Goal: Task Accomplishment & Management: Complete application form

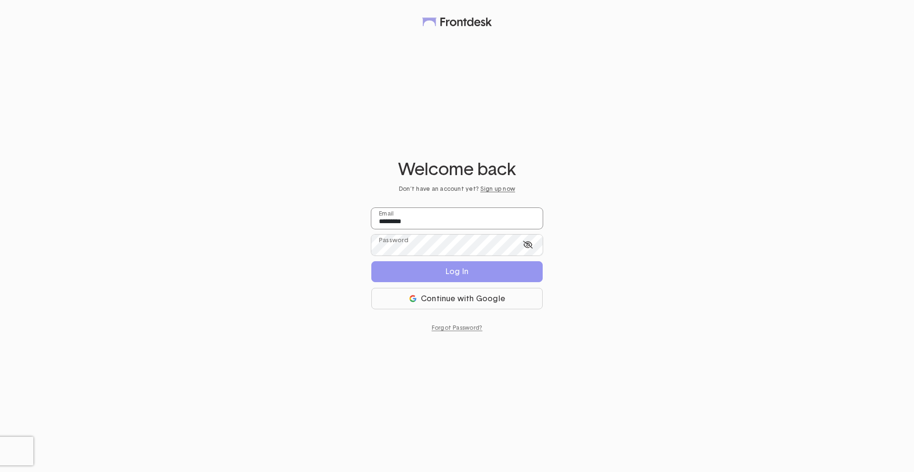
click at [463, 217] on input "*********" at bounding box center [456, 218] width 171 height 21
click at [652, 265] on div "Welcome back Don’t have an account yet? Sign up now ********* Email Password Lo…" at bounding box center [457, 236] width 914 height 472
click at [461, 222] on input "*********" at bounding box center [456, 218] width 171 height 21
drag, startPoint x: 456, startPoint y: 229, endPoint x: 326, endPoint y: 217, distance: 129.9
click at [326, 217] on div "Welcome back Don’t have an account yet? Sign up now ********* Email Password Lo…" at bounding box center [457, 236] width 914 height 472
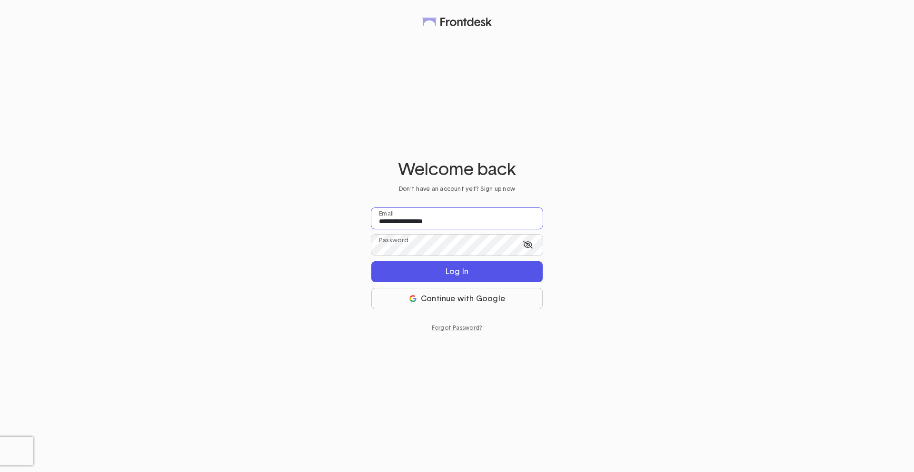
type input "*********"
click at [450, 230] on div "********* Email Password Log In Continue with Google" at bounding box center [456, 258] width 171 height 101
click at [449, 220] on input "*********" at bounding box center [456, 218] width 171 height 21
click at [461, 222] on input "*********" at bounding box center [456, 218] width 171 height 21
drag, startPoint x: 385, startPoint y: 221, endPoint x: 287, endPoint y: 203, distance: 99.7
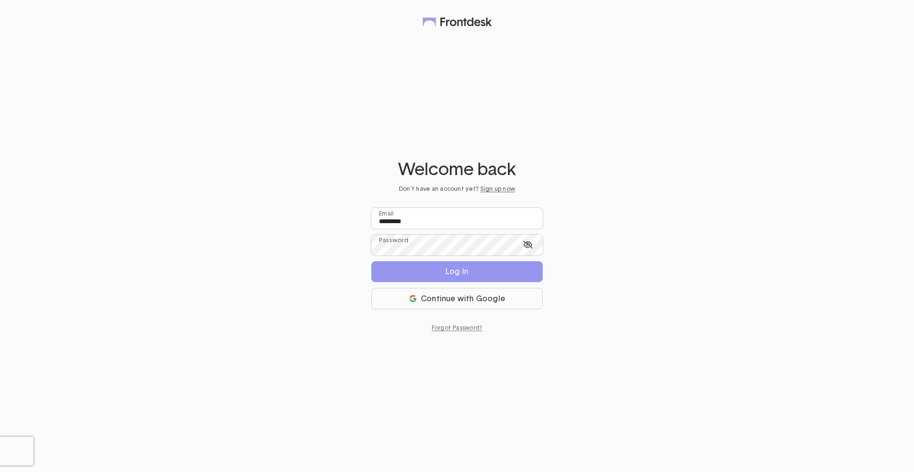
click at [287, 203] on div "Welcome back Don’t have an account yet? Sign up now ********* Email Password Lo…" at bounding box center [457, 236] width 914 height 472
type input "**********"
click at [528, 246] on icon at bounding box center [528, 245] width 10 height 8
click at [321, 245] on div "**********" at bounding box center [457, 236] width 914 height 472
click at [472, 275] on button "Log In" at bounding box center [456, 271] width 171 height 21
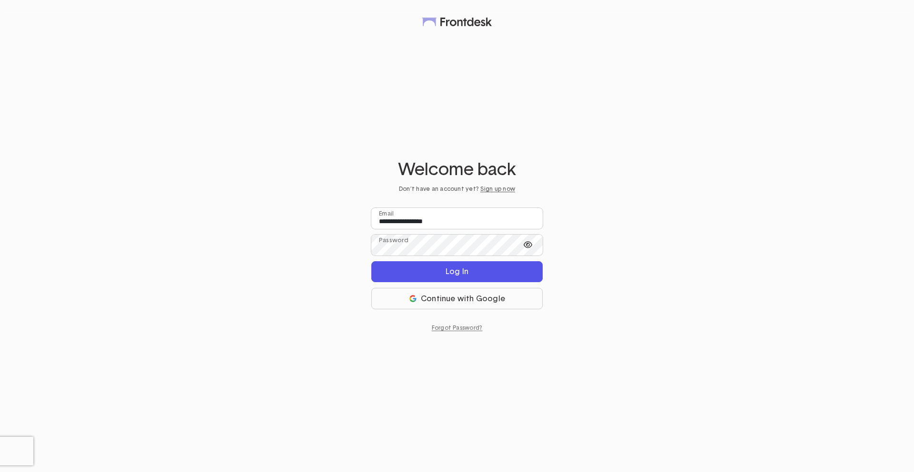
drag, startPoint x: 698, startPoint y: 238, endPoint x: 693, endPoint y: 244, distance: 7.7
click at [693, 244] on div "**********" at bounding box center [457, 236] width 914 height 472
click at [451, 296] on button "Continue with Google" at bounding box center [456, 298] width 171 height 21
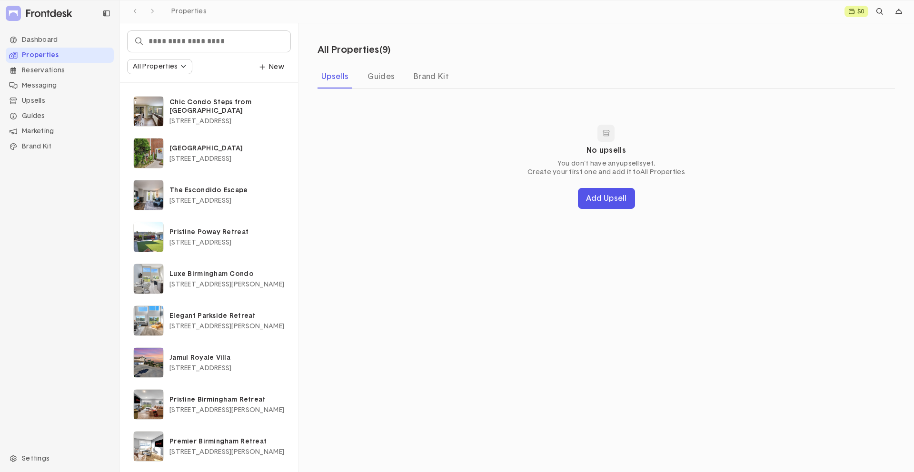
click at [88, 290] on div "Dashboard Properties Reservations Messaging Upsells Store Concierge Requests Ea…" at bounding box center [60, 236] width 120 height 419
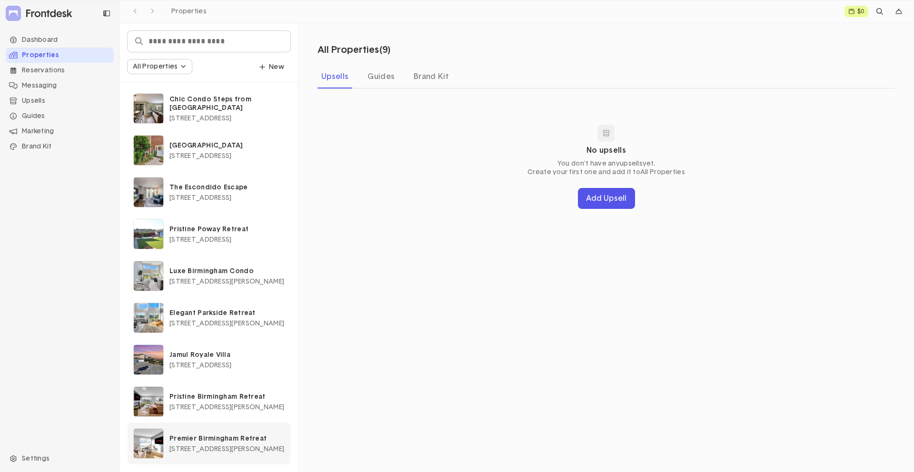
click at [208, 438] on p "Premier Birmingham Retreat" at bounding box center [226, 438] width 115 height 9
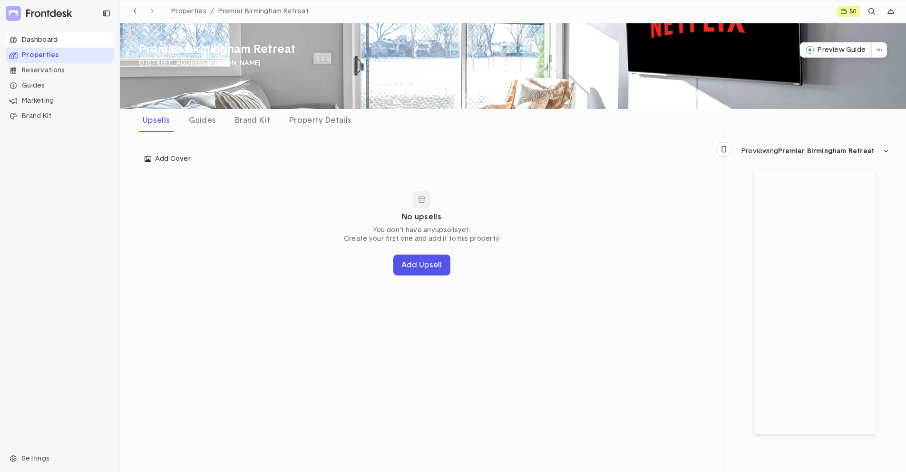
click at [72, 42] on div "Dashboard" at bounding box center [60, 39] width 108 height 15
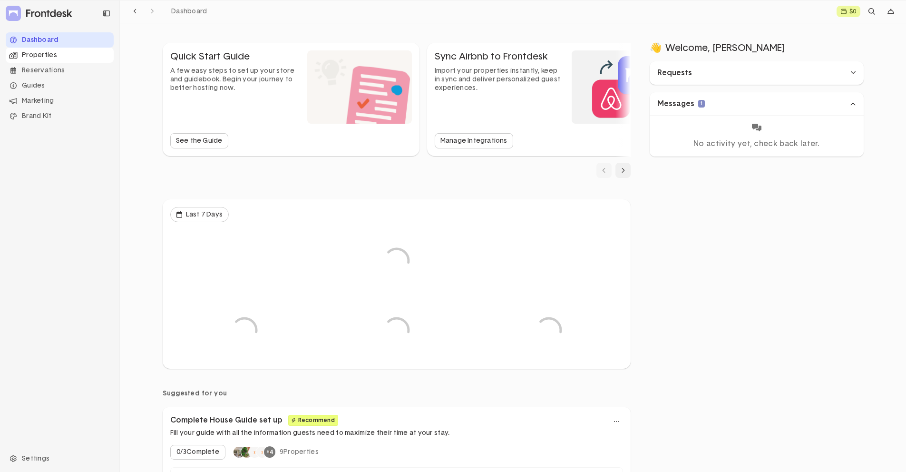
click at [62, 58] on div "Properties" at bounding box center [60, 55] width 108 height 15
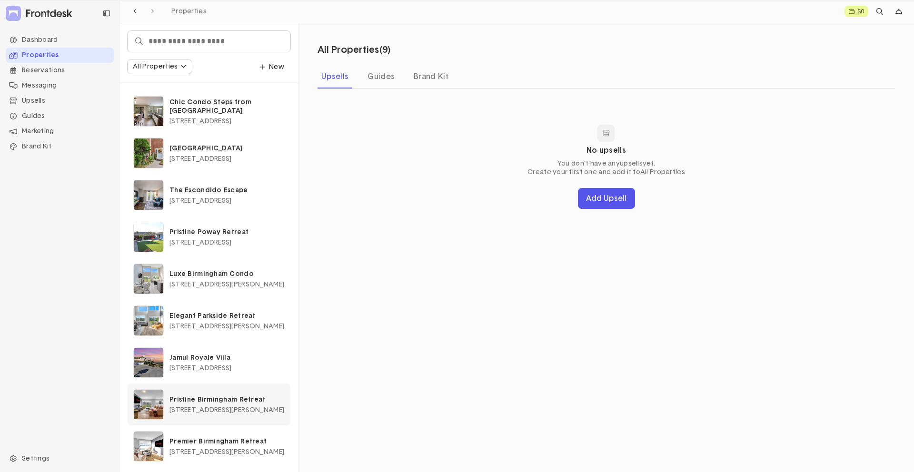
click at [227, 400] on p "Pristine Birmingham Retreat" at bounding box center [226, 399] width 115 height 9
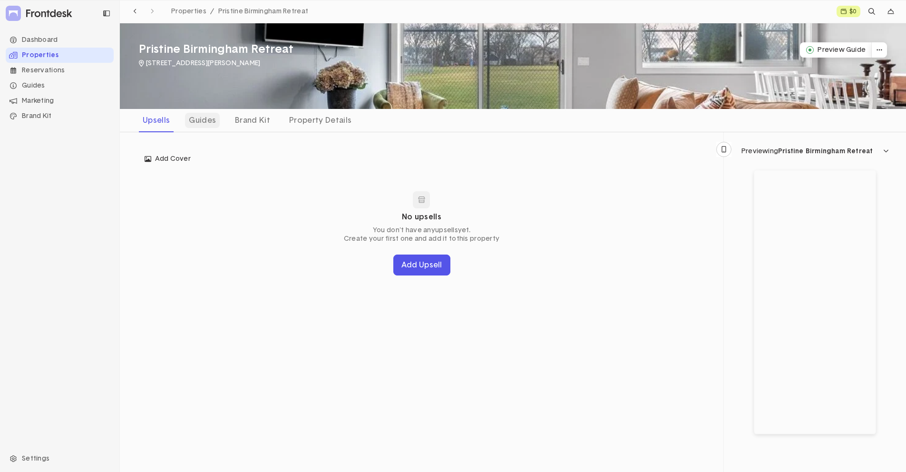
click at [217, 116] on div "Guides" at bounding box center [202, 120] width 35 height 15
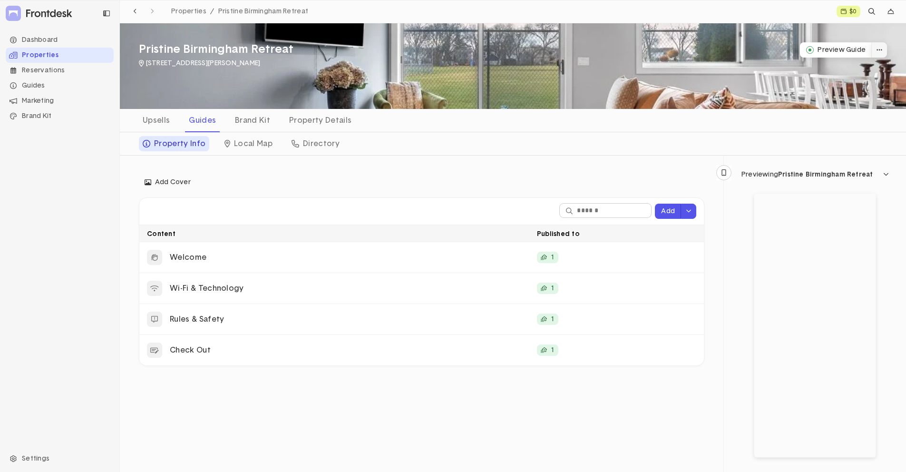
click at [883, 49] on button "dropdown trigger" at bounding box center [879, 49] width 15 height 15
click at [826, 123] on div "Upsells Guides Brand Kit Property Details" at bounding box center [513, 120] width 787 height 23
click at [888, 173] on icon "dropdown trigger" at bounding box center [887, 174] width 6 height 7
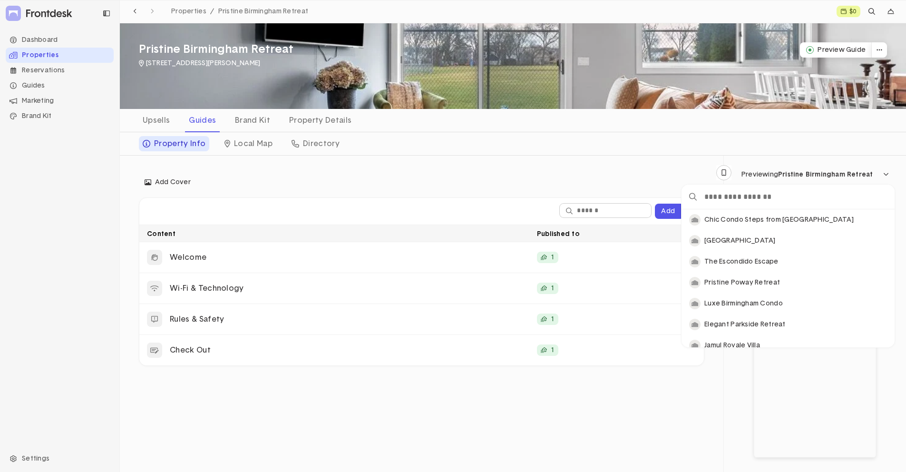
click at [850, 146] on div "Property Info Local Map Directory" at bounding box center [513, 143] width 787 height 23
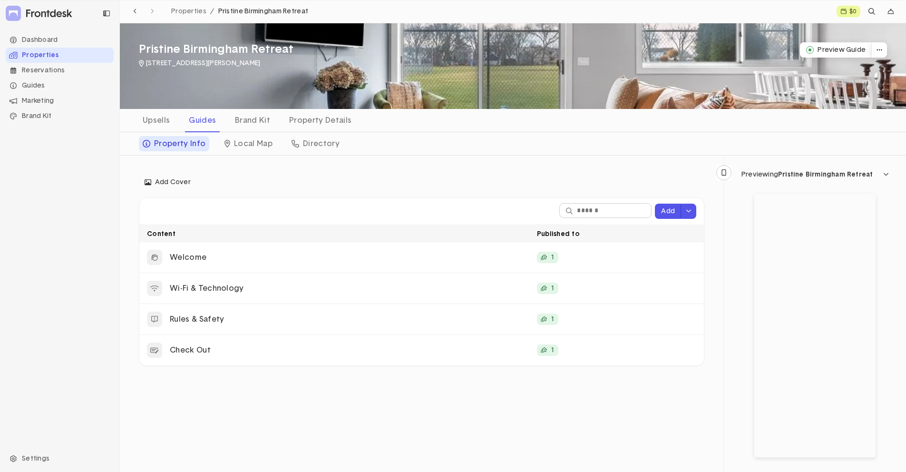
click at [255, 11] on span "Pristine Birmingham Retreat" at bounding box center [263, 11] width 90 height 7
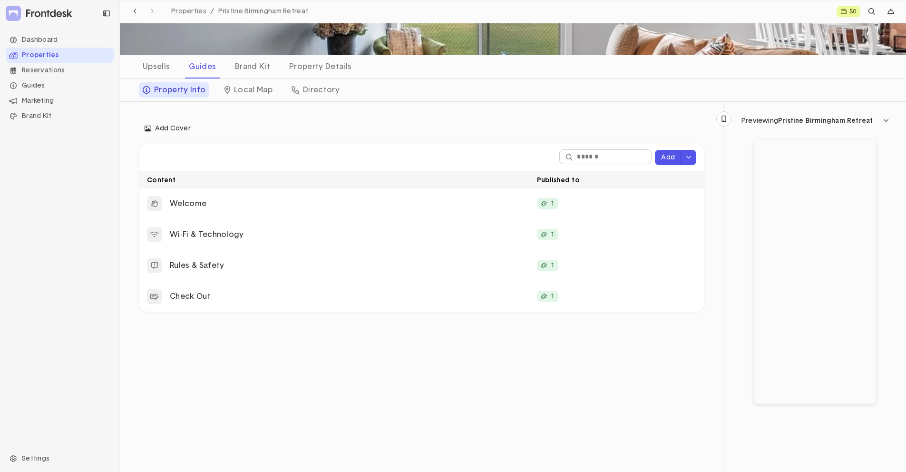
scroll to position [0, 0]
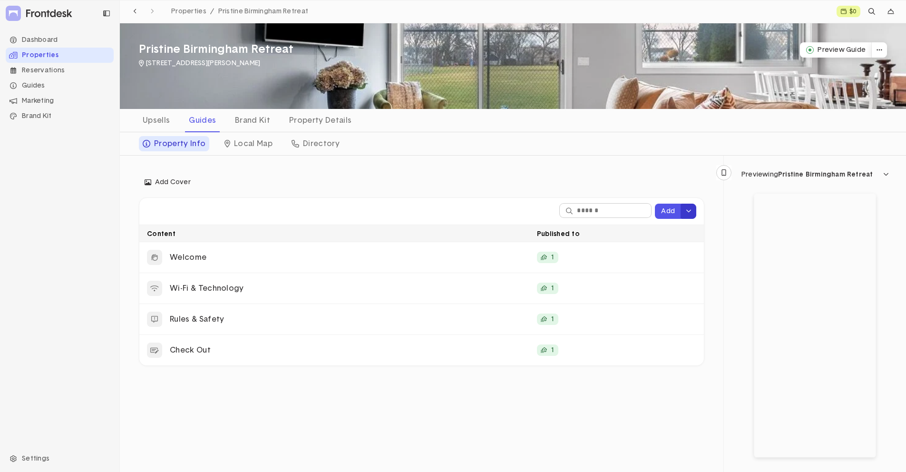
click at [690, 208] on icon "dropdown trigger" at bounding box center [689, 211] width 6 height 7
click at [709, 162] on div "Add Cover Edit cover Add Content Published to Welcome 1 Wi-Fi & Technology 1 Ru…" at bounding box center [422, 270] width 604 height 229
click at [879, 47] on icon "dropdown trigger" at bounding box center [880, 50] width 6 height 7
click at [811, 114] on div "Upsells Guides Brand Kit Property Details" at bounding box center [513, 120] width 787 height 23
click at [884, 171] on icon "dropdown trigger" at bounding box center [887, 174] width 6 height 7
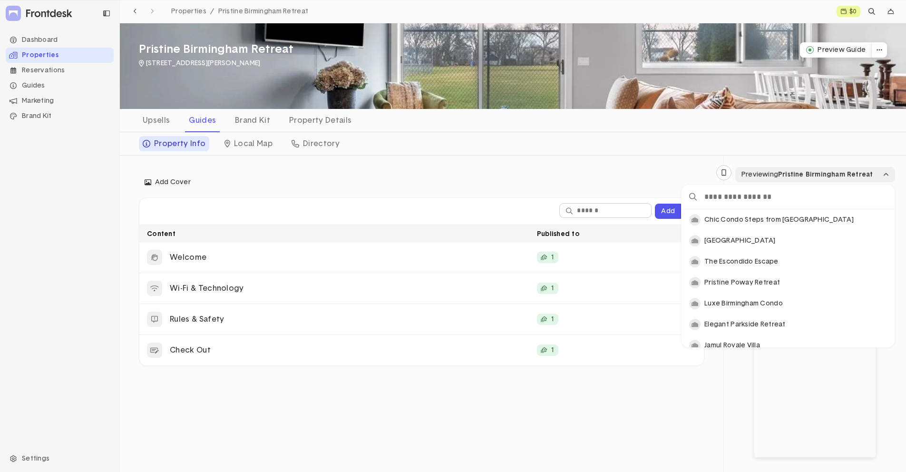
scroll to position [131, 207]
click at [872, 145] on div "Property Info Local Map Directory" at bounding box center [513, 143] width 787 height 23
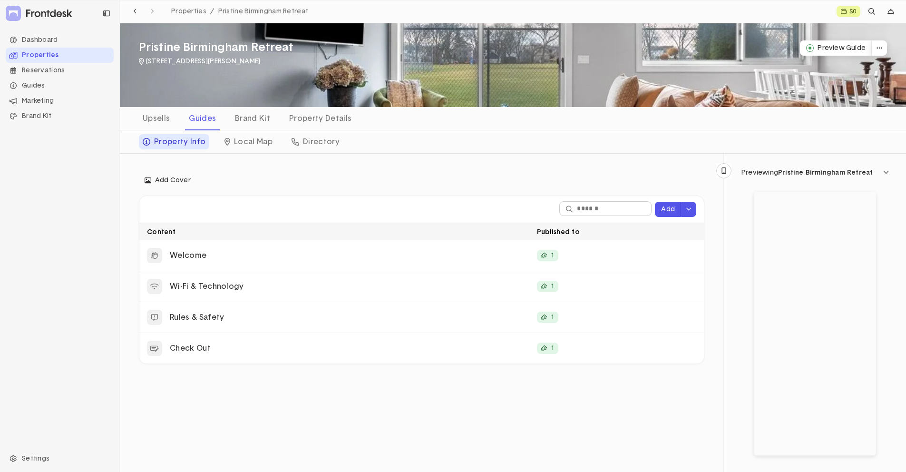
scroll to position [0, 0]
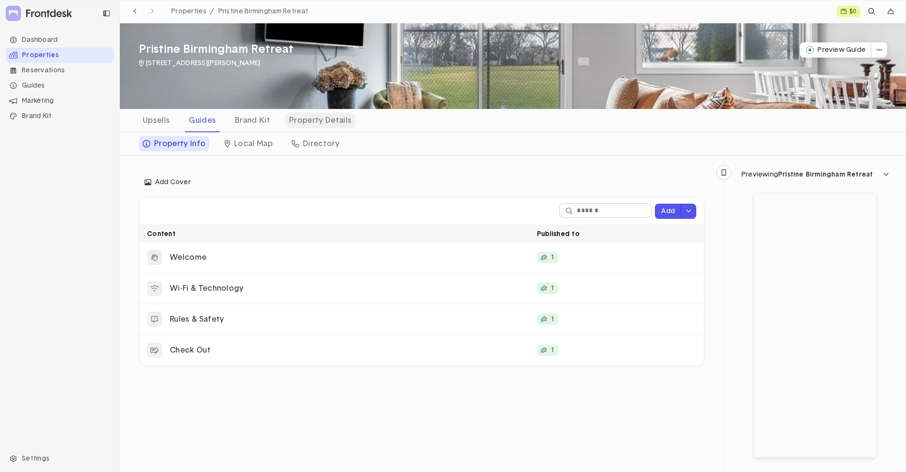
click at [343, 117] on div "Property Details" at bounding box center [321, 120] width 70 height 15
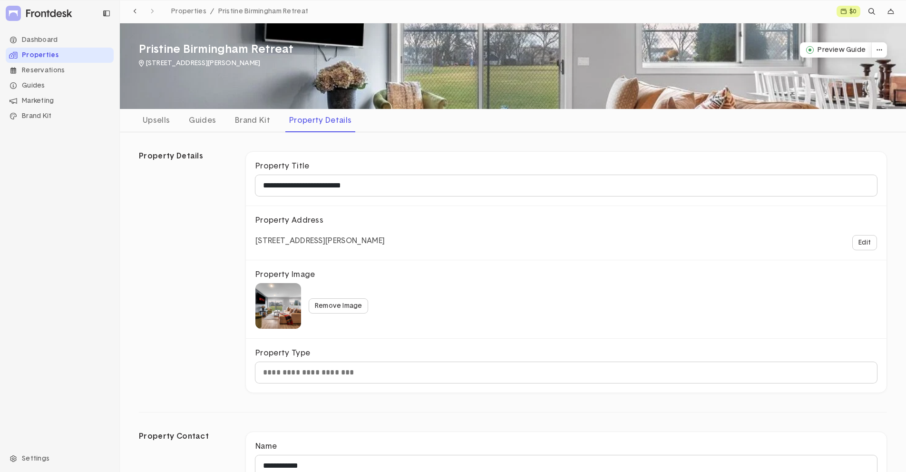
click at [276, 119] on div "Upsells Guides Brand Kit Property Details" at bounding box center [513, 120] width 787 height 23
click at [247, 119] on div "Brand Kit" at bounding box center [252, 120] width 43 height 15
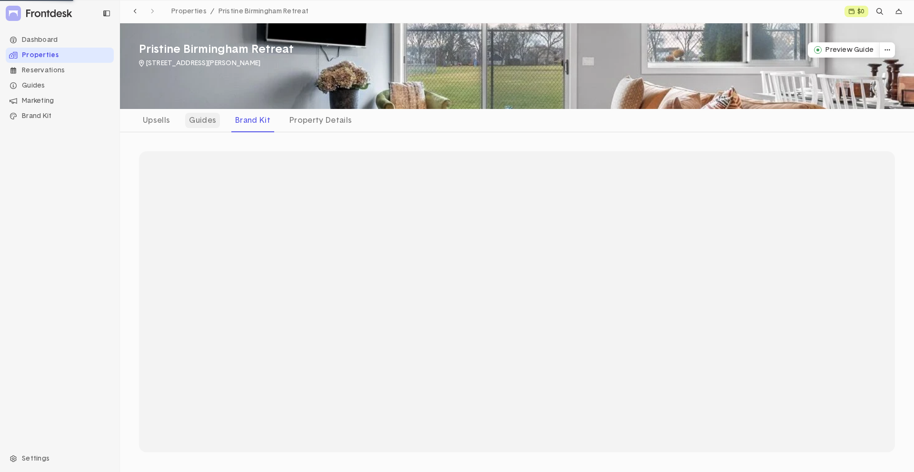
click at [207, 119] on div "Guides" at bounding box center [202, 120] width 35 height 15
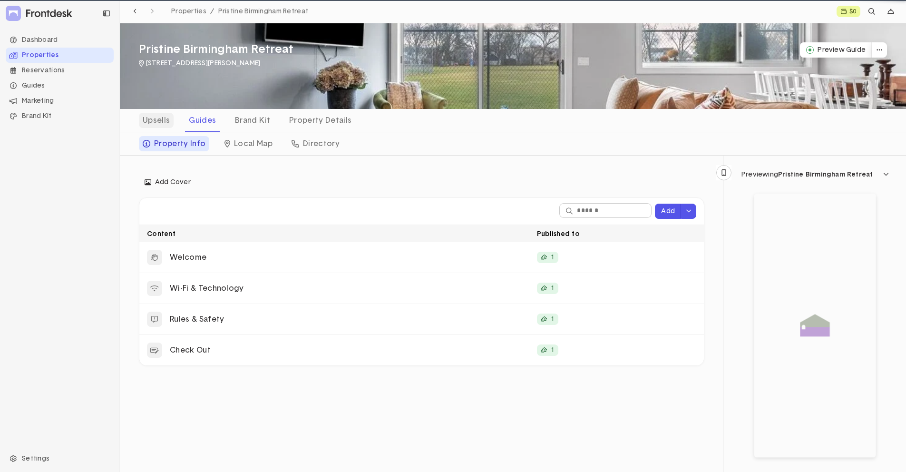
click at [161, 121] on div "Upsells" at bounding box center [156, 120] width 35 height 15
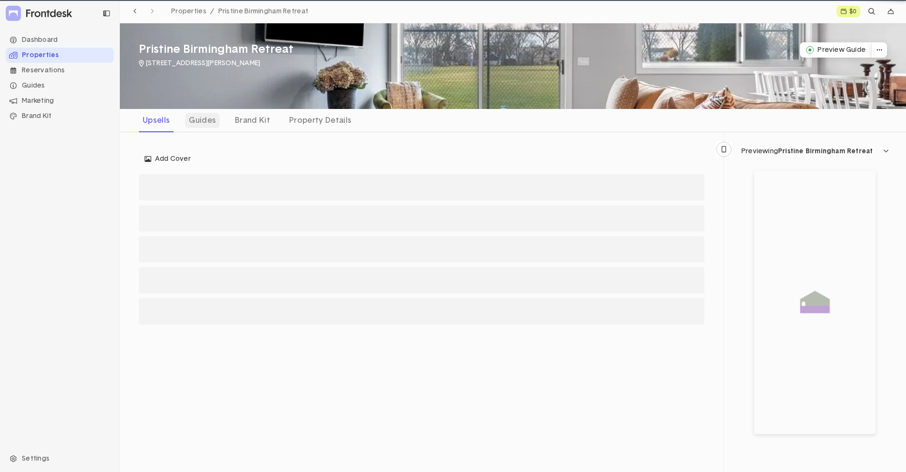
click at [199, 124] on div "Guides" at bounding box center [202, 120] width 35 height 15
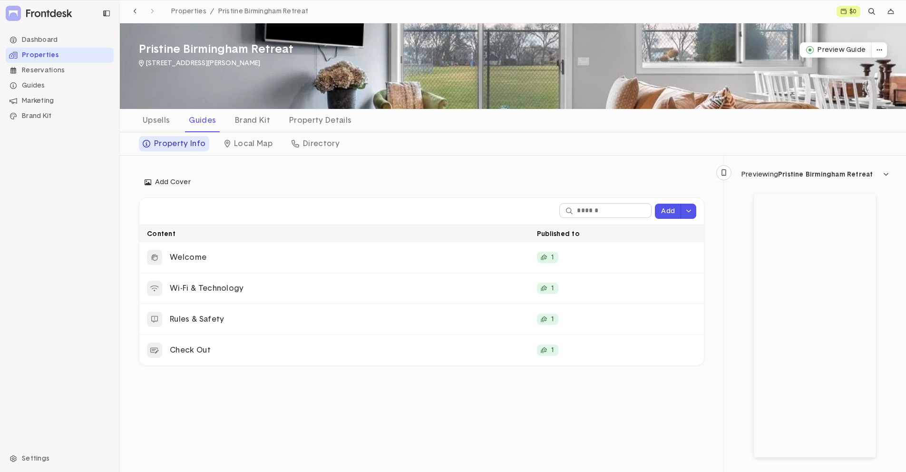
click at [65, 58] on div "Properties" at bounding box center [60, 55] width 108 height 15
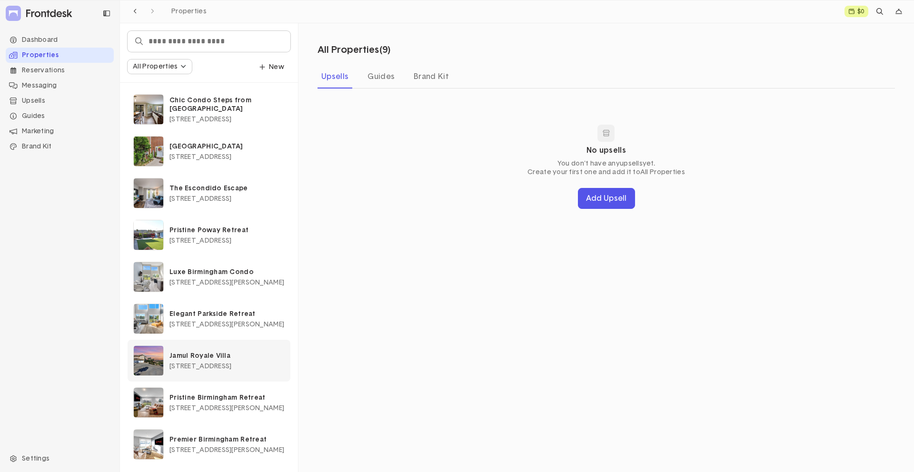
scroll to position [3, 0]
click at [273, 408] on span "1193 Floyd Street, Birmingham, MI, USA" at bounding box center [226, 407] width 115 height 7
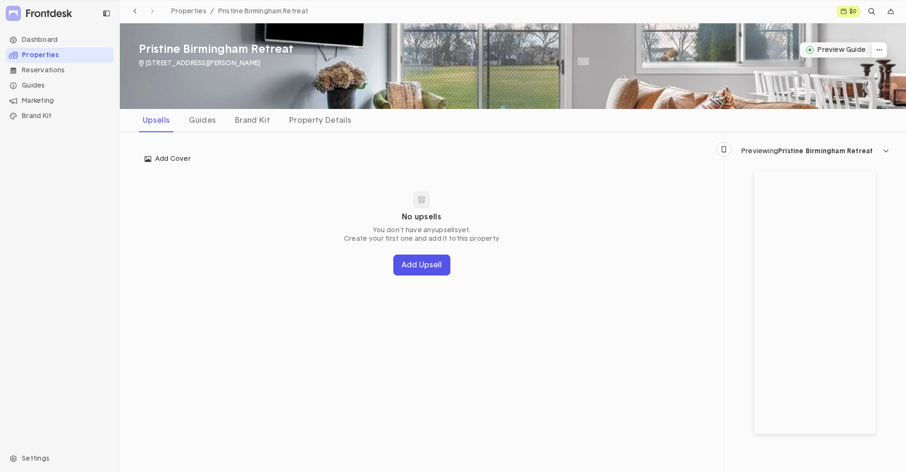
click at [861, 49] on button "Preview Guide" at bounding box center [836, 49] width 72 height 15
click at [325, 180] on div "No upsells You don't have any upsells yet. Create your first one and add it to …" at bounding box center [422, 233] width 566 height 118
click at [61, 55] on div "Properties" at bounding box center [60, 55] width 108 height 15
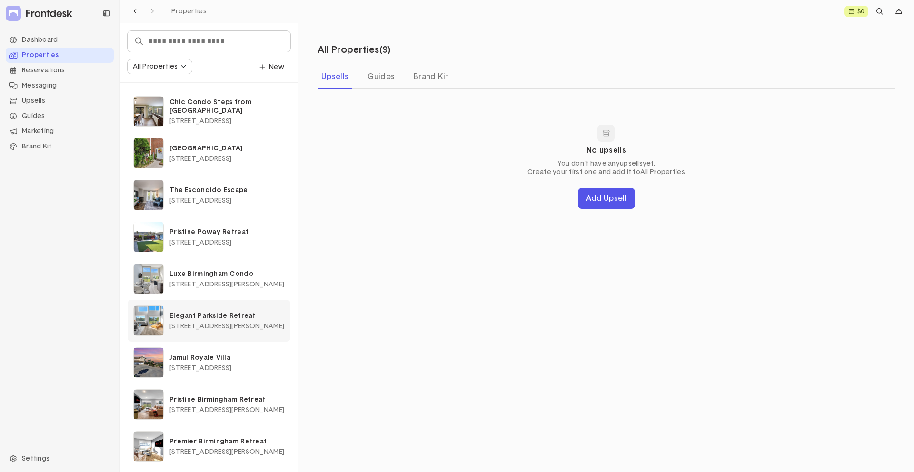
click at [219, 312] on p "Elegant Parkside Retreat" at bounding box center [226, 316] width 115 height 9
click at [244, 325] on span "1193 Floyd Street, Birmingham, MI, USA" at bounding box center [226, 326] width 115 height 7
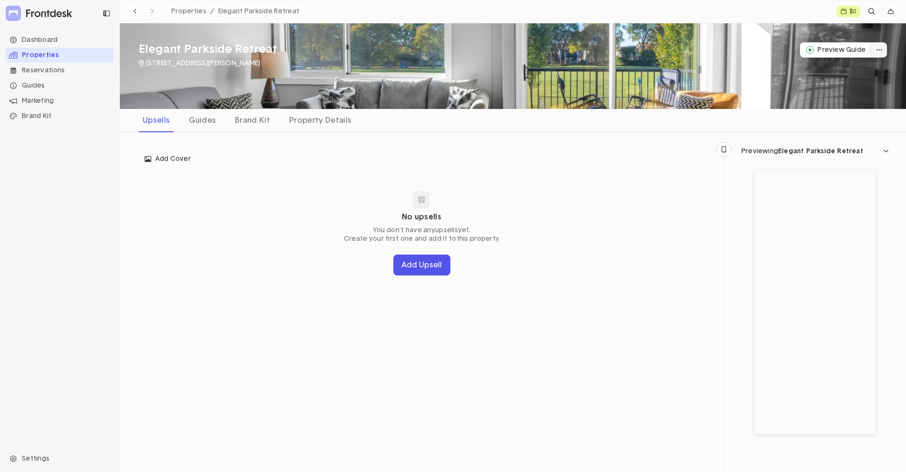
click at [872, 48] on button "dropdown trigger" at bounding box center [879, 49] width 15 height 15
drag, startPoint x: 640, startPoint y: 199, endPoint x: 517, endPoint y: 142, distance: 135.6
click at [640, 198] on div "No upsells You don't have any upsells yet. Create your first one and add it to …" at bounding box center [422, 233] width 566 height 118
click at [64, 83] on div "Guides" at bounding box center [60, 85] width 108 height 15
click at [45, 58] on div "Properties" at bounding box center [60, 55] width 108 height 15
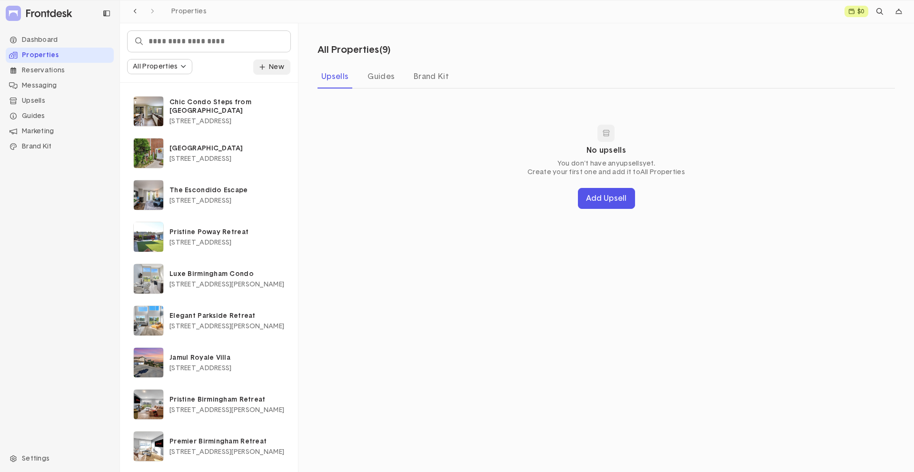
click at [272, 66] on p "New" at bounding box center [271, 67] width 25 height 9
click at [256, 91] on div "Property" at bounding box center [242, 87] width 90 height 16
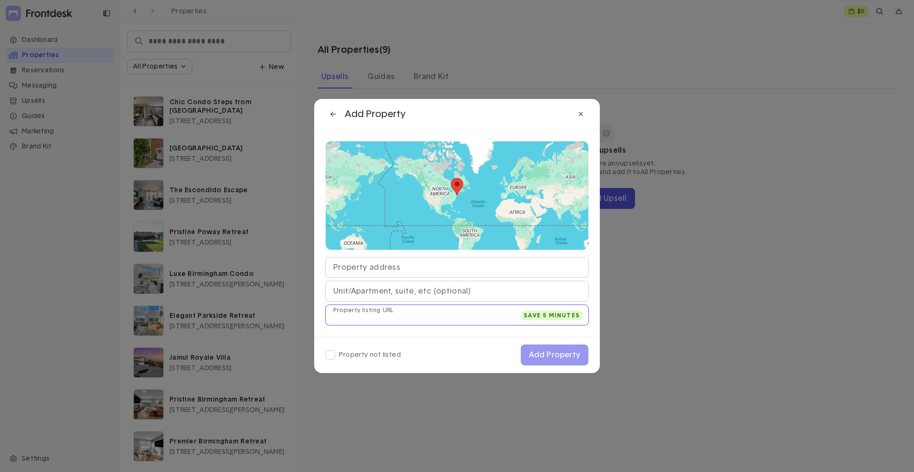
click at [380, 320] on input "text" at bounding box center [456, 315] width 263 height 20
click at [552, 120] on div "Add Property" at bounding box center [443, 114] width 236 height 15
click at [580, 112] on icon at bounding box center [580, 114] width 5 height 7
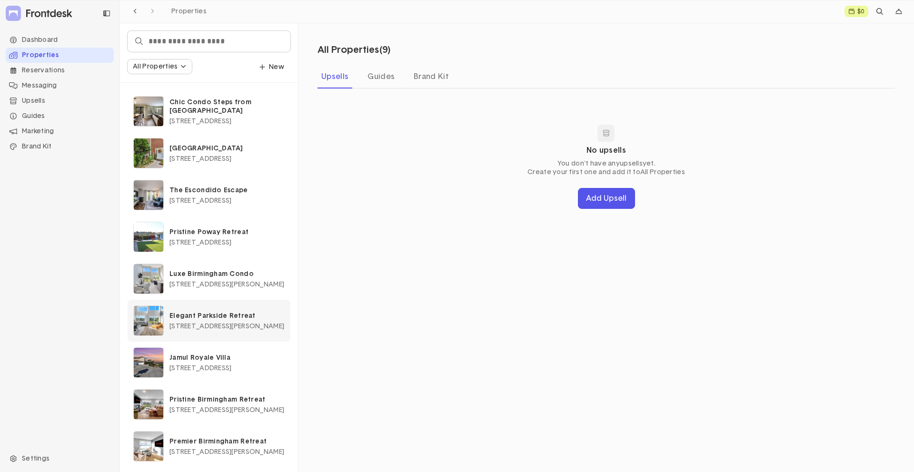
click at [270, 327] on span "1193 Floyd Street, Birmingham, MI, USA" at bounding box center [226, 326] width 115 height 7
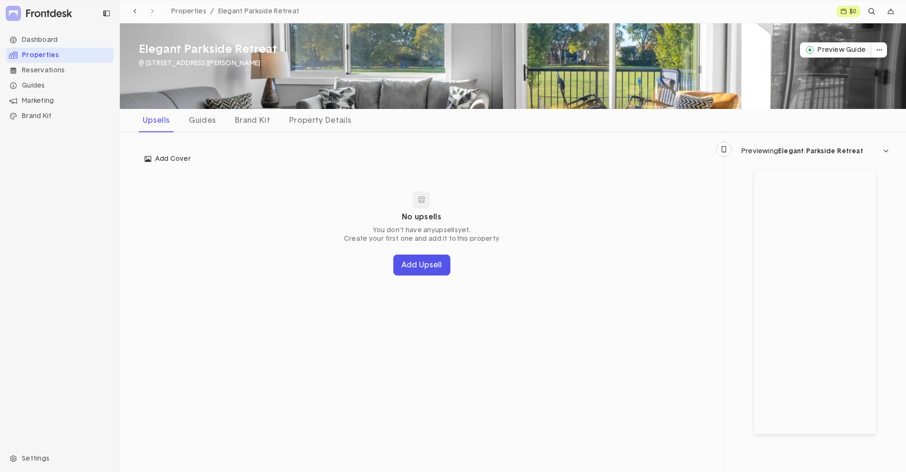
click at [57, 57] on div "Properties" at bounding box center [60, 55] width 108 height 15
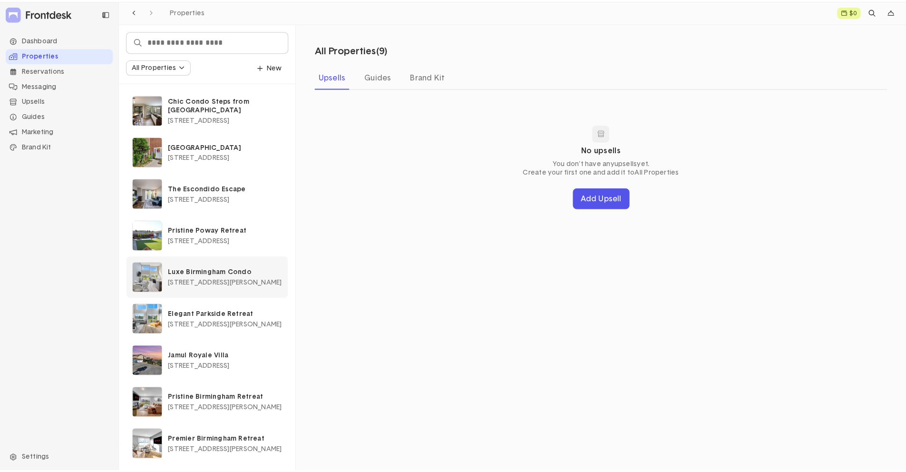
scroll to position [3, 0]
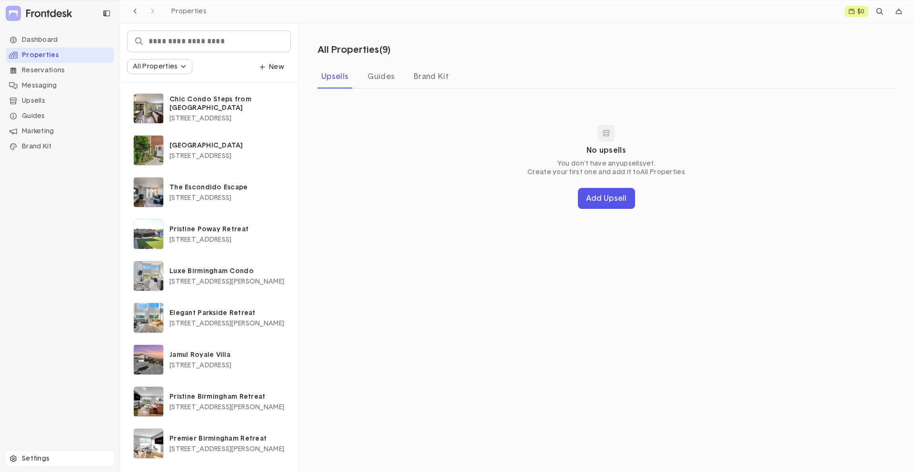
click at [37, 457] on div "Settings" at bounding box center [60, 458] width 108 height 15
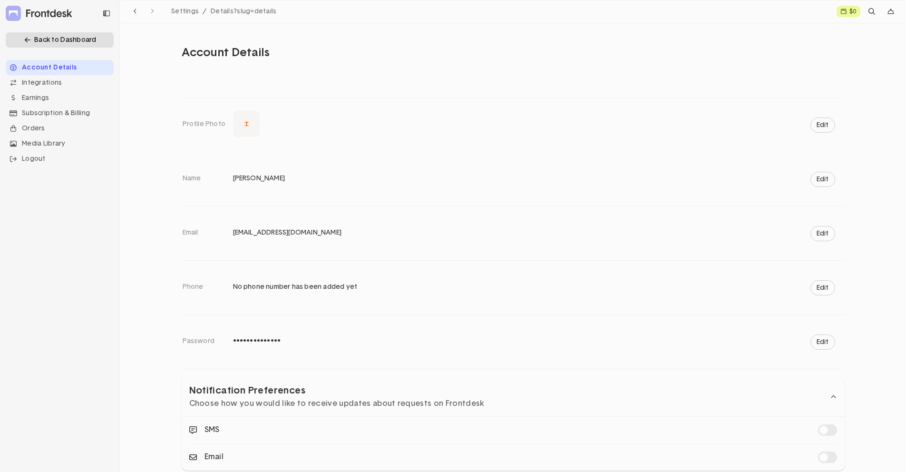
click at [37, 37] on div "Back to Dashboard" at bounding box center [60, 39] width 108 height 15
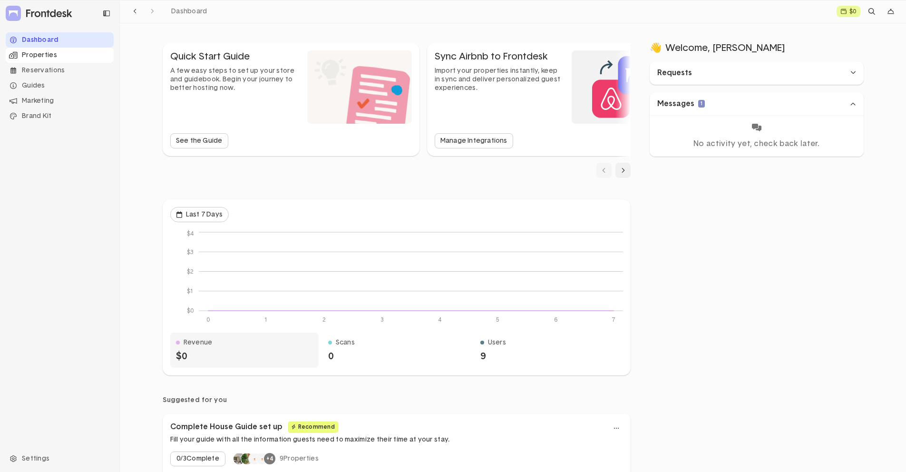
click at [72, 60] on div "Properties" at bounding box center [60, 55] width 108 height 15
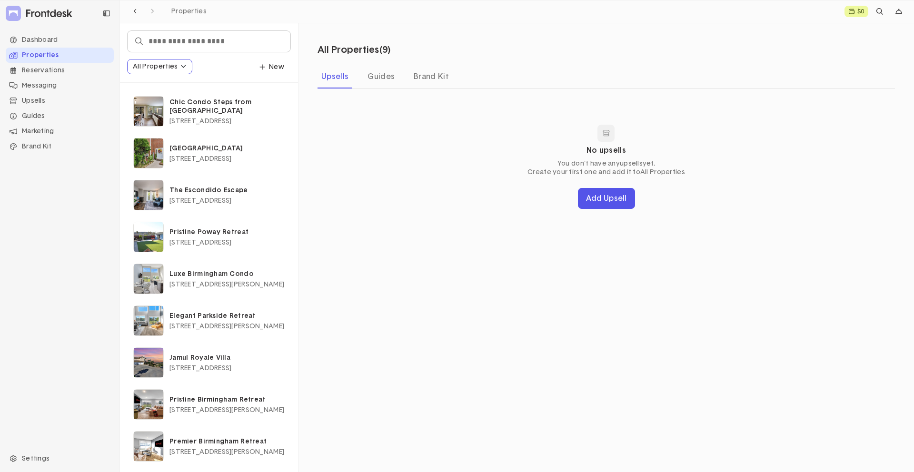
click at [159, 68] on div "All Properties" at bounding box center [155, 67] width 45 height 10
click at [250, 66] on div "All Properties All Properties Edit Property Group New" at bounding box center [209, 66] width 163 height 15
click at [219, 324] on span "1193 Floyd Street, Birmingham, MI, USA" at bounding box center [226, 326] width 115 height 7
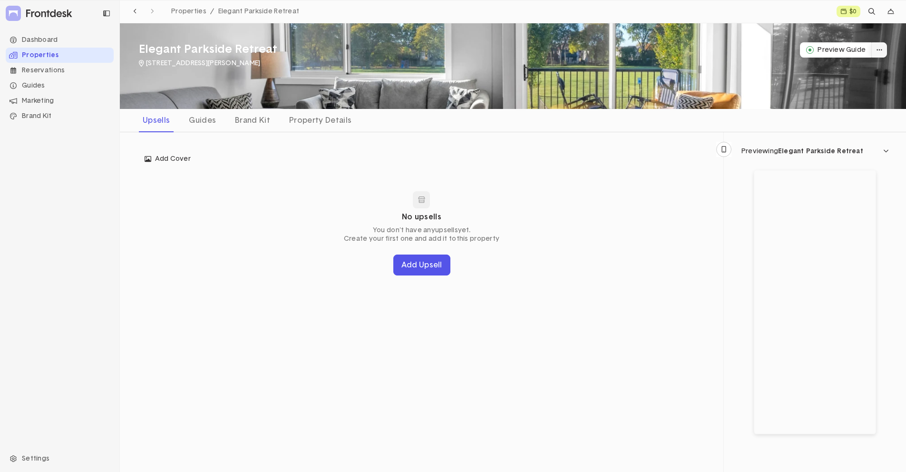
click at [880, 46] on button "dropdown trigger" at bounding box center [879, 49] width 15 height 15
click at [721, 128] on div "Upsells Guides Brand Kit Property Details" at bounding box center [513, 120] width 787 height 23
click at [338, 123] on div "Property Details" at bounding box center [321, 120] width 70 height 15
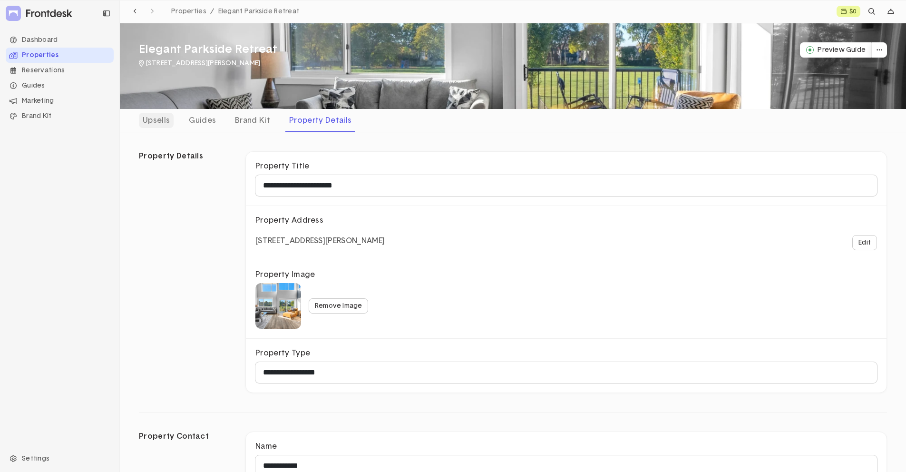
click at [164, 125] on div "Upsells" at bounding box center [156, 120] width 35 height 15
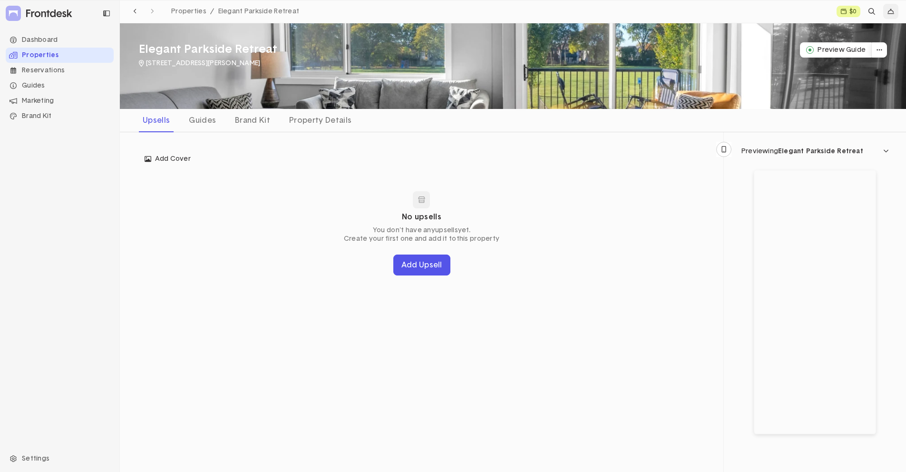
click at [888, 10] on icon "dropdown trigger" at bounding box center [891, 11] width 7 height 7
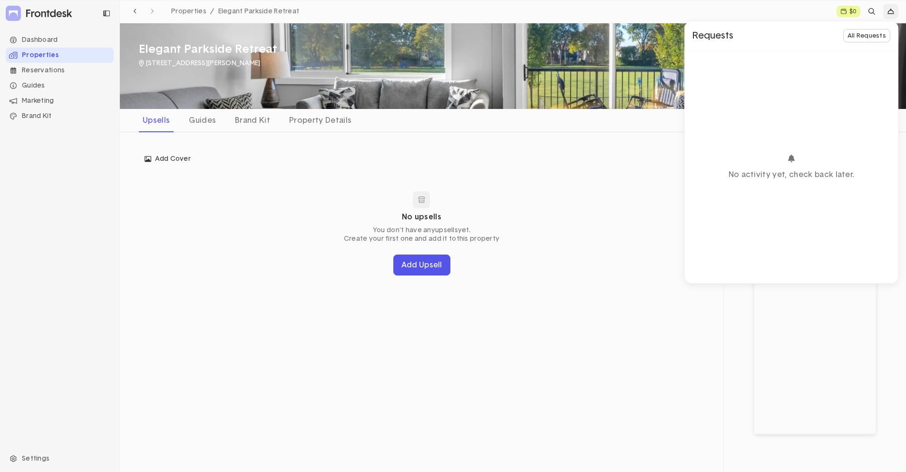
click at [747, 11] on div "Properties Elegant Parkside Retreat" at bounding box center [477, 11] width 698 height 15
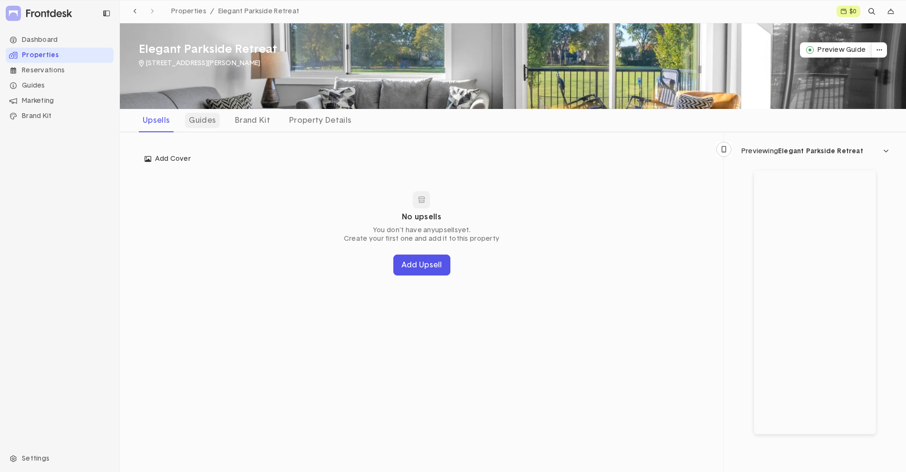
click at [194, 121] on div "Guides" at bounding box center [202, 120] width 35 height 15
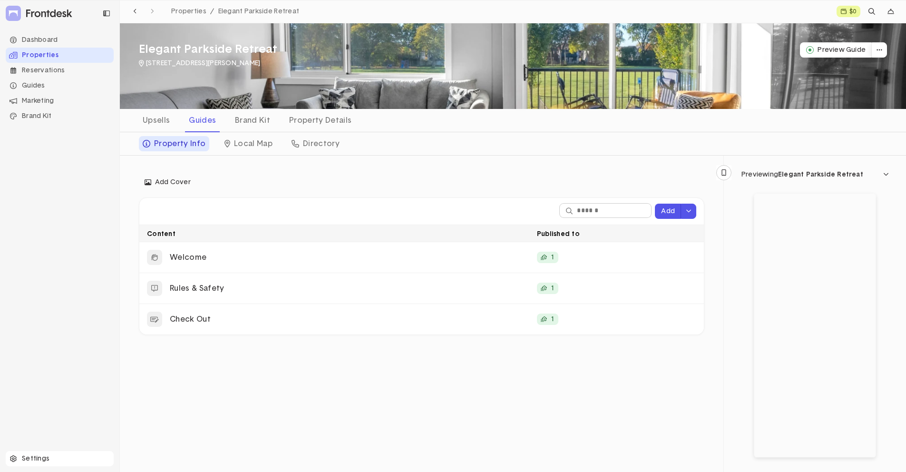
click at [39, 456] on div "Settings" at bounding box center [60, 458] width 108 height 15
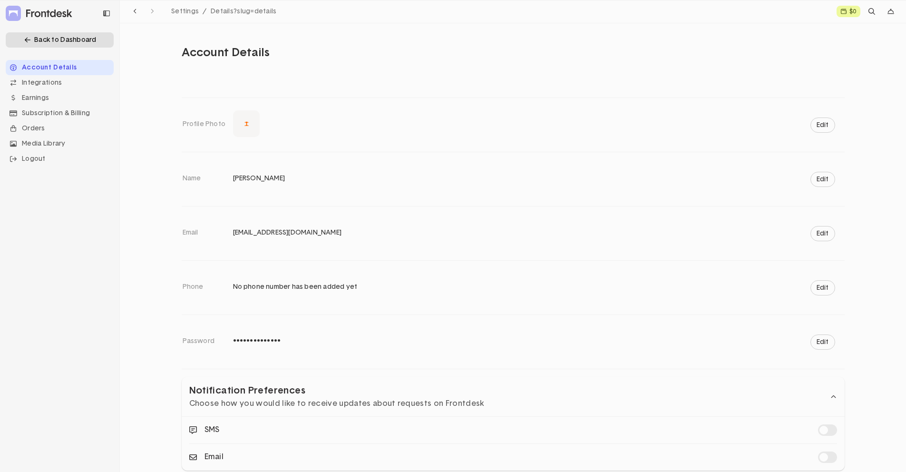
click at [59, 39] on div "Back to Dashboard" at bounding box center [60, 39] width 108 height 15
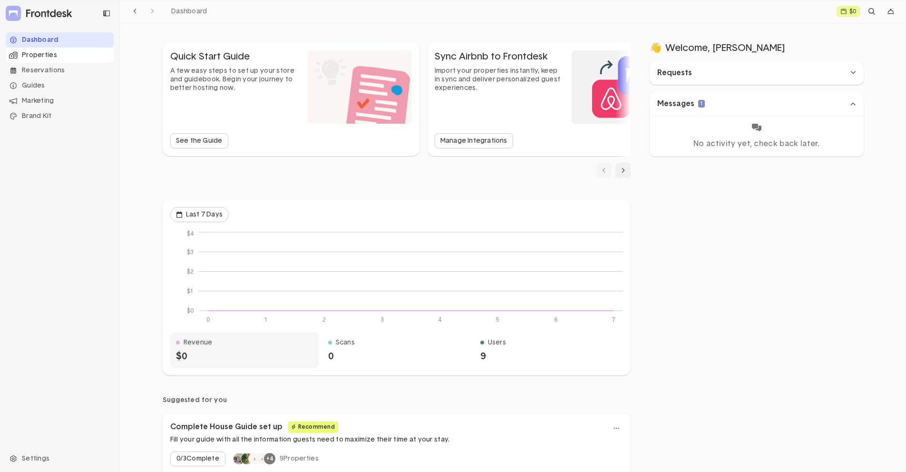
click at [73, 56] on div "Properties" at bounding box center [60, 55] width 108 height 15
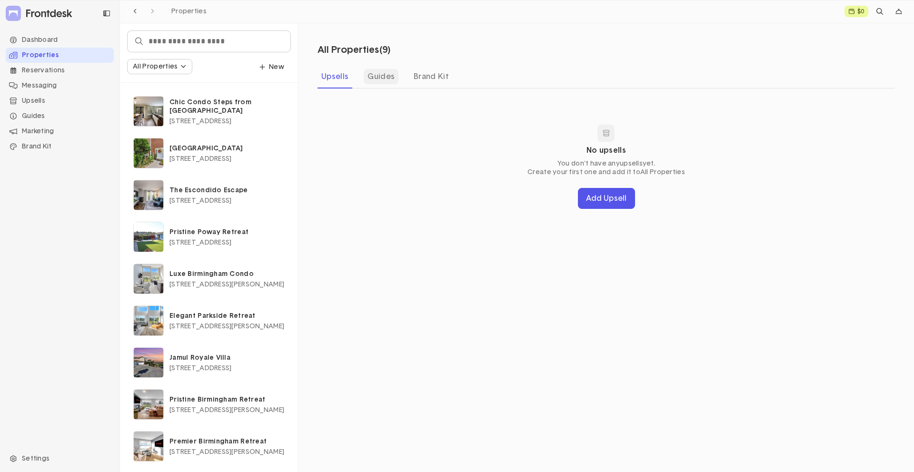
click at [372, 81] on div "Guides" at bounding box center [381, 76] width 35 height 15
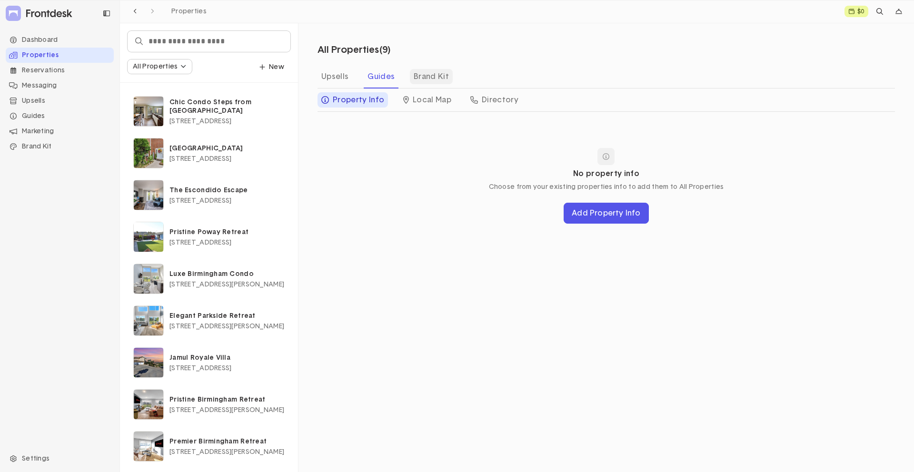
click at [422, 80] on div "Brand Kit" at bounding box center [431, 76] width 43 height 15
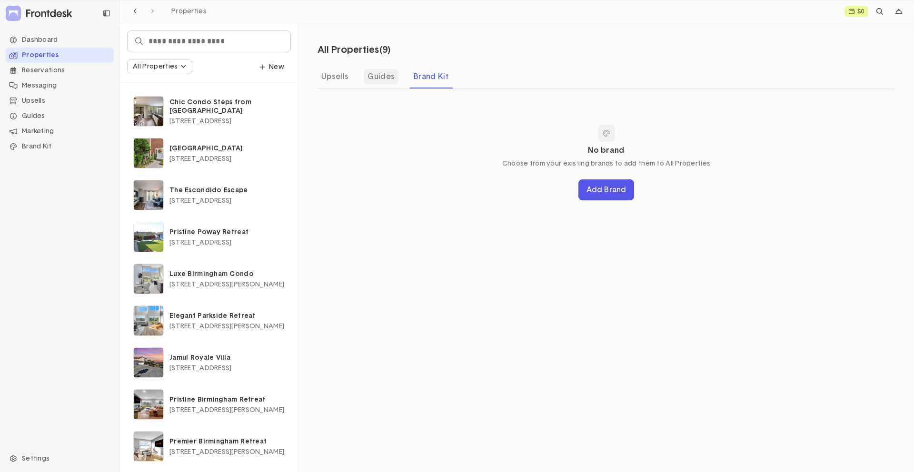
click at [381, 79] on div "Guides" at bounding box center [381, 76] width 35 height 15
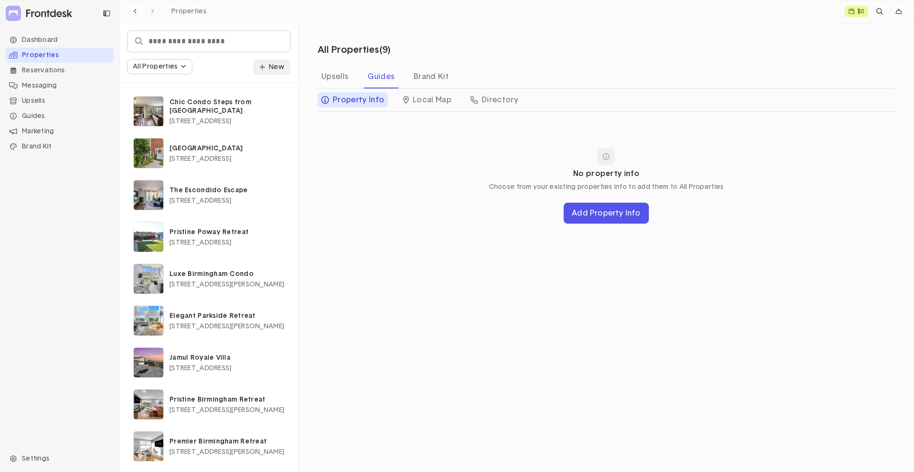
click at [265, 64] on icon "dropdown trigger" at bounding box center [262, 67] width 6 height 7
click at [256, 91] on div "Property" at bounding box center [242, 87] width 90 height 16
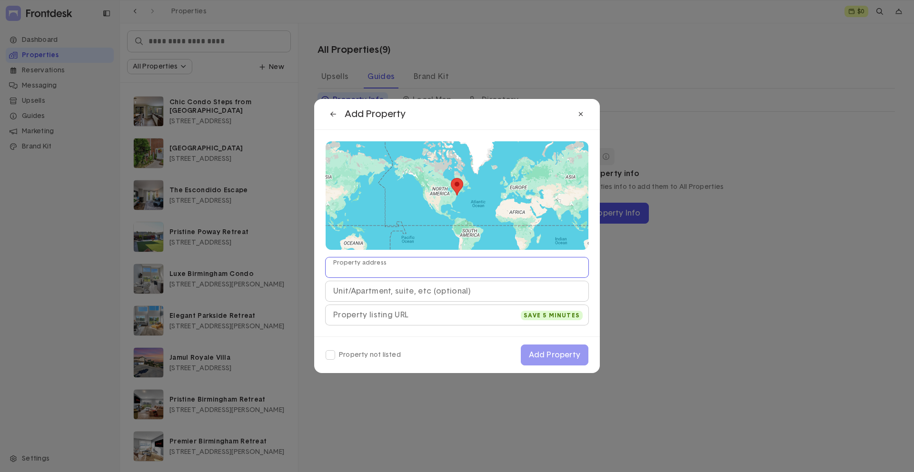
click at [375, 261] on input "Property address" at bounding box center [456, 267] width 263 height 20
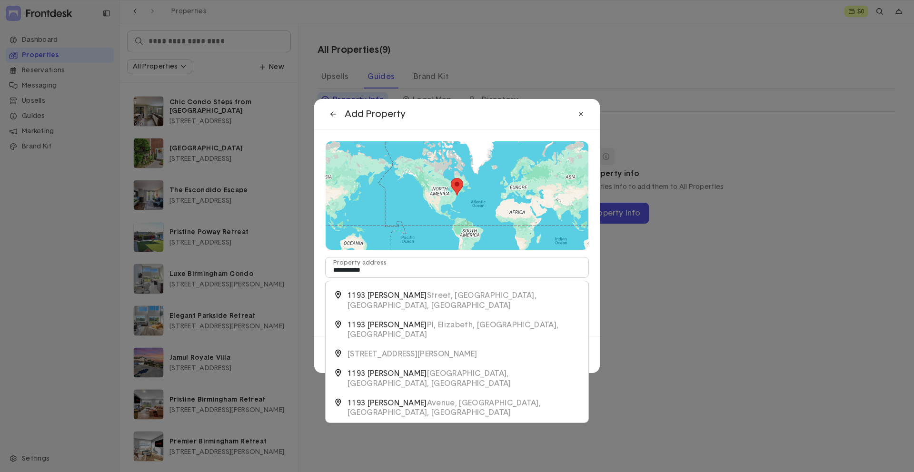
click at [393, 294] on p "1193 Floyd Street, Birmingham, MI, USA" at bounding box center [463, 301] width 232 height 20
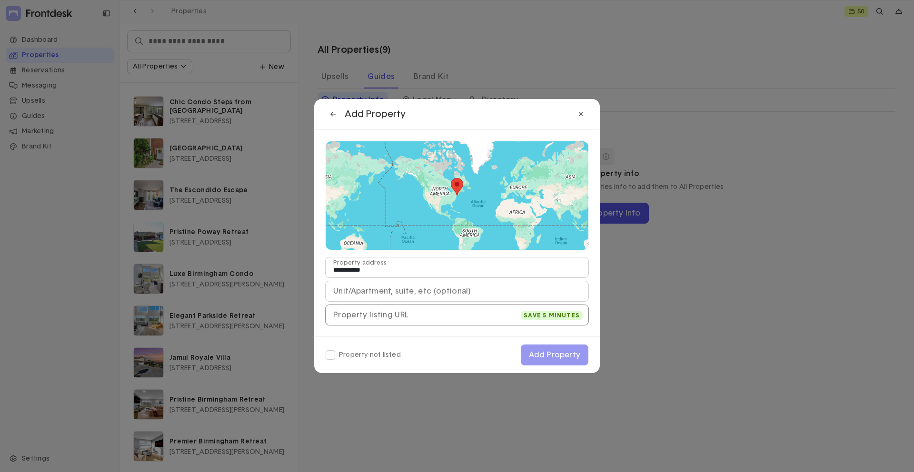
type input "**********"
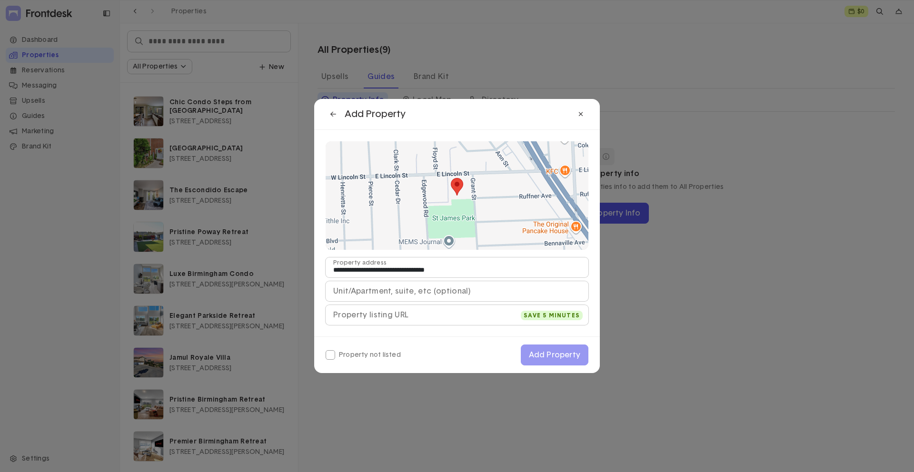
click at [355, 352] on h3 "Property not listed" at bounding box center [430, 355] width 182 height 10
click at [399, 289] on input "Unit/Apartment, suite, etc (optional)" at bounding box center [456, 291] width 263 height 20
type input "***"
click at [422, 347] on div "Property not listed Add Property" at bounding box center [457, 354] width 286 height 37
click at [544, 355] on div "Add Property" at bounding box center [554, 355] width 51 height 8
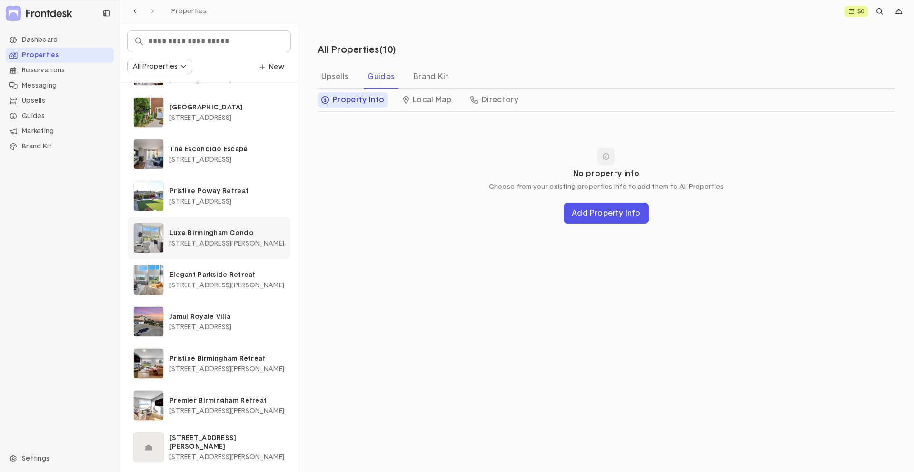
scroll to position [45, 0]
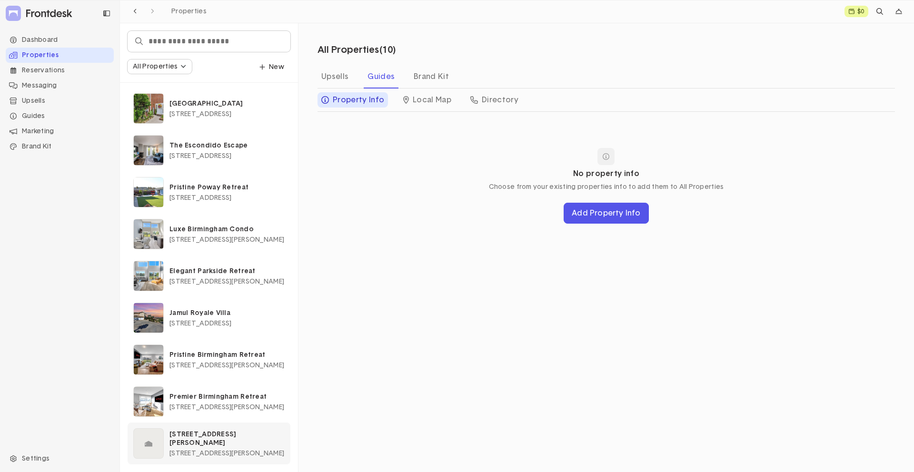
click at [212, 449] on div "1193 Floyd Street, Birmingham, MI, USA 1193 Floyd Street, Birmingham, MI, USA" at bounding box center [226, 443] width 115 height 27
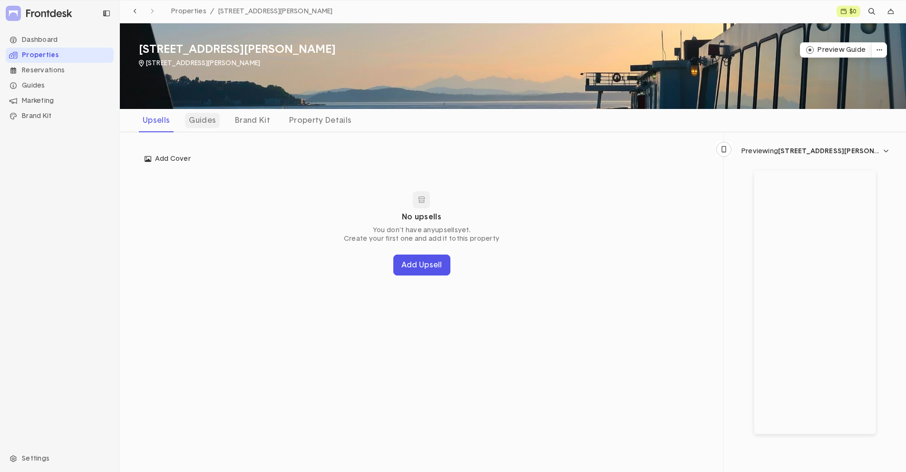
click at [197, 125] on div "Guides" at bounding box center [202, 120] width 35 height 15
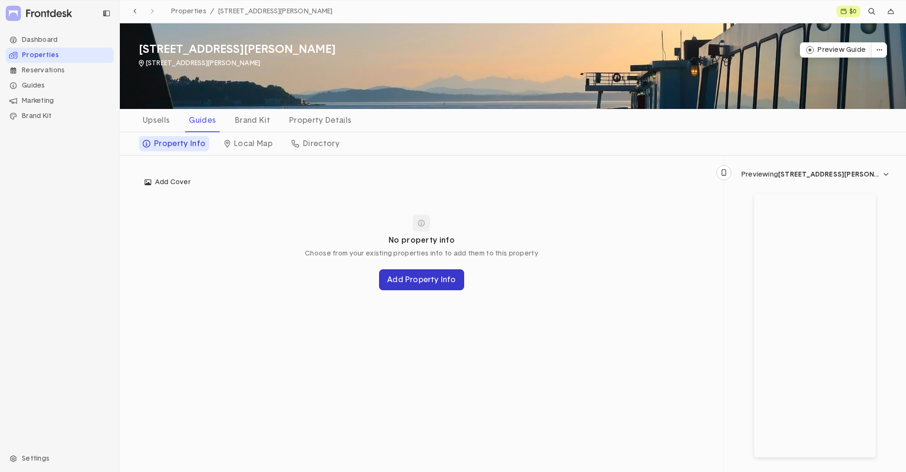
click at [428, 282] on button "Add Property Info" at bounding box center [421, 279] width 85 height 21
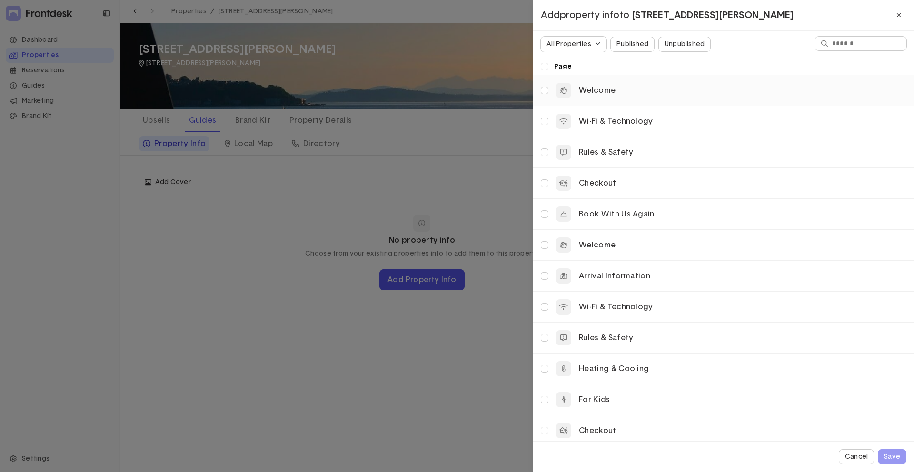
click at [543, 91] on label at bounding box center [544, 90] width 11 height 11
click at [543, 124] on label at bounding box center [544, 121] width 11 height 11
click at [543, 149] on label at bounding box center [544, 152] width 11 height 11
click at [543, 182] on label at bounding box center [544, 182] width 11 height 11
click at [898, 452] on button "Save" at bounding box center [891, 456] width 29 height 15
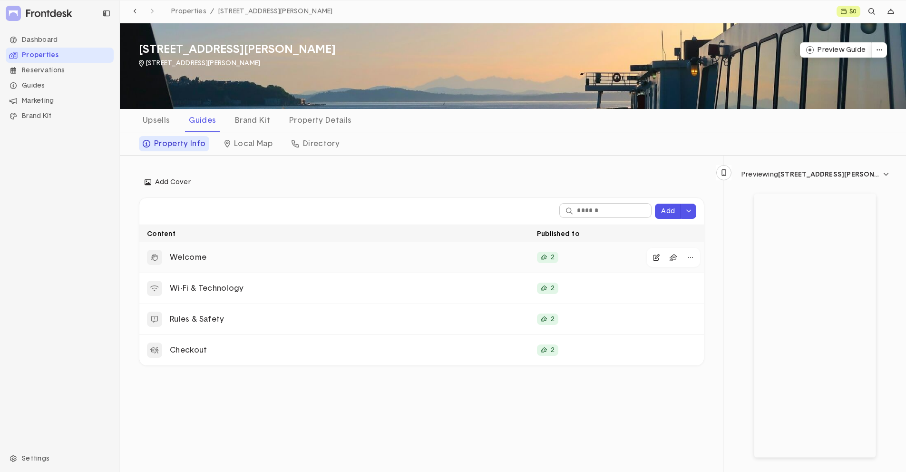
click at [297, 262] on p "Welcome" at bounding box center [350, 258] width 360 height 10
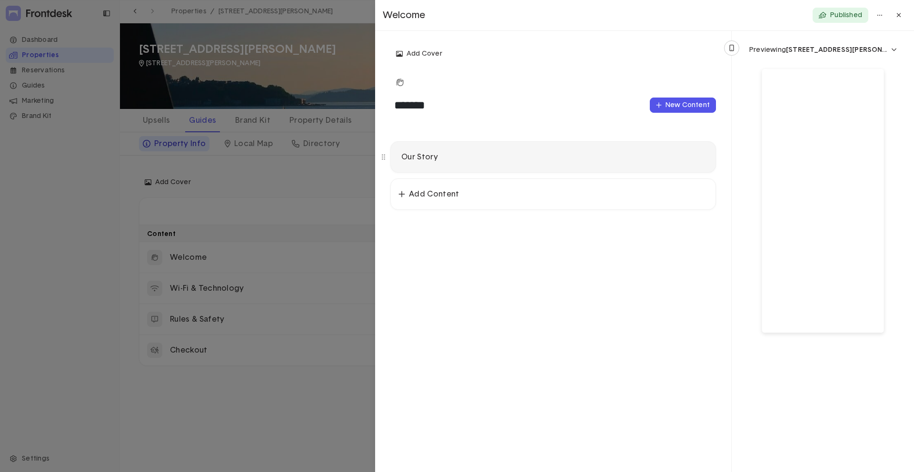
click at [492, 151] on div "Our Story" at bounding box center [552, 157] width 309 height 14
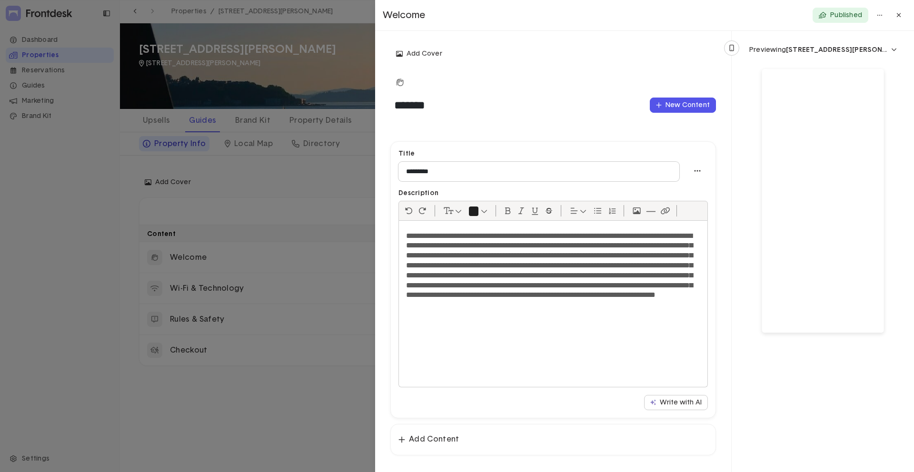
click at [338, 196] on div at bounding box center [457, 236] width 914 height 472
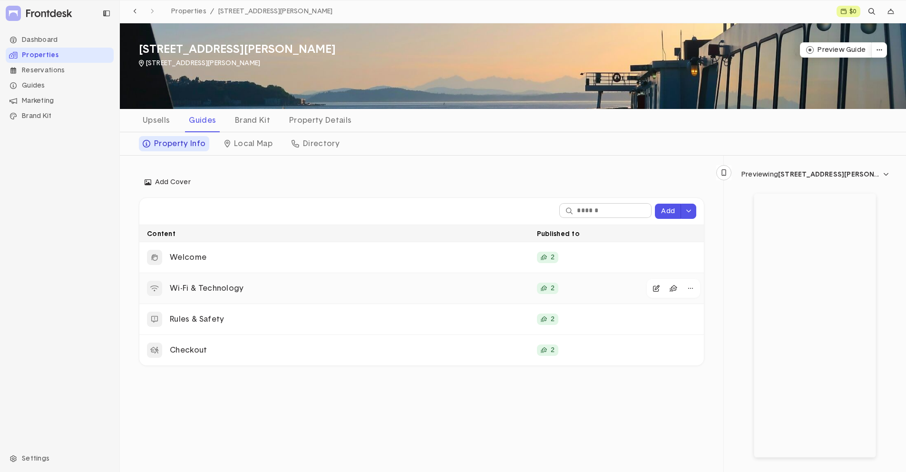
click at [236, 287] on p "Wi-Fi & Technology" at bounding box center [350, 289] width 360 height 10
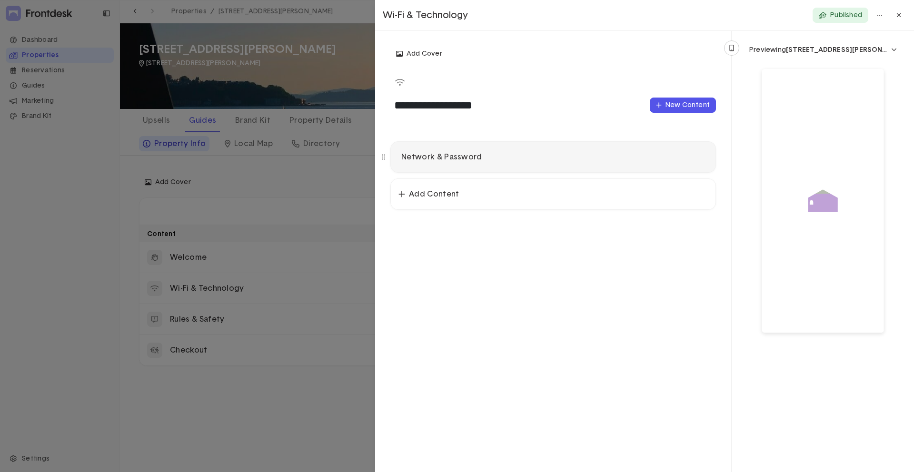
click at [486, 162] on p "Network & Password" at bounding box center [553, 157] width 304 height 10
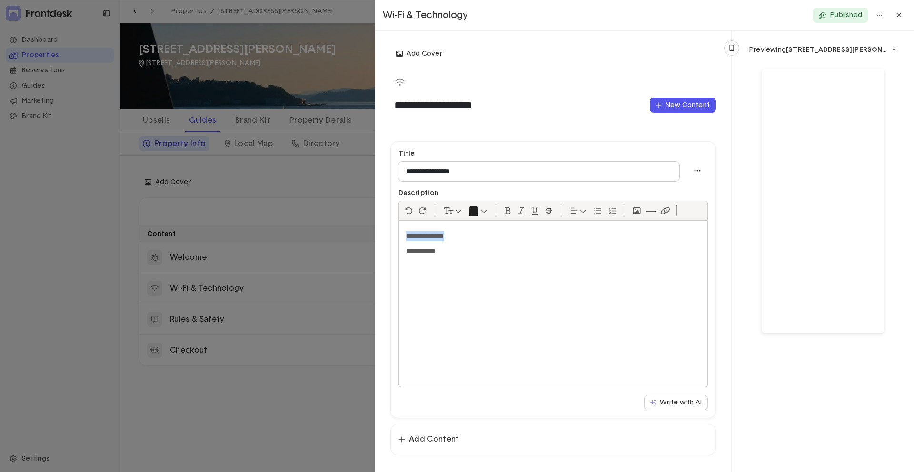
drag, startPoint x: 496, startPoint y: 234, endPoint x: 372, endPoint y: 224, distance: 125.1
click at [372, 224] on div "**********" at bounding box center [457, 236] width 914 height 472
drag, startPoint x: 475, startPoint y: 257, endPoint x: 374, endPoint y: 250, distance: 101.6
click at [374, 250] on div "**********" at bounding box center [457, 236] width 914 height 472
click at [335, 191] on div at bounding box center [457, 236] width 914 height 472
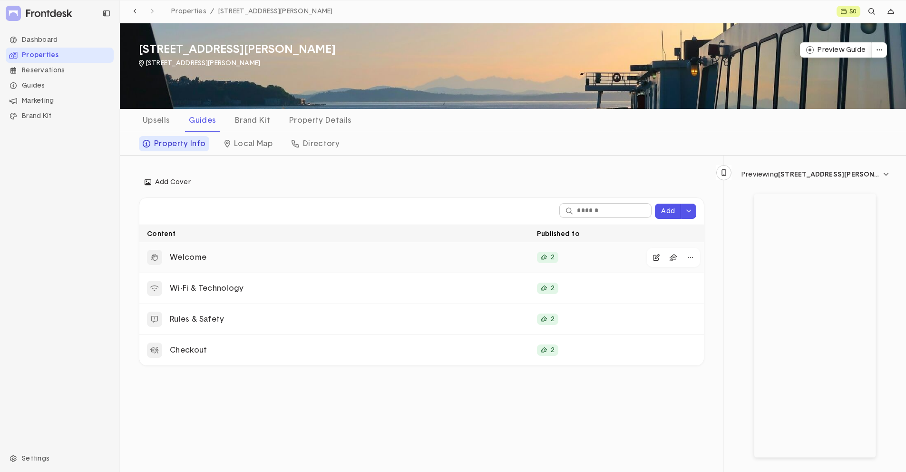
click at [209, 256] on p "Welcome" at bounding box center [350, 258] width 360 height 10
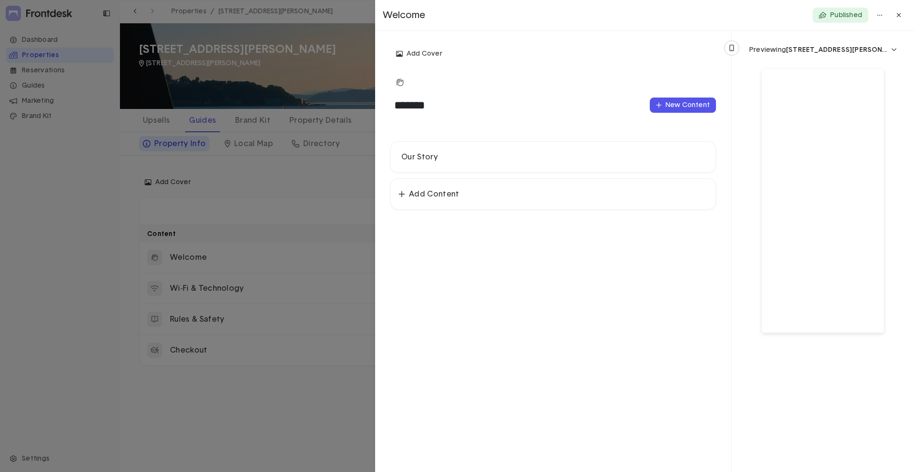
click at [285, 192] on div at bounding box center [457, 236] width 914 height 472
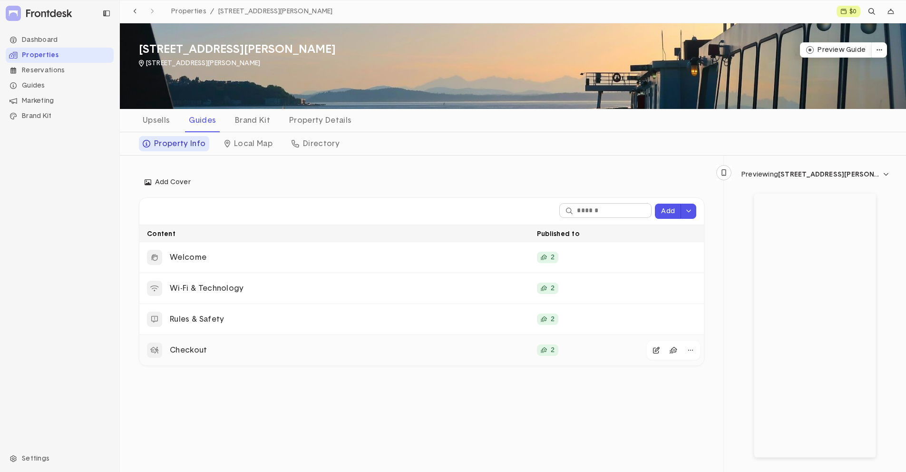
click at [256, 352] on p "Checkout" at bounding box center [350, 350] width 360 height 10
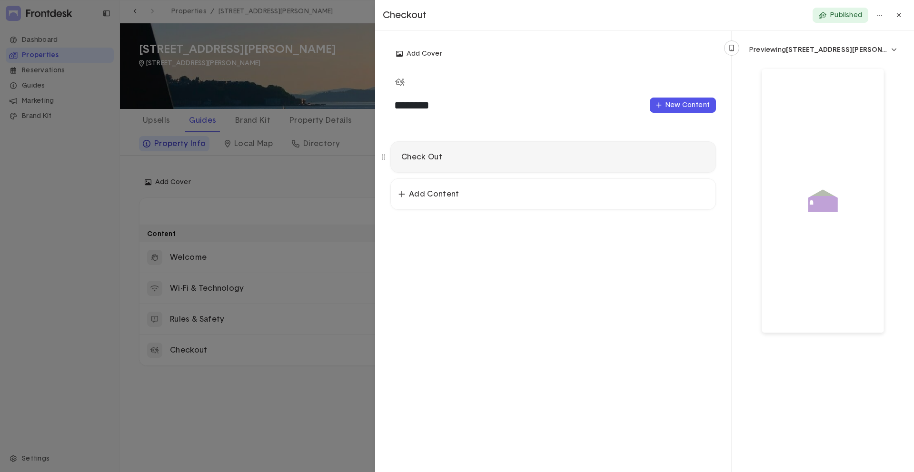
click at [487, 157] on p "Check Out" at bounding box center [553, 157] width 304 height 10
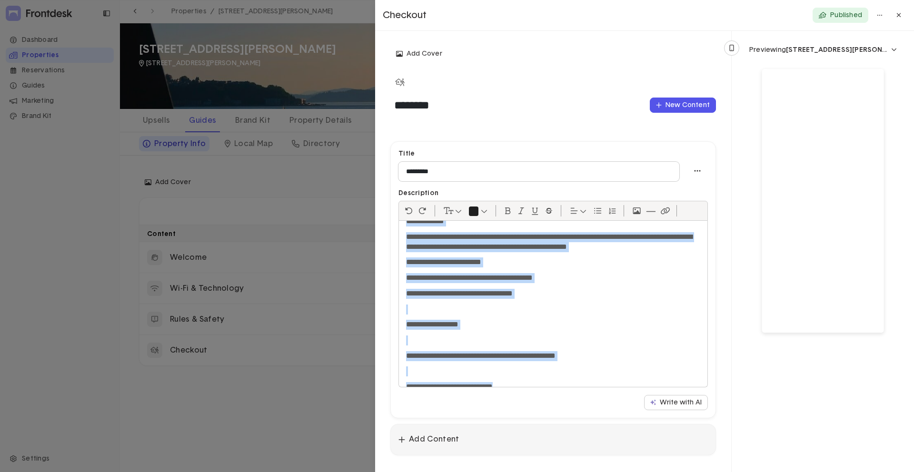
scroll to position [102, 0]
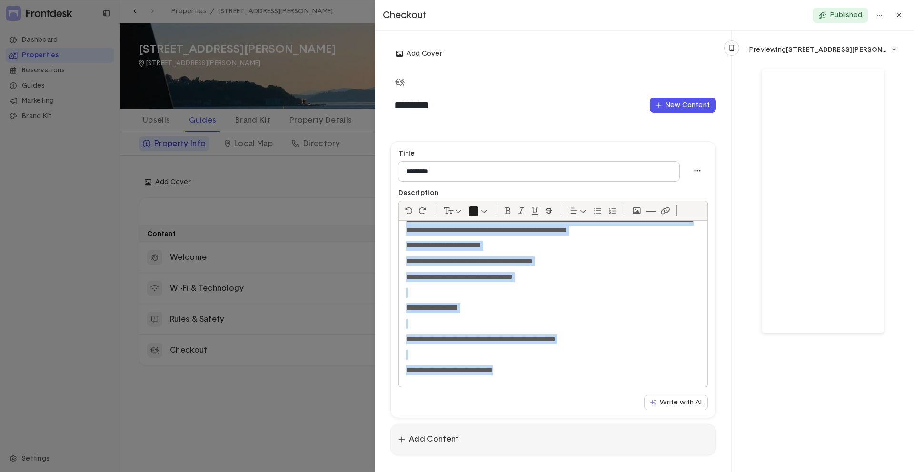
drag, startPoint x: 406, startPoint y: 235, endPoint x: 586, endPoint y: 432, distance: 266.8
click at [586, 432] on div "**********" at bounding box center [553, 298] width 356 height 344
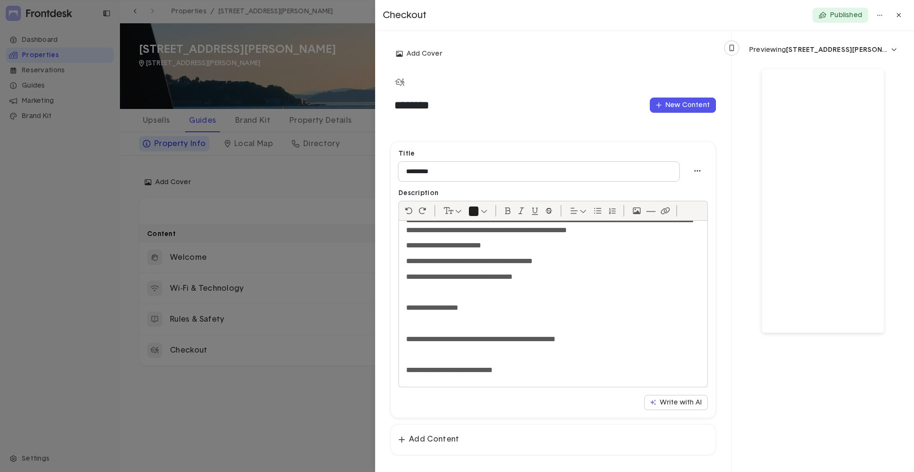
scroll to position [0, 0]
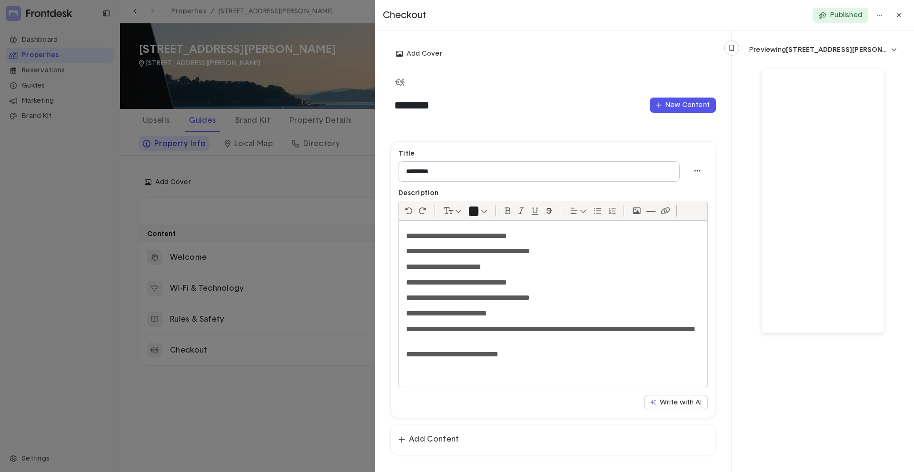
click at [480, 325] on p "**********" at bounding box center [553, 335] width 294 height 20
click at [477, 328] on p "**********" at bounding box center [553, 335] width 294 height 20
click at [326, 192] on div at bounding box center [457, 236] width 914 height 472
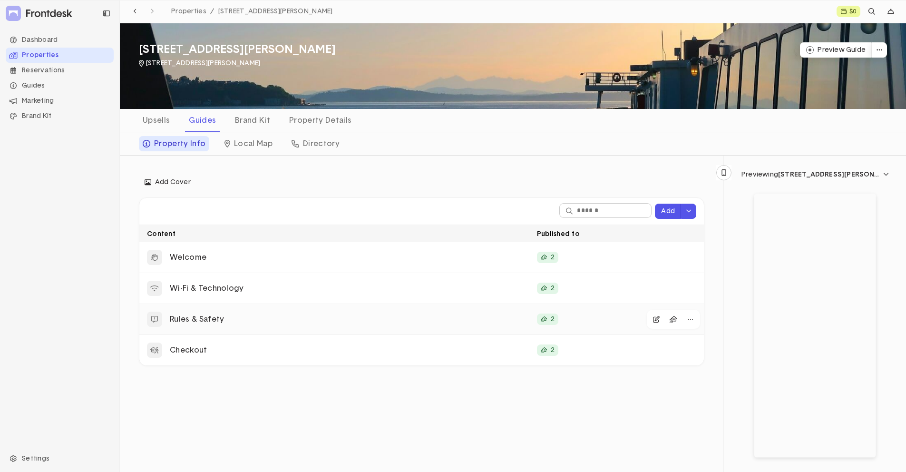
click at [291, 317] on p "Rules & Safety" at bounding box center [350, 320] width 360 height 10
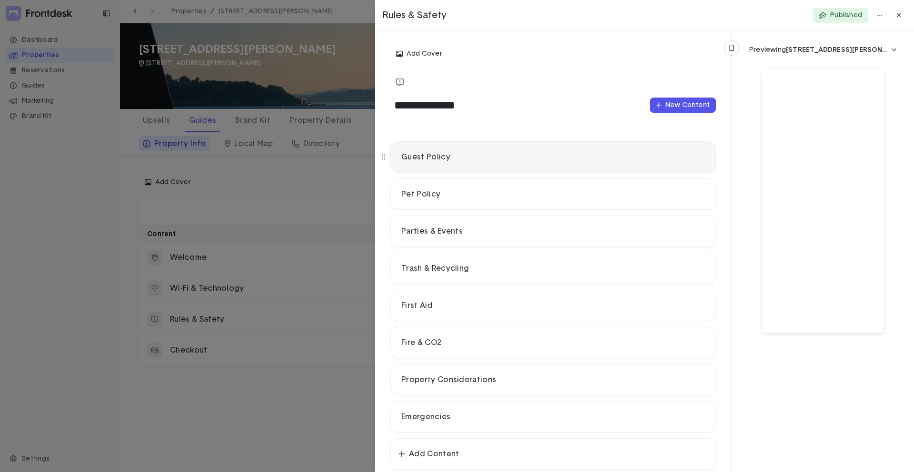
click at [483, 166] on div "Guest Policy" at bounding box center [553, 157] width 325 height 30
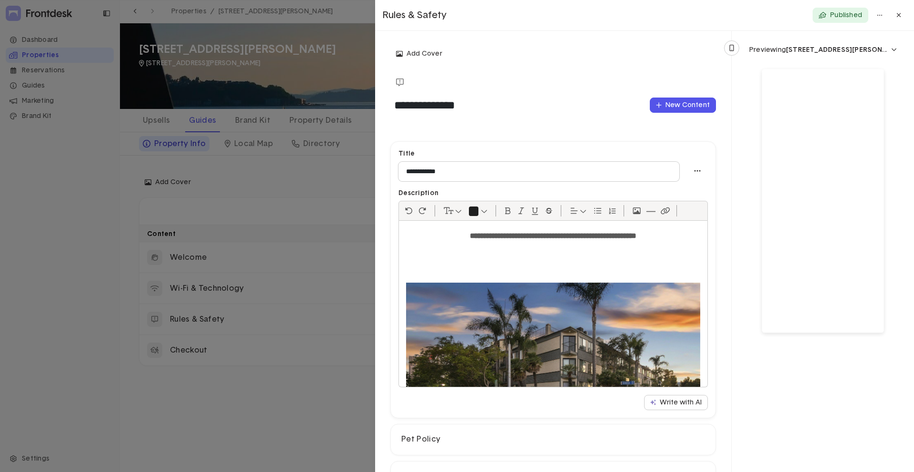
click at [410, 232] on p "**********" at bounding box center [553, 236] width 294 height 10
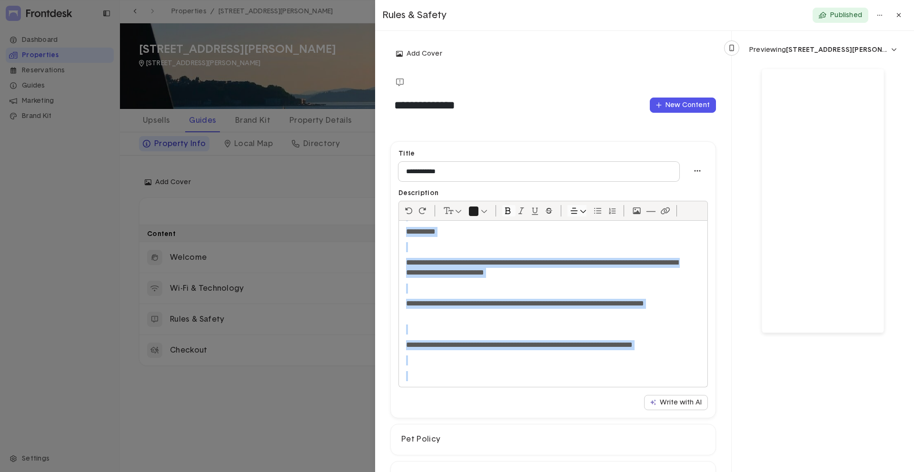
scroll to position [1242, 0]
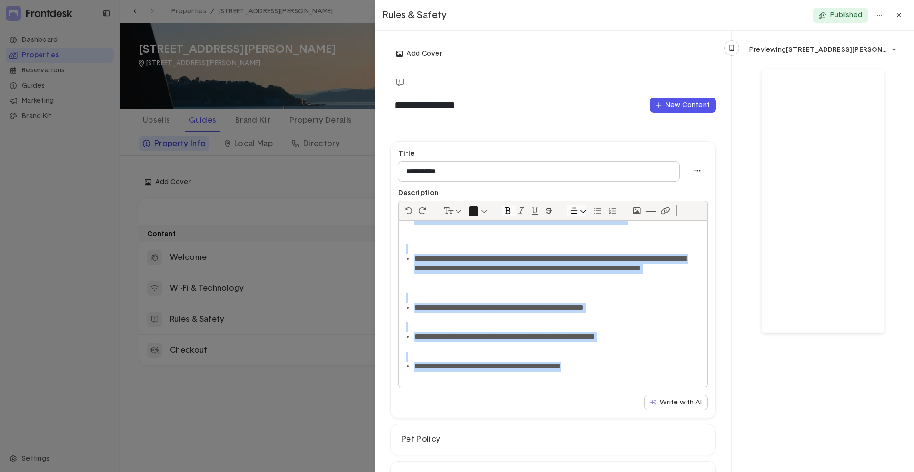
drag, startPoint x: 408, startPoint y: 230, endPoint x: 688, endPoint y: 418, distance: 336.9
click at [688, 418] on div "**********" at bounding box center [552, 409] width 325 height 536
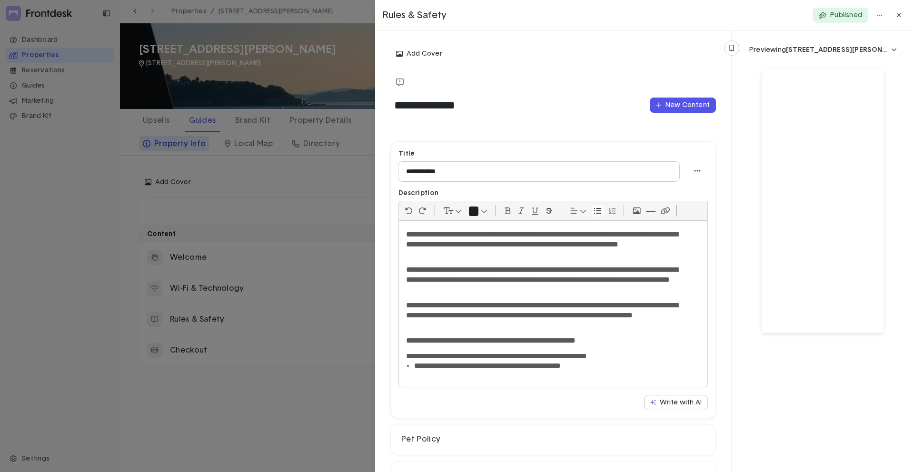
scroll to position [230, 0]
click at [482, 434] on p "Pet Policy" at bounding box center [553, 439] width 304 height 10
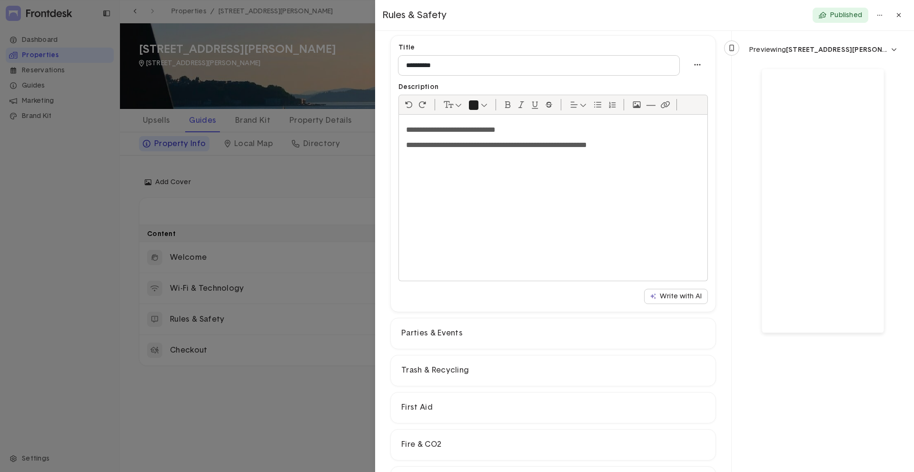
scroll to position [258, 0]
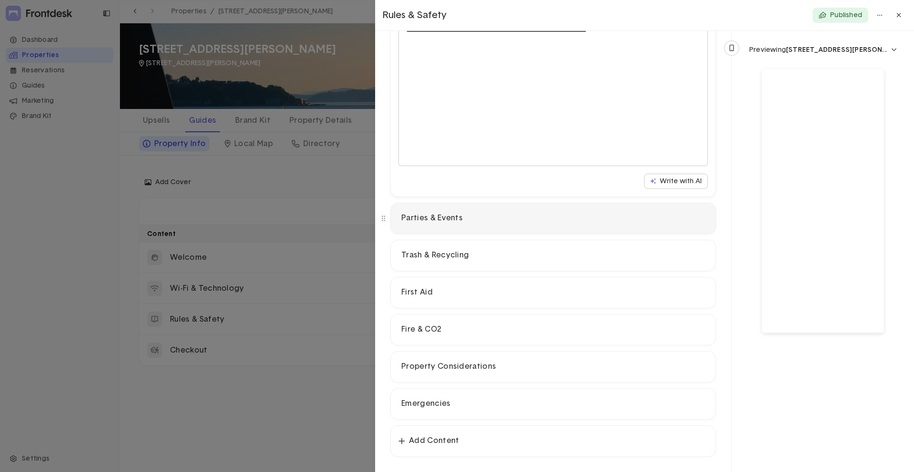
click at [495, 220] on p "Parties & Events" at bounding box center [553, 218] width 304 height 10
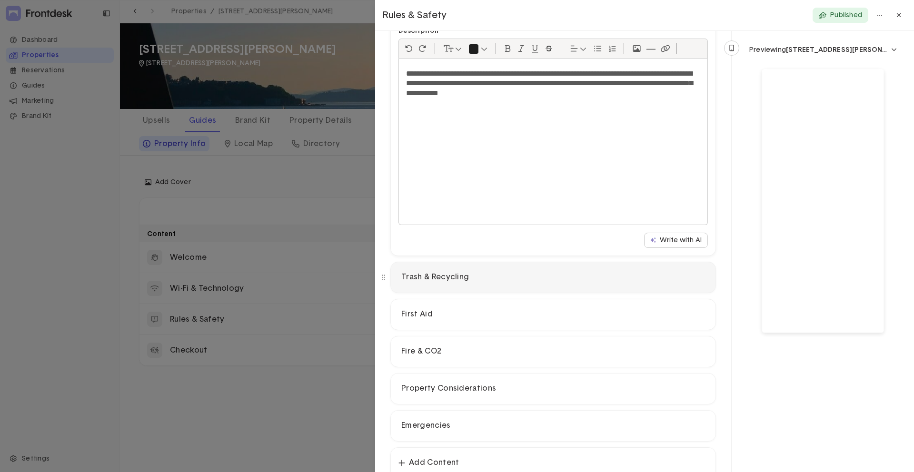
scroll to position [237, 0]
click at [494, 275] on p "Trash & Recycling" at bounding box center [553, 276] width 304 height 10
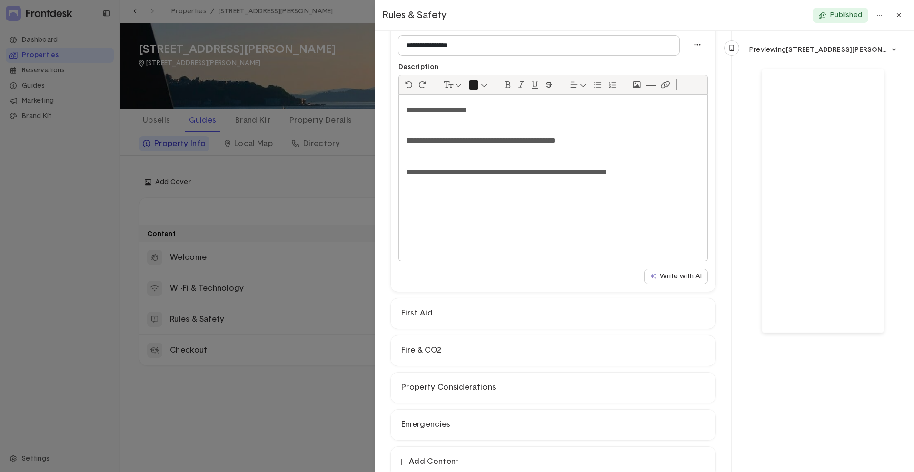
scroll to position [161, 0]
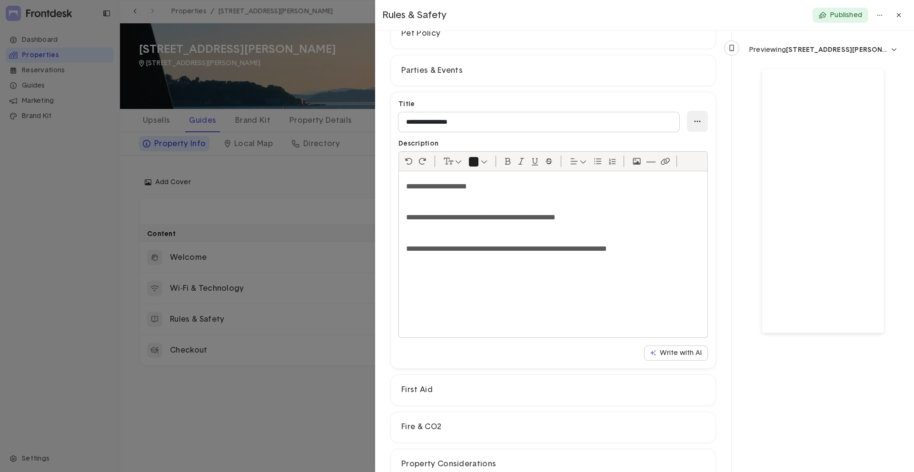
click at [687, 123] on div "button" at bounding box center [697, 121] width 21 height 21
click at [660, 159] on button "Delete" at bounding box center [660, 157] width 94 height 15
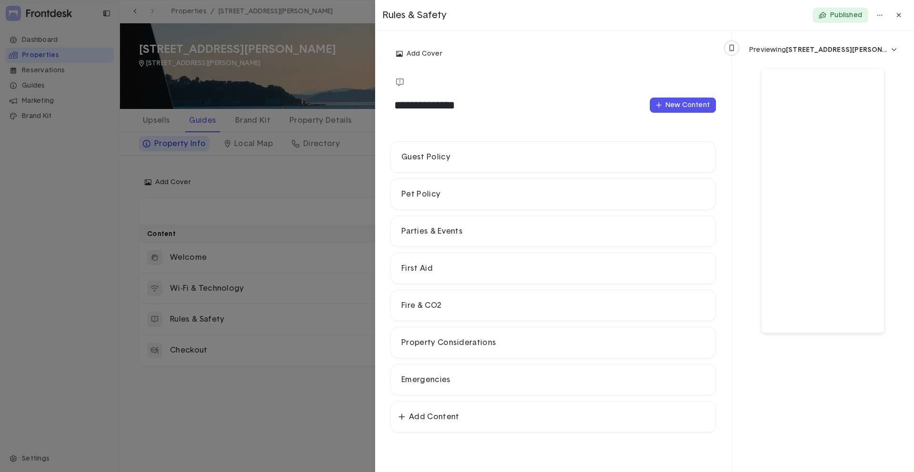
scroll to position [0, 0]
click at [469, 304] on p "Fire & CO2" at bounding box center [553, 306] width 304 height 10
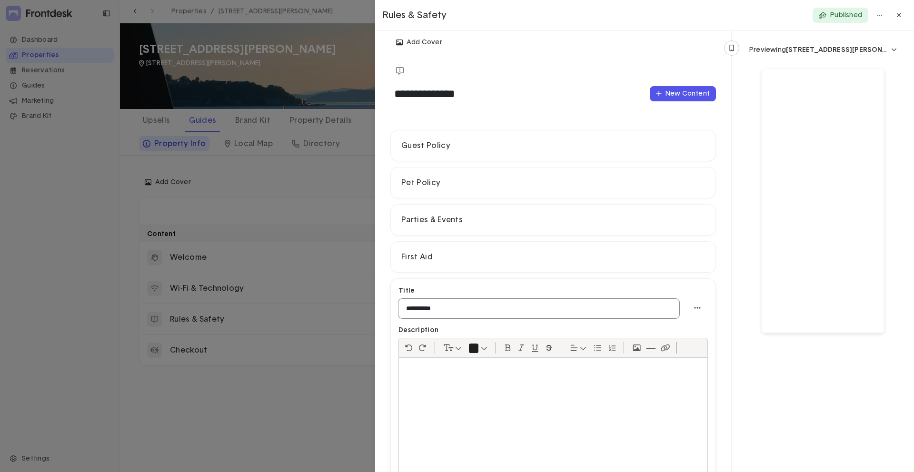
scroll to position [37, 0]
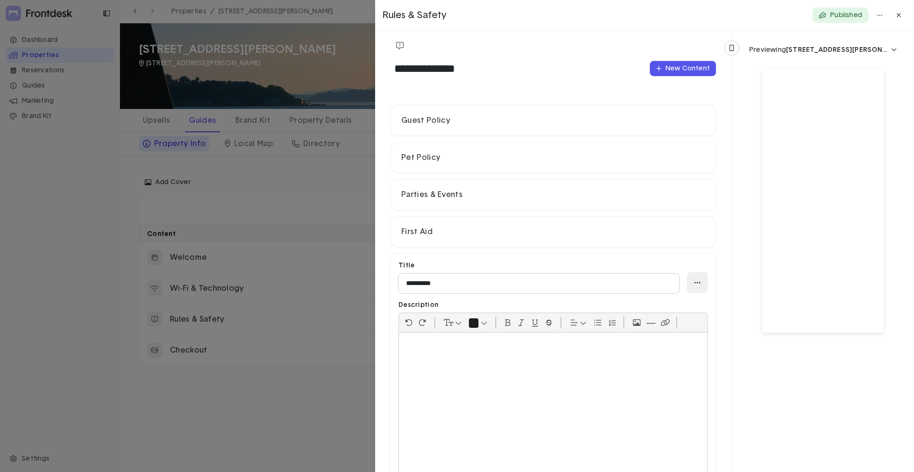
click at [694, 283] on div "button" at bounding box center [697, 282] width 21 height 21
click at [642, 317] on button "Delete" at bounding box center [660, 319] width 94 height 15
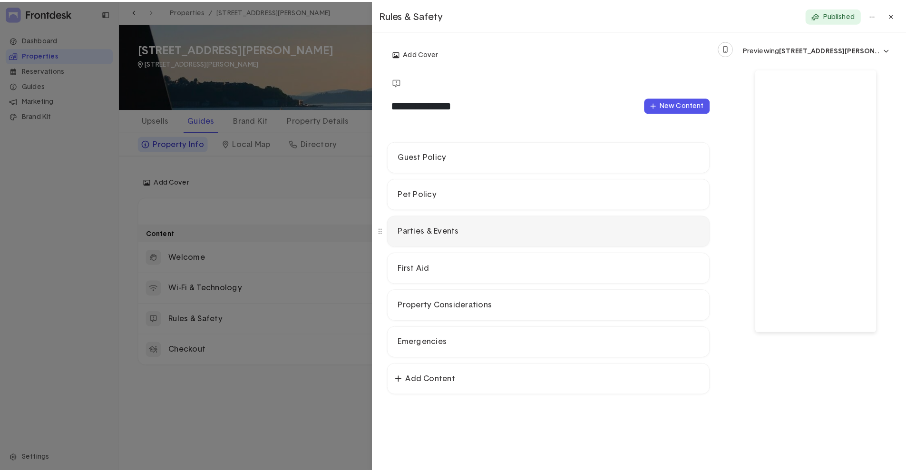
scroll to position [0, 0]
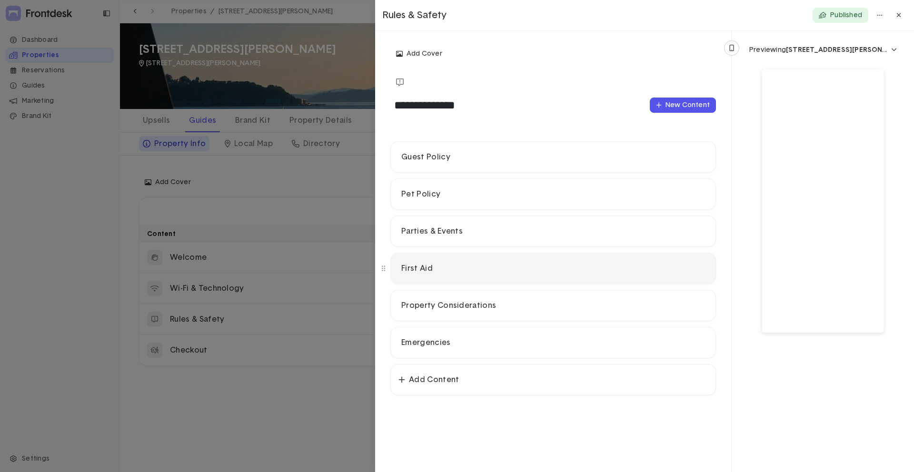
click at [616, 276] on div "First Aid" at bounding box center [553, 268] width 325 height 30
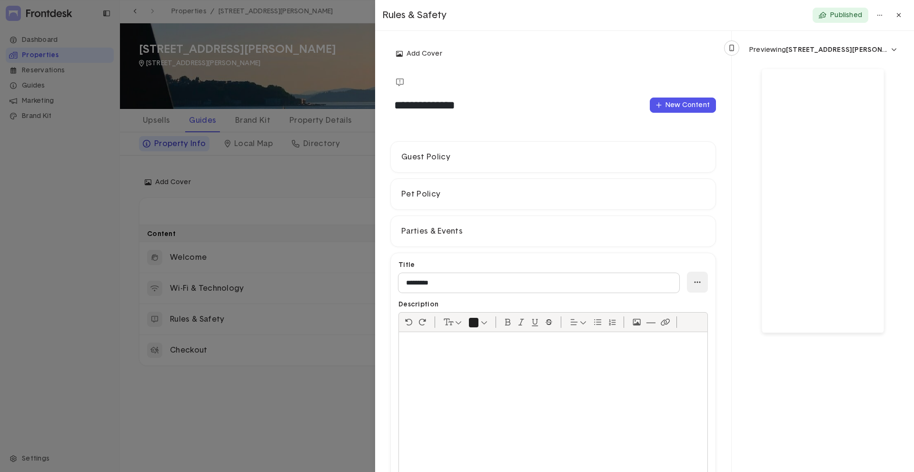
drag, startPoint x: 688, startPoint y: 284, endPoint x: 679, endPoint y: 291, distance: 10.5
click at [688, 284] on div "button" at bounding box center [697, 282] width 21 height 21
click at [646, 322] on button "Delete" at bounding box center [660, 318] width 94 height 15
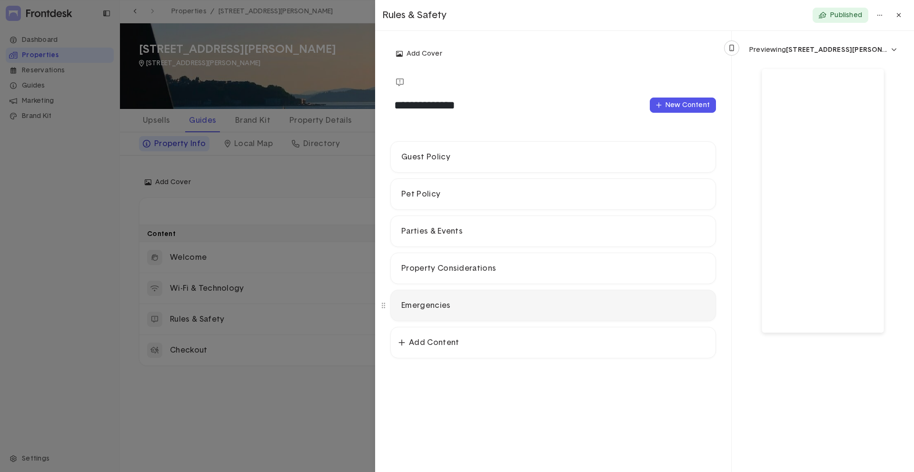
click at [670, 310] on p "Emergencies" at bounding box center [553, 306] width 304 height 10
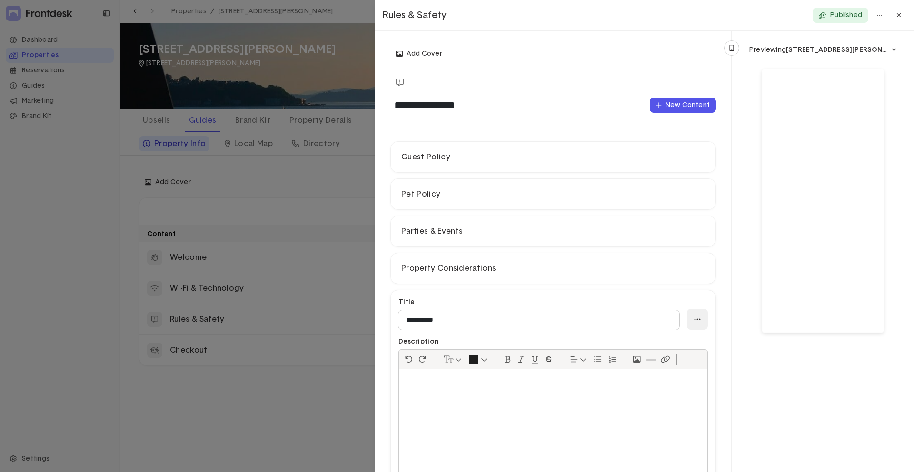
click at [697, 319] on div "button" at bounding box center [697, 319] width 1 height 1
click at [663, 353] on button "Delete" at bounding box center [660, 355] width 94 height 15
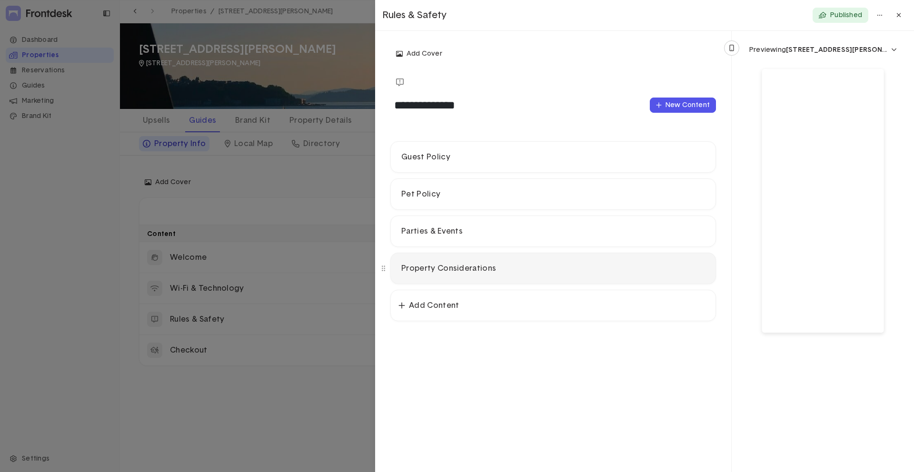
click at [590, 276] on div "Property Considerations" at bounding box center [553, 268] width 325 height 30
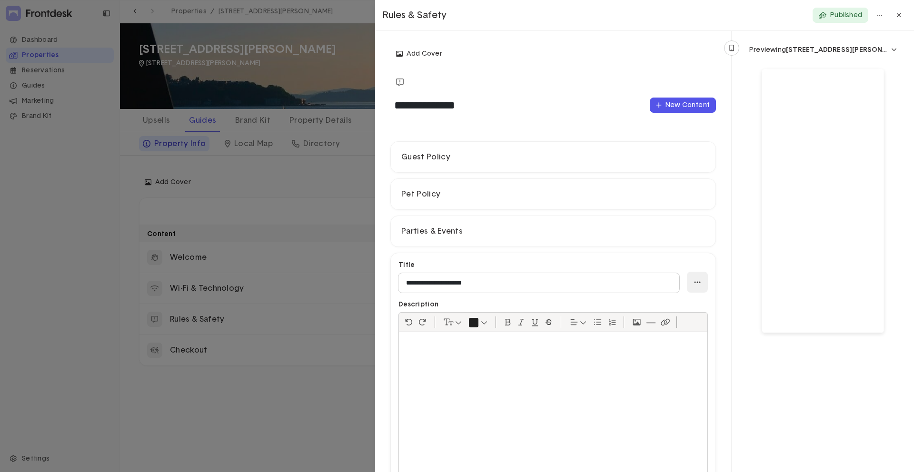
click at [693, 280] on div "button" at bounding box center [697, 282] width 21 height 21
click at [669, 321] on button "Delete" at bounding box center [660, 318] width 94 height 15
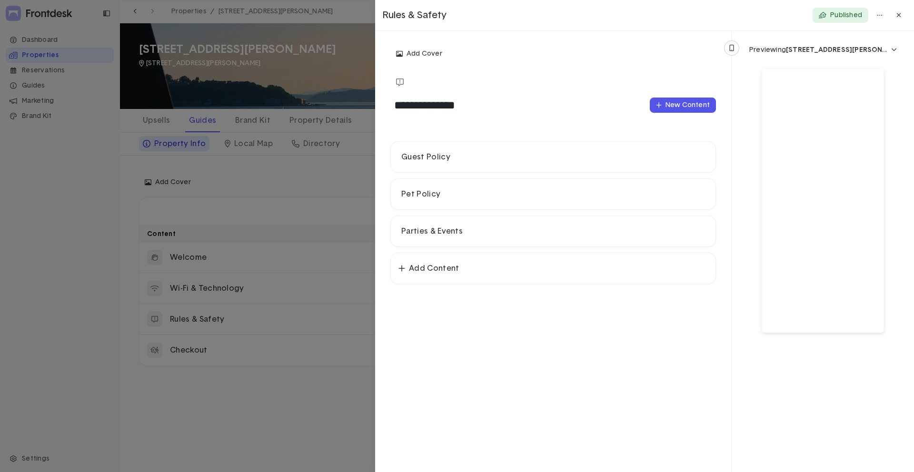
click at [310, 386] on div at bounding box center [457, 236] width 914 height 472
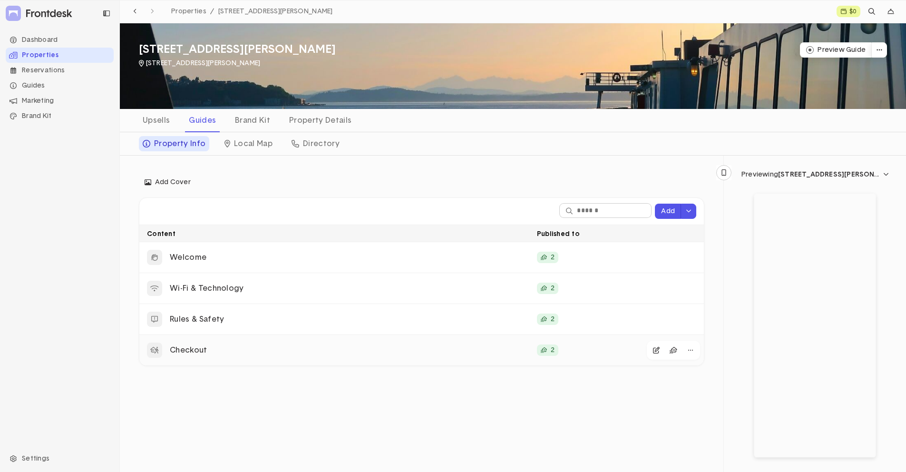
click at [256, 345] on p "Checkout" at bounding box center [350, 350] width 360 height 10
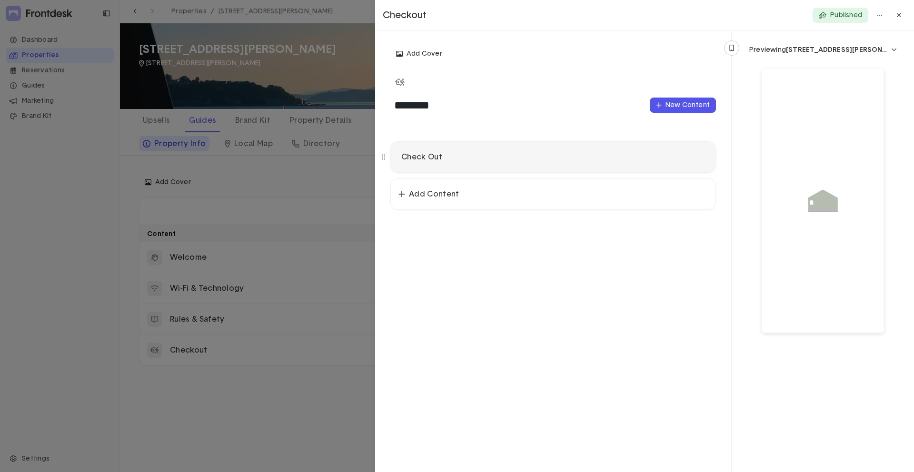
click at [482, 142] on div "Check Out" at bounding box center [553, 157] width 325 height 30
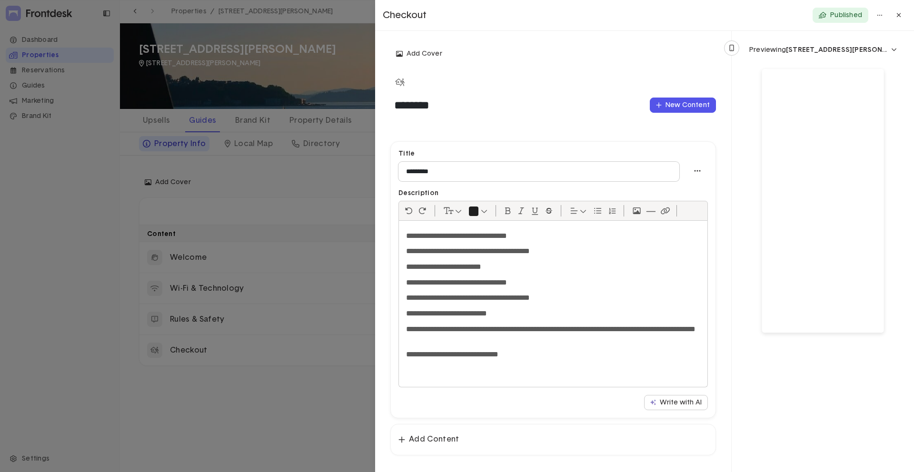
click at [287, 198] on div at bounding box center [457, 236] width 914 height 472
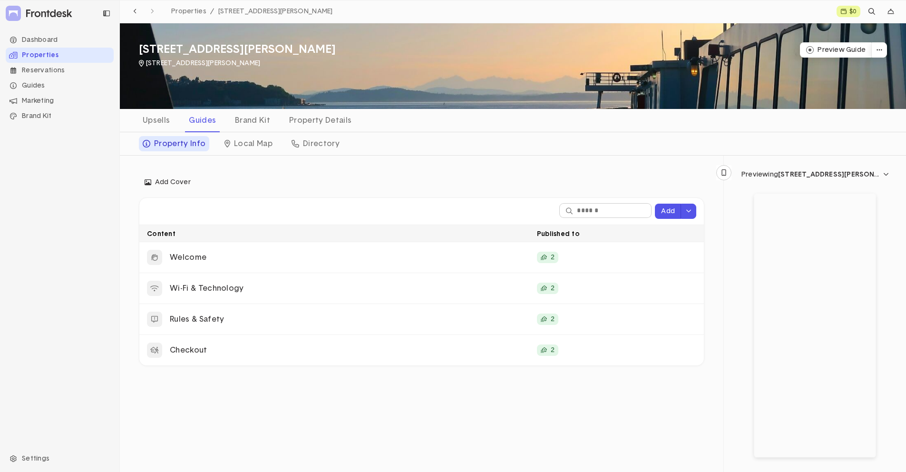
click at [579, 184] on div "Add Cover" at bounding box center [422, 182] width 566 height 15
click at [812, 354] on div at bounding box center [816, 326] width 122 height 264
click at [821, 327] on div at bounding box center [816, 326] width 122 height 264
click at [817, 433] on div at bounding box center [816, 326] width 122 height 264
click at [761, 201] on div at bounding box center [816, 326] width 122 height 264
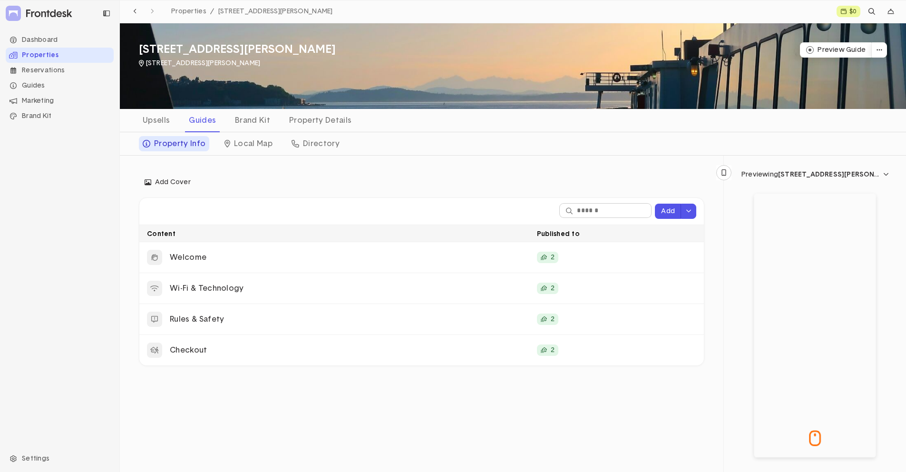
click at [793, 300] on div at bounding box center [816, 326] width 122 height 264
click at [302, 120] on div "Property Details" at bounding box center [321, 120] width 70 height 15
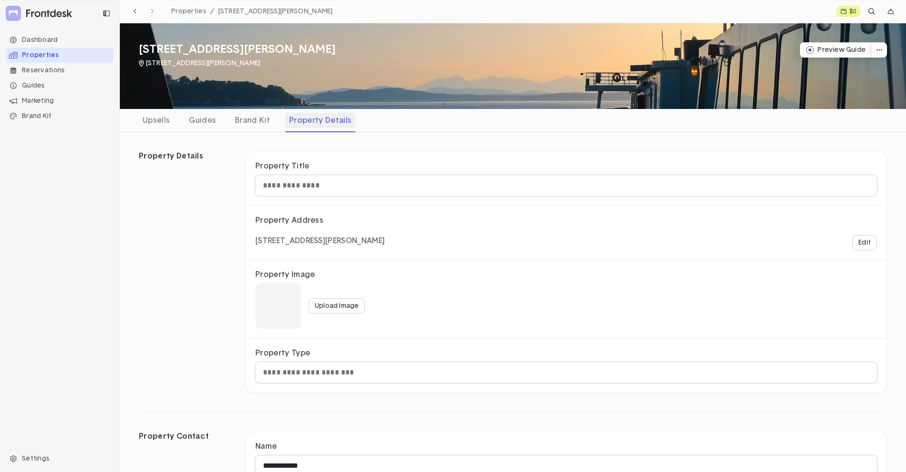
type input "*********"
click at [204, 125] on div "Guides" at bounding box center [202, 120] width 35 height 15
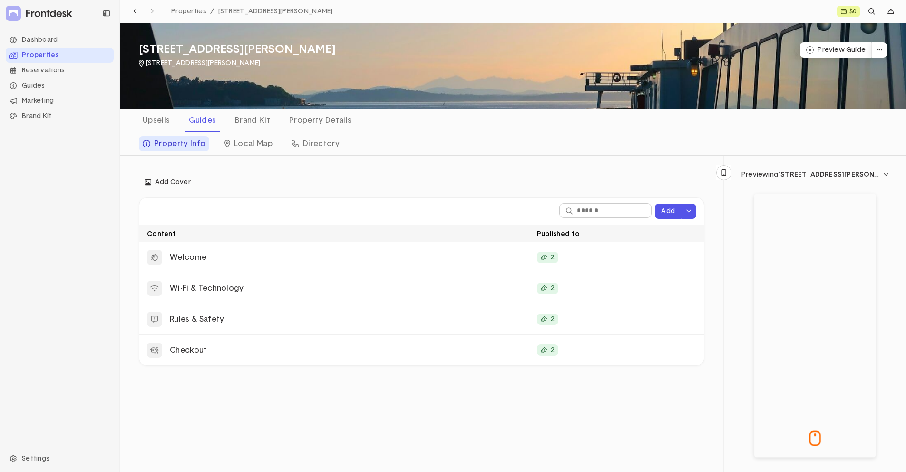
click at [783, 217] on div at bounding box center [816, 326] width 122 height 264
click at [809, 280] on div at bounding box center [816, 326] width 122 height 264
click at [724, 305] on div "Previewing 1193 Floyd Street, Birmingham, MI, USA" at bounding box center [815, 368] width 183 height 425
click at [845, 164] on div "Previewing 1193 Floyd Street, Birmingham, MI, USA" at bounding box center [815, 368] width 183 height 425
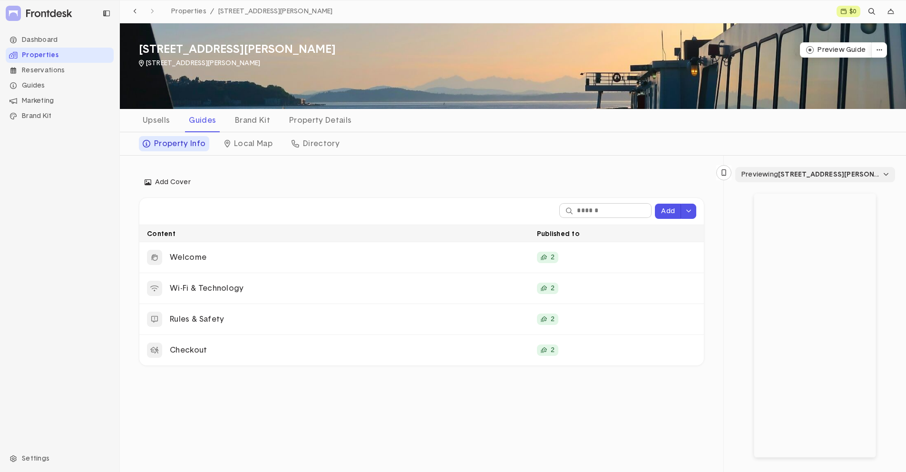
click at [843, 171] on span "1193 Floyd Street, Birmingham, MI, USA" at bounding box center [839, 174] width 122 height 7
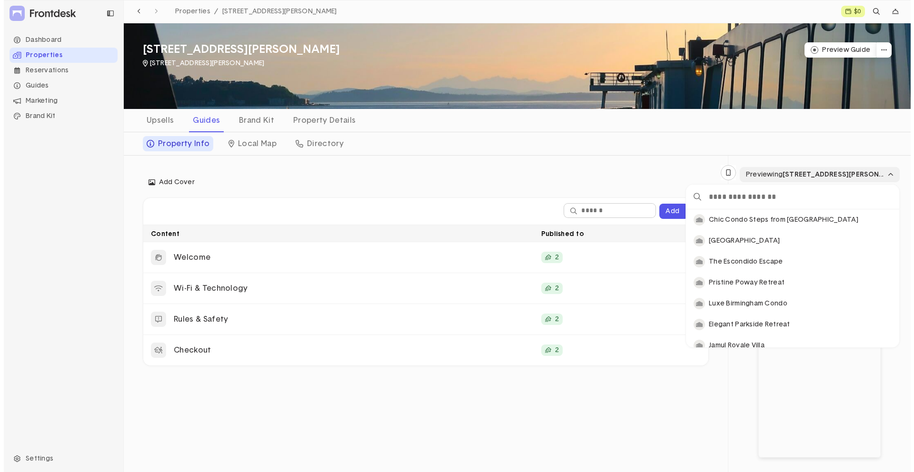
scroll to position [131, 207]
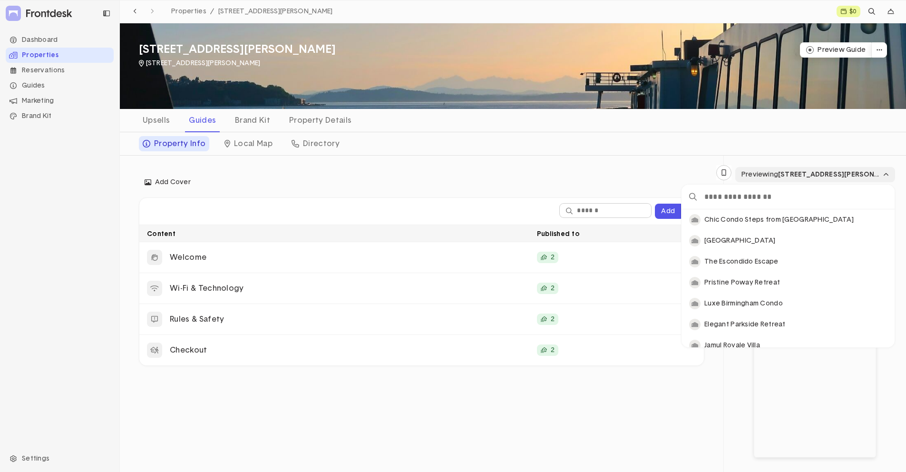
click at [843, 171] on span "1193 Floyd Street, Birmingham, MI, USA" at bounding box center [839, 174] width 122 height 7
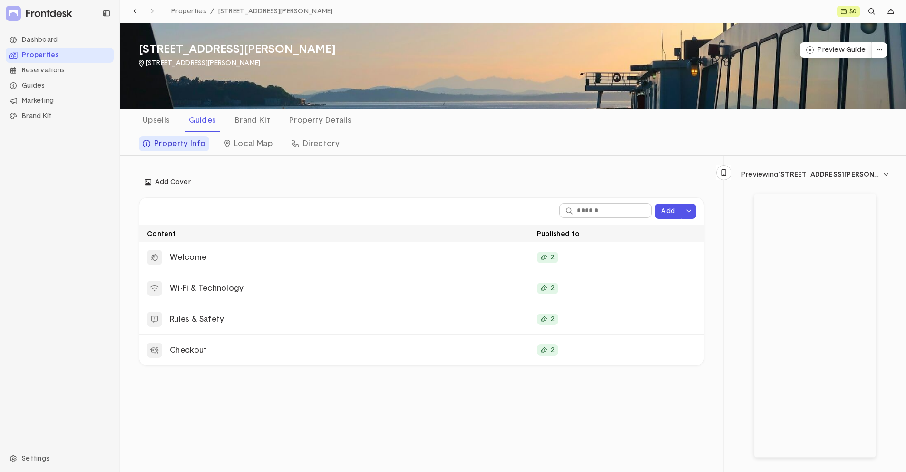
click at [74, 55] on div "Properties" at bounding box center [60, 55] width 108 height 15
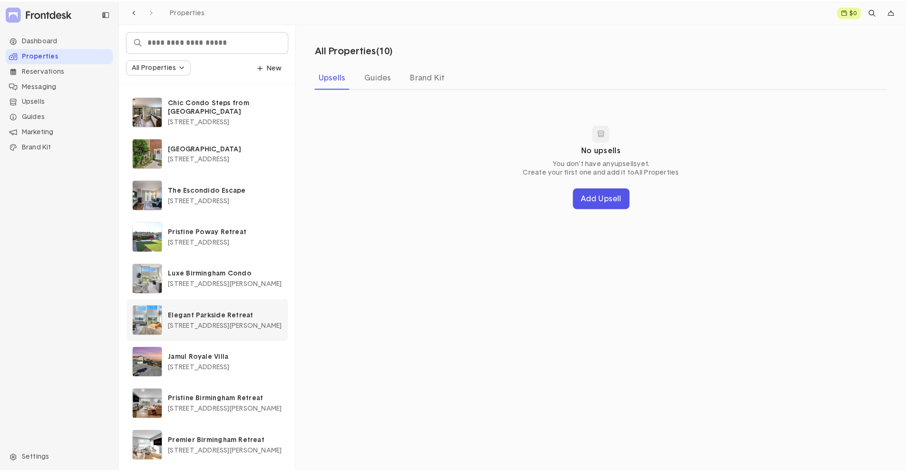
scroll to position [45, 0]
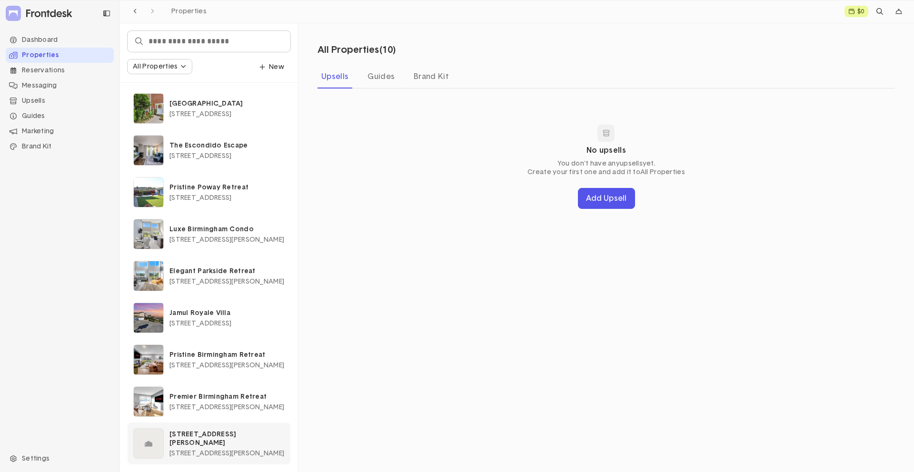
click at [209, 435] on p "1193 Floyd Street, Birmingham, MI, USA" at bounding box center [226, 438] width 115 height 17
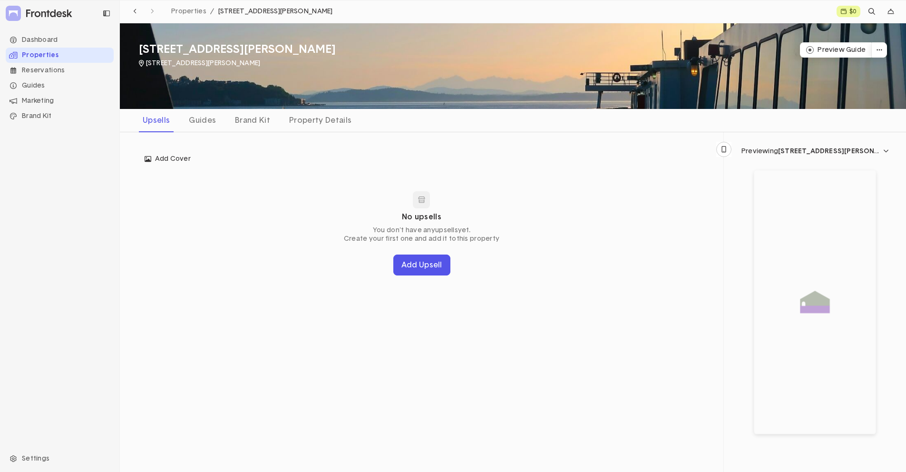
click at [296, 13] on span "1193 Floyd Street, Birmingham, MI, USA" at bounding box center [275, 11] width 115 height 7
click at [299, 10] on span "1193 Floyd Street, Birmingham, MI, USA" at bounding box center [275, 11] width 115 height 7
click at [198, 117] on div "Guides" at bounding box center [202, 120] width 35 height 15
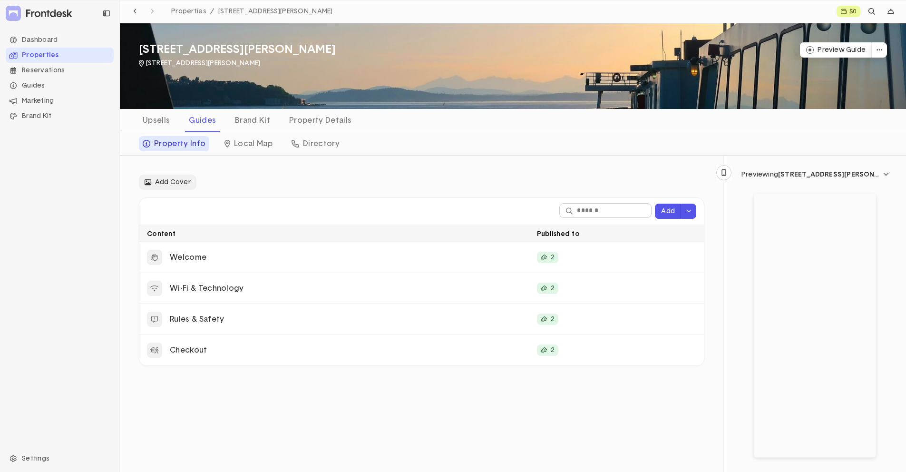
click at [174, 183] on span "Add Cover" at bounding box center [168, 182] width 46 height 9
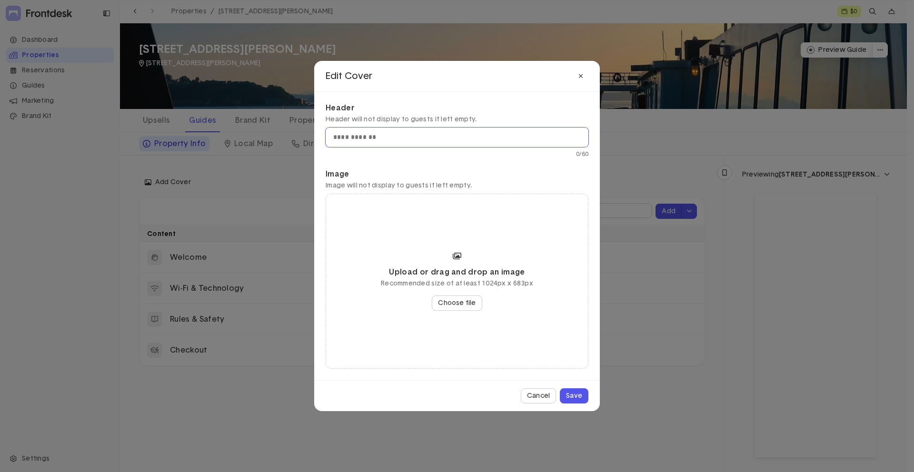
click at [414, 141] on input "text" at bounding box center [456, 138] width 263 height 20
type input "**********"
click at [457, 299] on button "Choose file" at bounding box center [457, 302] width 50 height 15
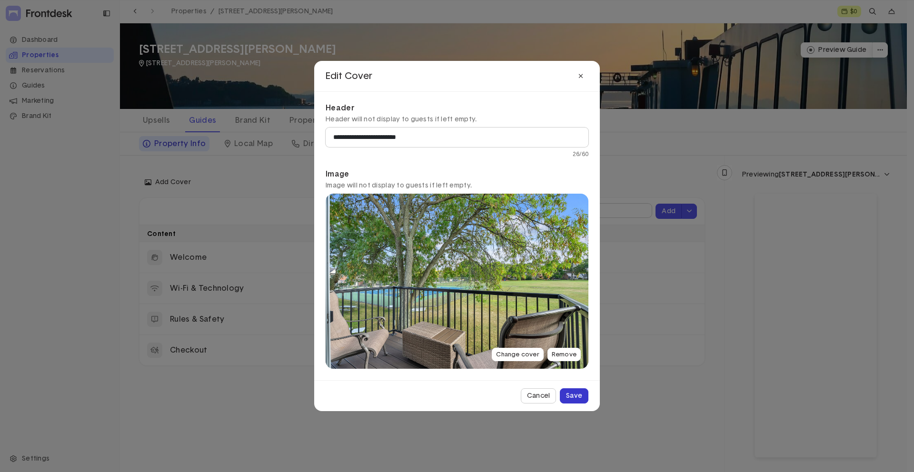
click at [581, 397] on div "Save" at bounding box center [574, 396] width 16 height 7
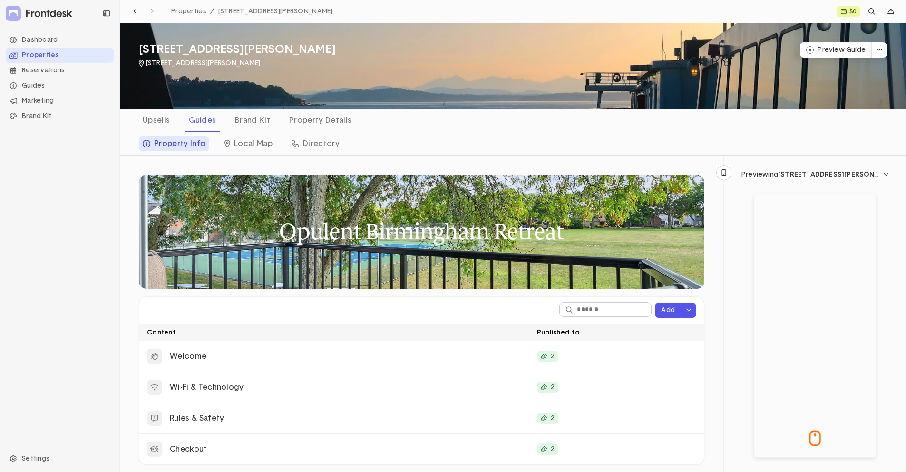
click at [795, 274] on div at bounding box center [816, 326] width 122 height 264
click at [750, 173] on div "Previewing 1193 Floyd Street, Birmingham, MI, USA" at bounding box center [811, 174] width 138 height 7
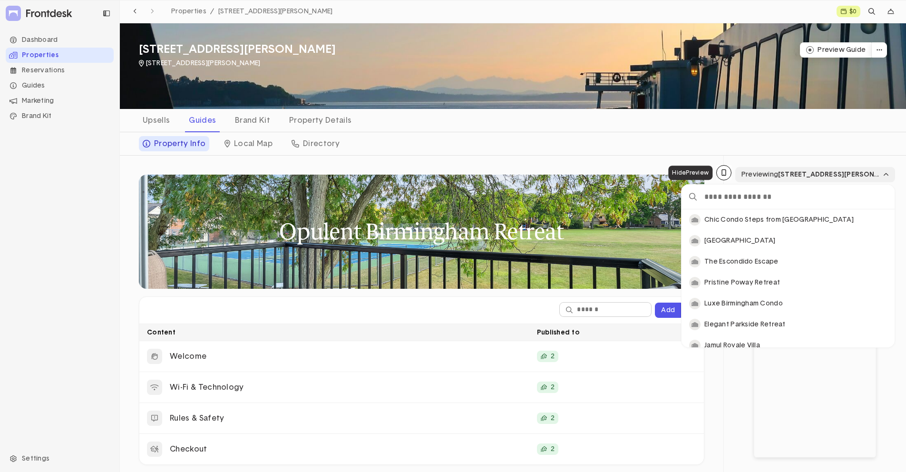
click at [722, 173] on icon "button" at bounding box center [724, 172] width 5 height 7
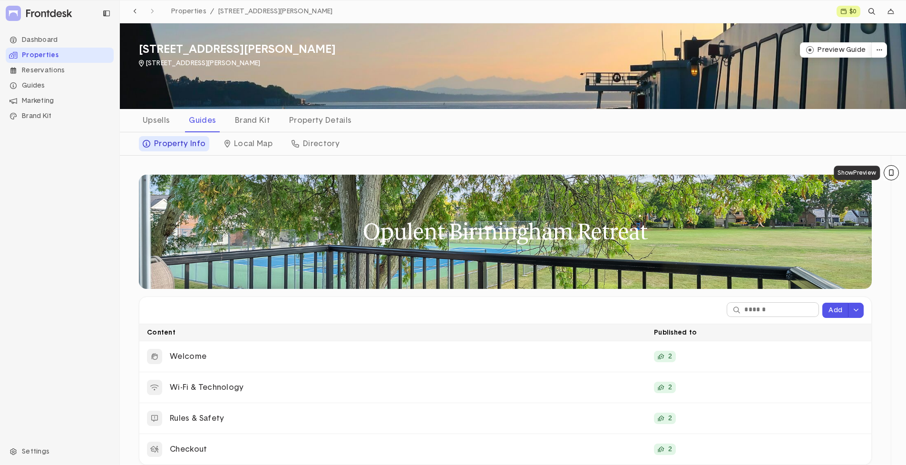
click at [889, 174] on icon "button" at bounding box center [891, 172] width 5 height 7
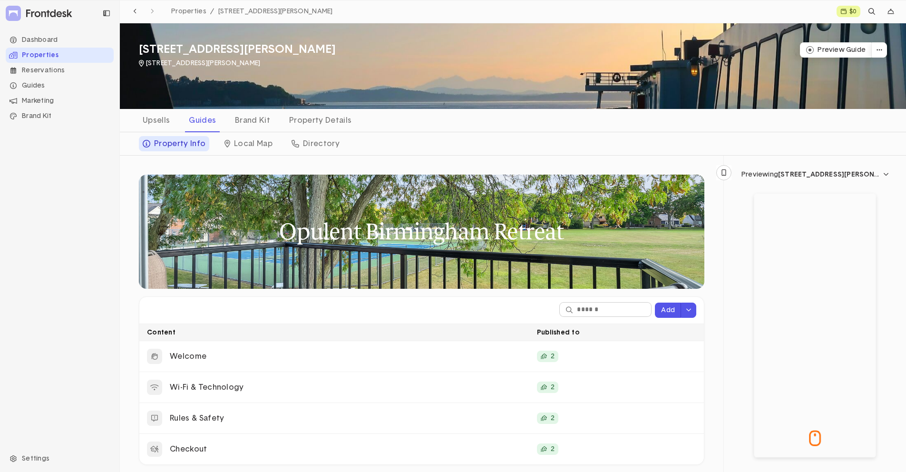
click at [829, 226] on div at bounding box center [816, 326] width 122 height 264
click at [765, 202] on div at bounding box center [816, 326] width 122 height 264
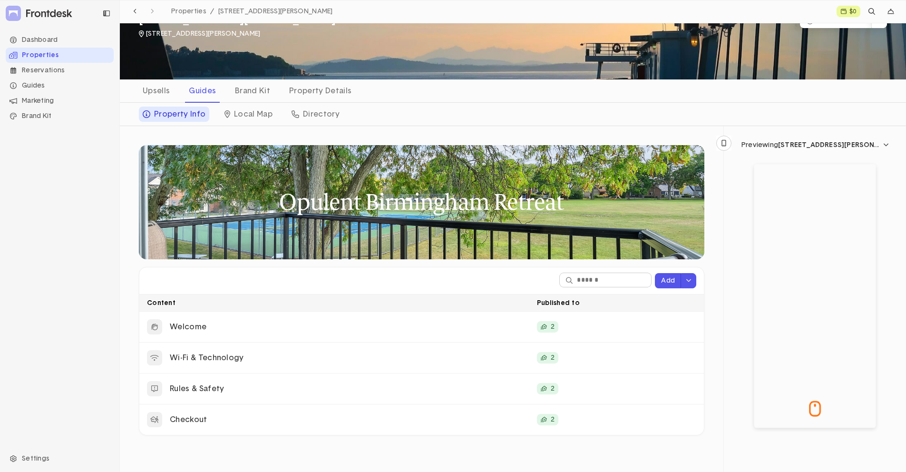
scroll to position [0, 0]
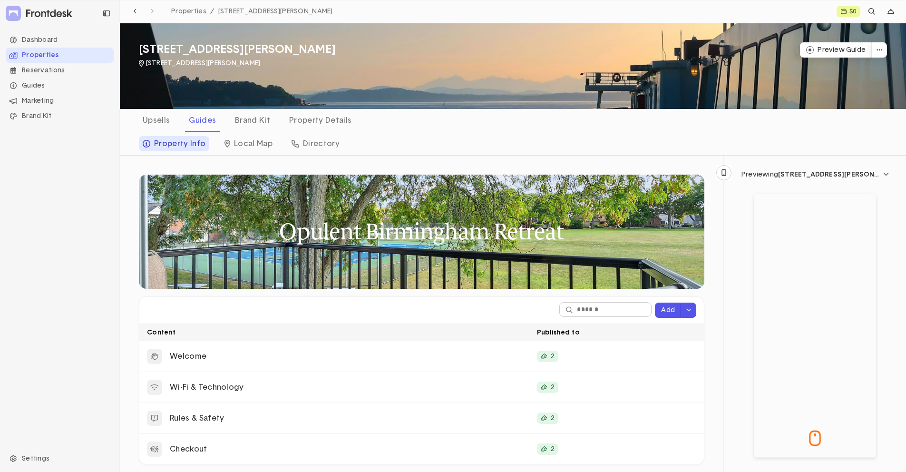
click at [804, 261] on div at bounding box center [816, 326] width 122 height 264
click at [773, 213] on div at bounding box center [816, 326] width 122 height 264
click at [763, 199] on div at bounding box center [816, 326] width 122 height 264
click at [897, 175] on div "Previewing 1193 Floyd Street, Birmingham, MI, USA" at bounding box center [815, 368] width 183 height 425
click at [885, 173] on icon "dropdown trigger" at bounding box center [886, 174] width 5 height 3
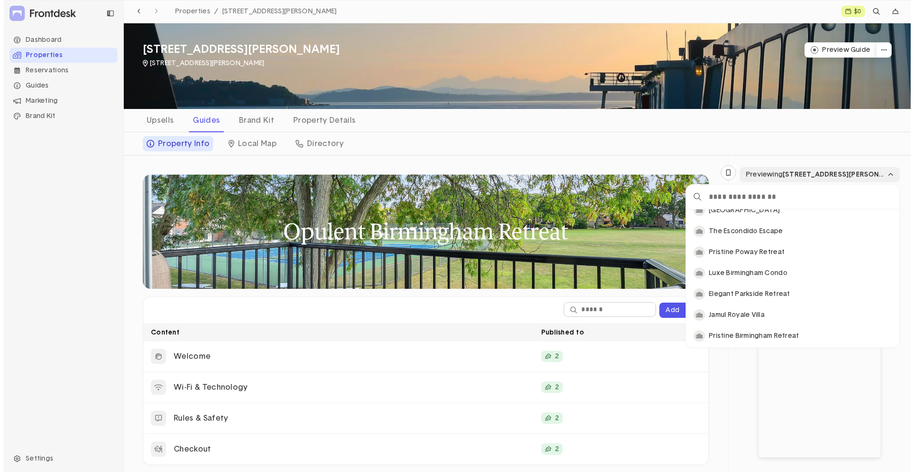
scroll to position [71, 0]
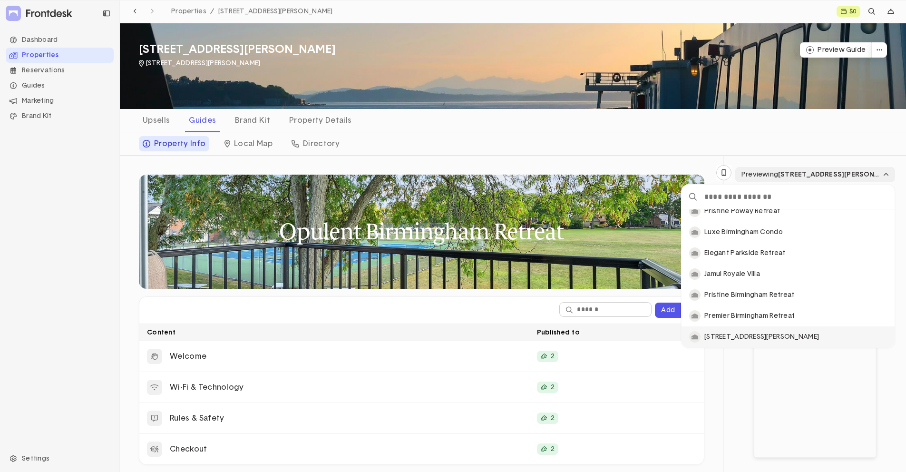
click at [766, 334] on p "1193 Floyd Street, Birmingham, MI, USA" at bounding box center [791, 337] width 172 height 9
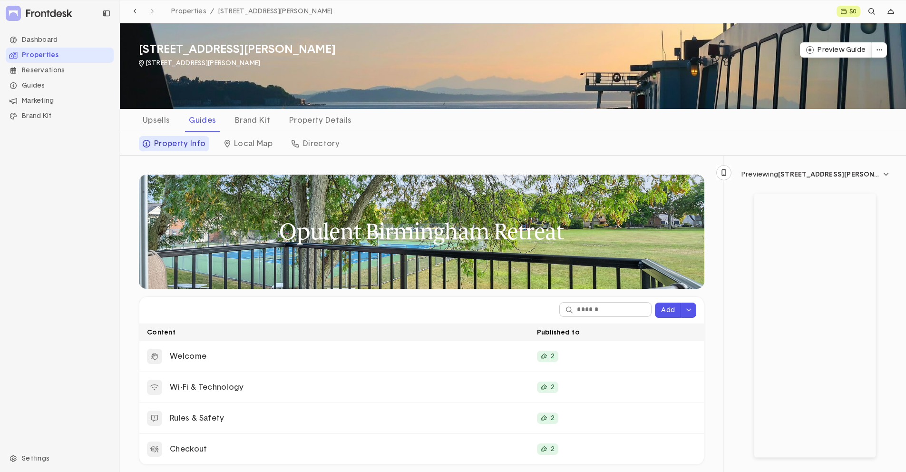
click at [82, 56] on div "Properties" at bounding box center [60, 55] width 108 height 15
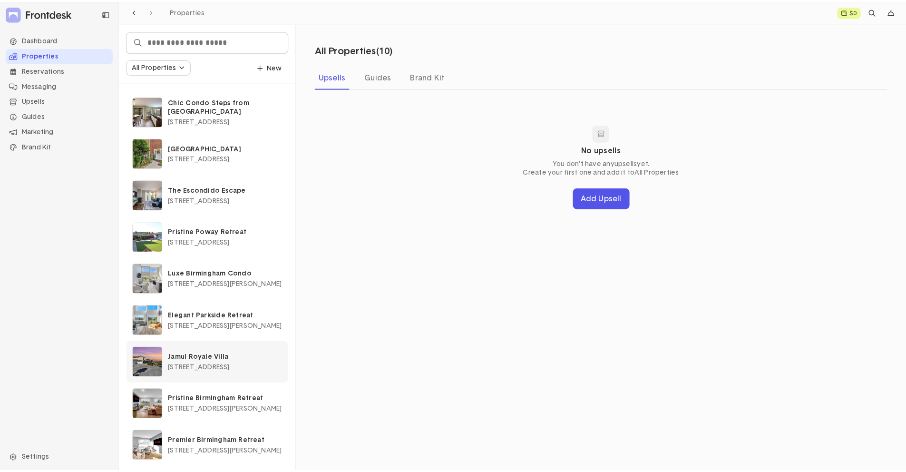
scroll to position [45, 0]
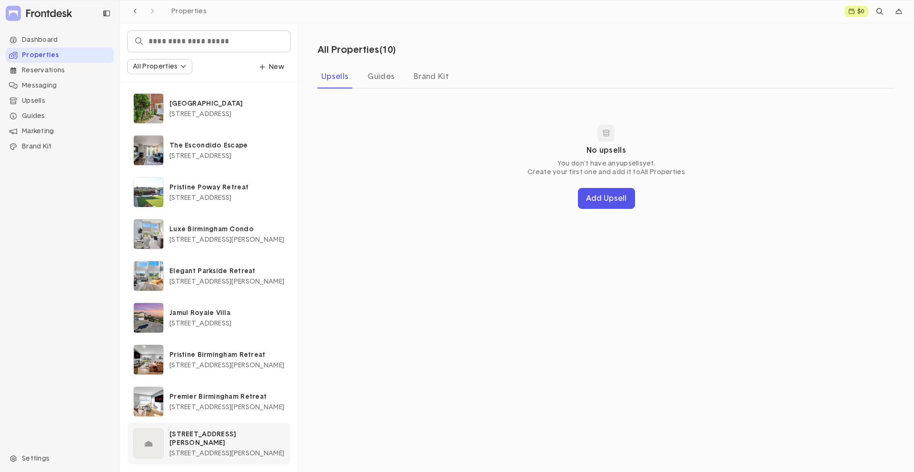
click at [272, 453] on span "1193 Floyd Street, Birmingham, MI, USA" at bounding box center [226, 453] width 115 height 7
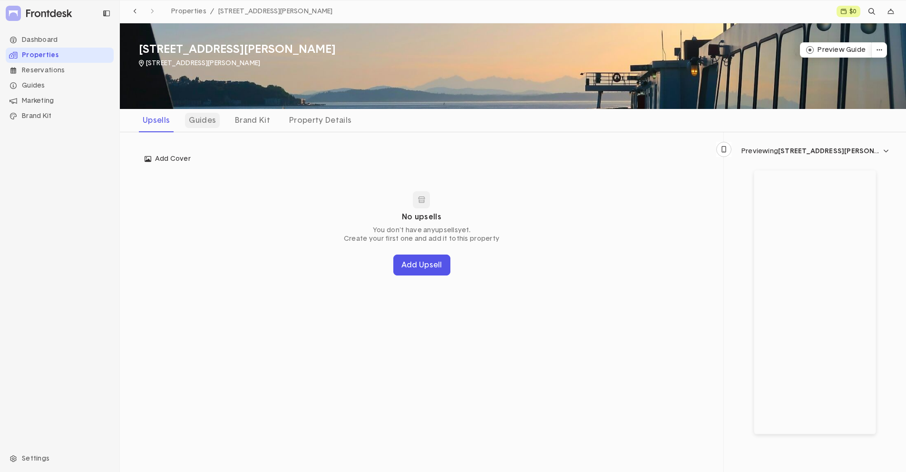
click at [204, 120] on div "Guides" at bounding box center [202, 120] width 35 height 15
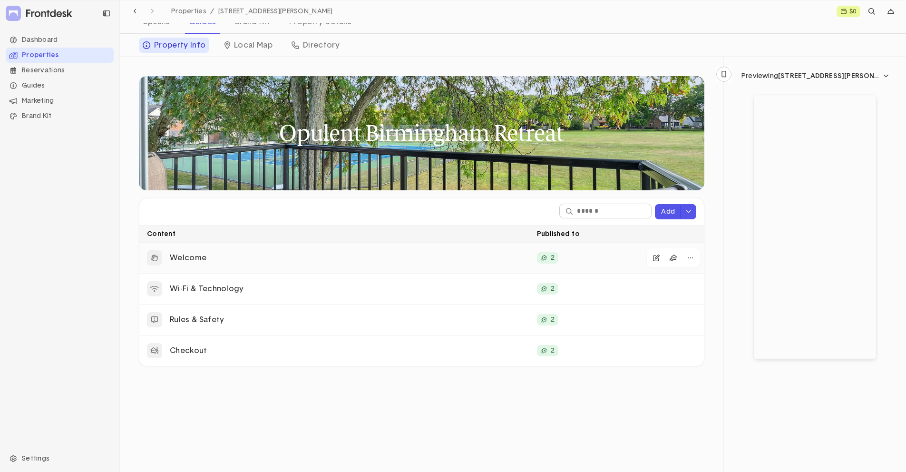
scroll to position [109, 0]
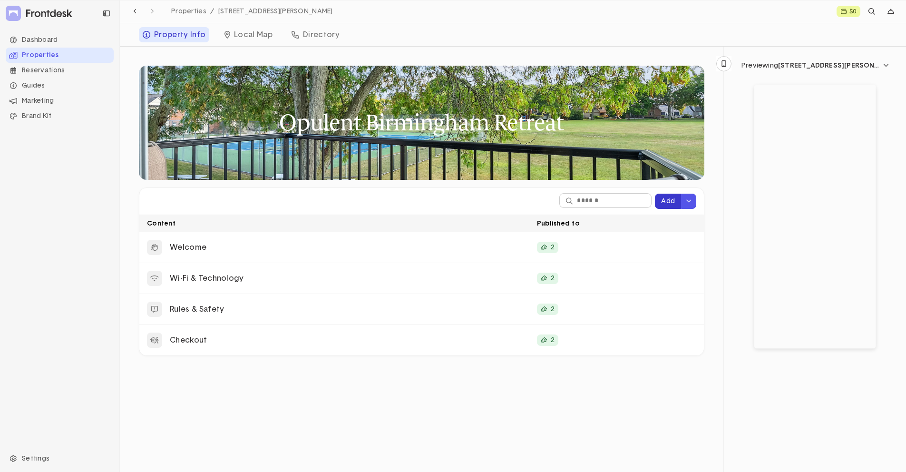
click at [674, 198] on button "Add" at bounding box center [668, 201] width 26 height 15
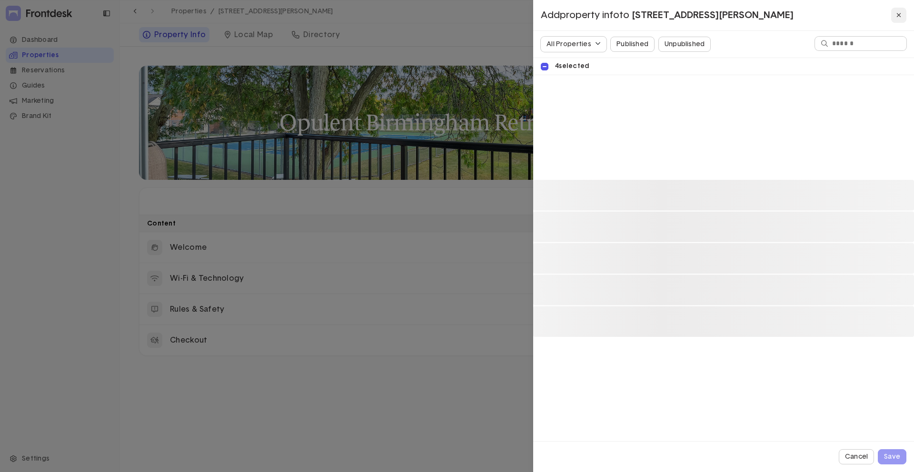
click at [897, 15] on icon at bounding box center [898, 15] width 5 height 7
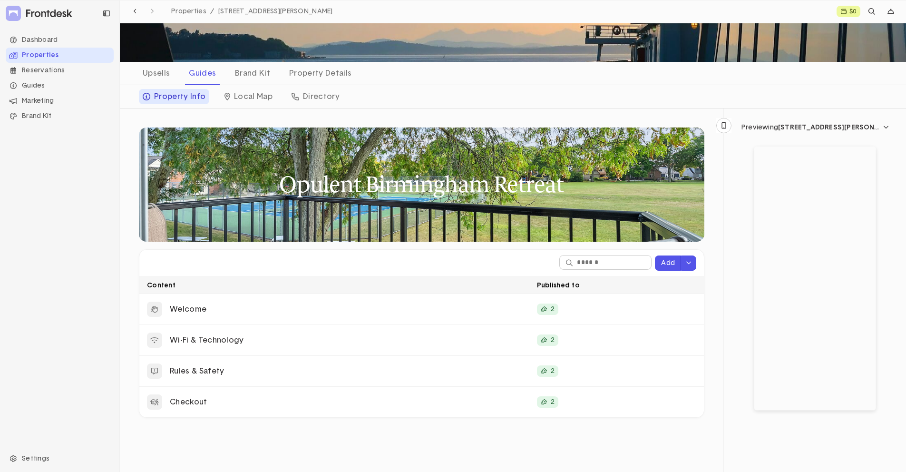
scroll to position [0, 0]
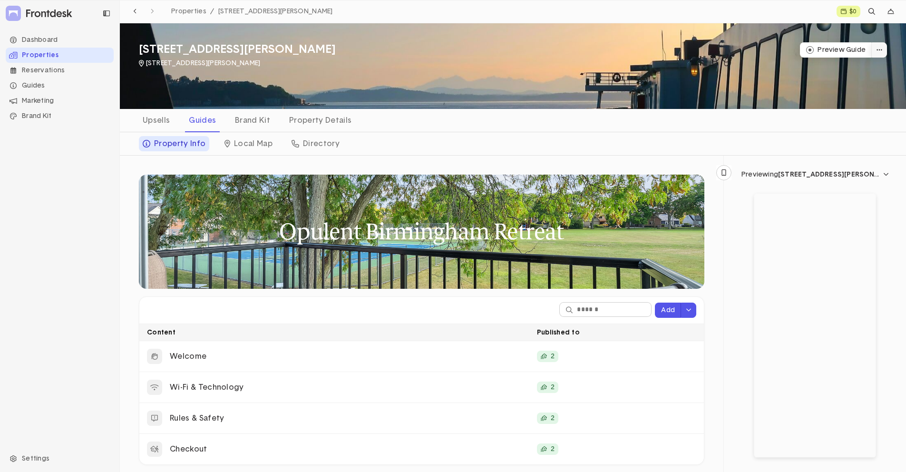
click at [877, 51] on icon "dropdown trigger" at bounding box center [880, 50] width 6 height 7
click at [854, 70] on p "Activate Property" at bounding box center [849, 70] width 60 height 9
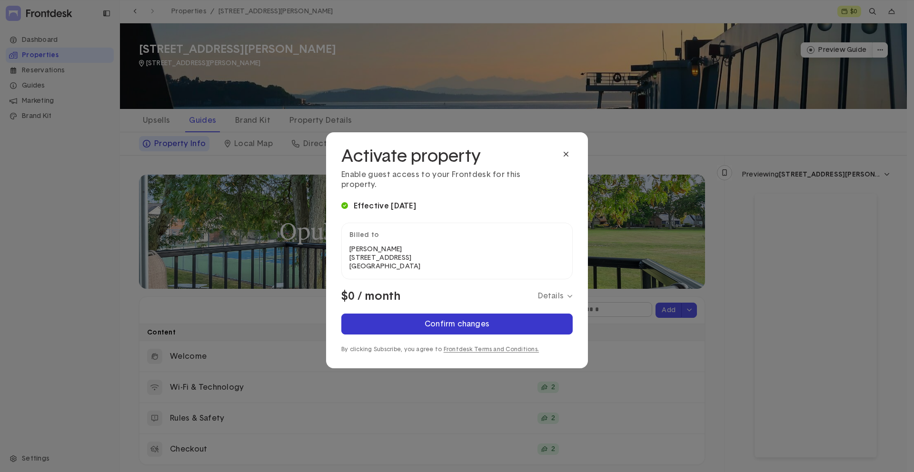
click at [466, 320] on div "Confirm changes" at bounding box center [456, 324] width 65 height 8
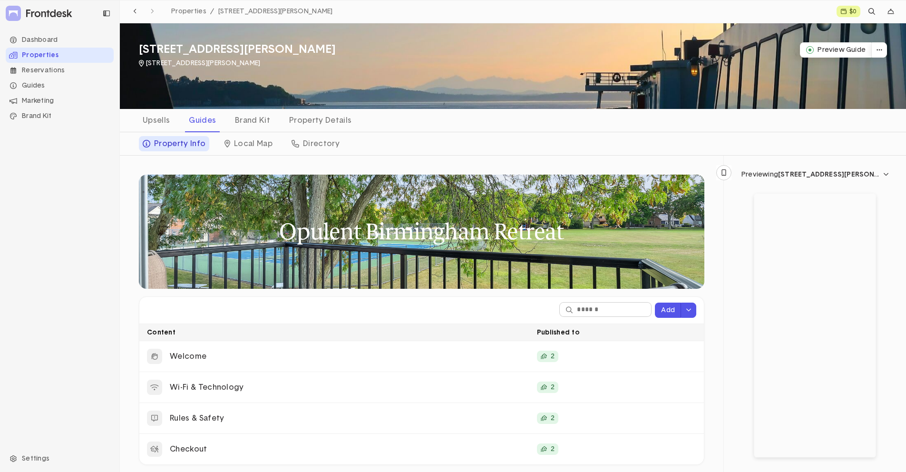
click at [236, 46] on h3 "1193 Floyd Street, Birmingham, MI, USA" at bounding box center [237, 49] width 197 height 15
click at [785, 232] on div at bounding box center [816, 326] width 122 height 264
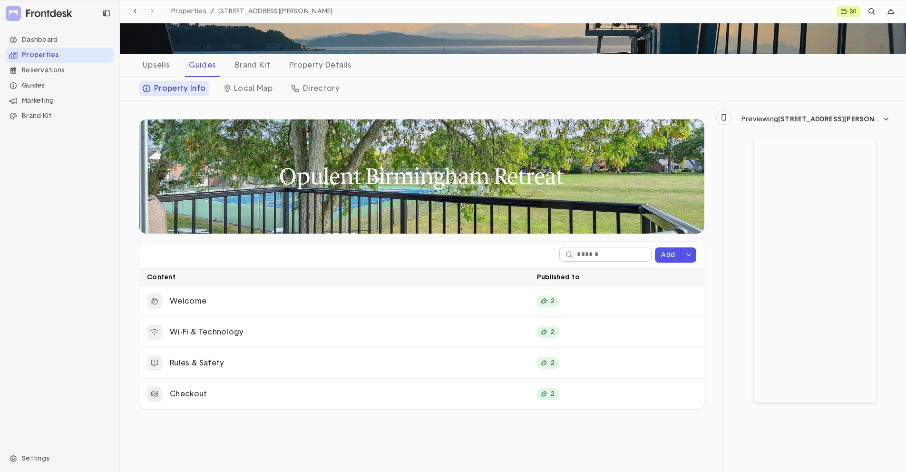
scroll to position [8, 0]
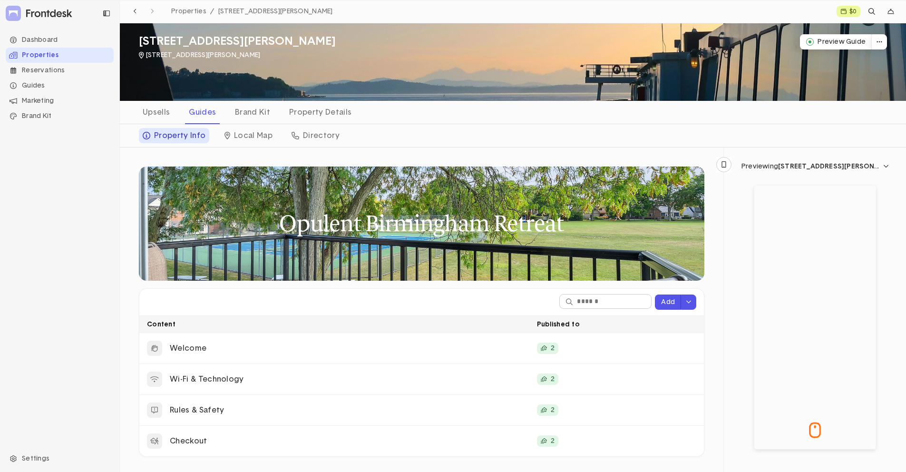
click at [805, 433] on div at bounding box center [816, 318] width 122 height 264
click at [881, 40] on icon "dropdown trigger" at bounding box center [880, 42] width 6 height 7
click at [830, 110] on div "Upsells Guides Brand Kit Property Details" at bounding box center [513, 112] width 787 height 23
click at [252, 109] on div "Brand Kit" at bounding box center [252, 112] width 43 height 15
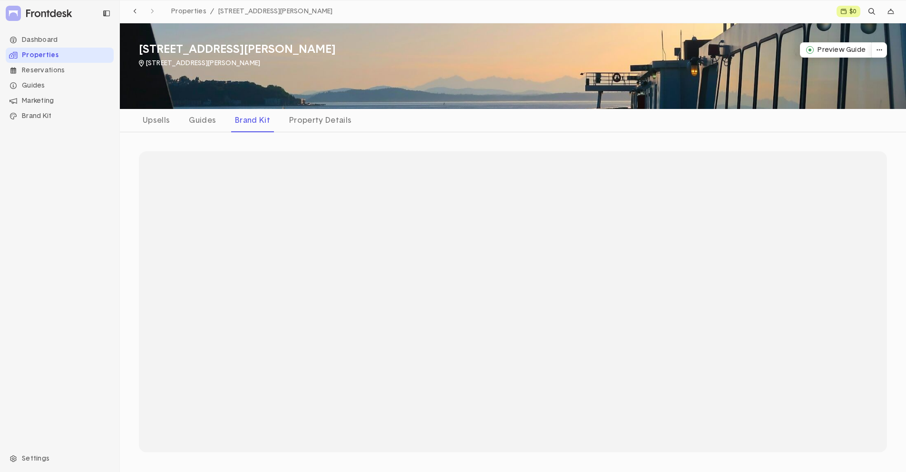
scroll to position [0, 0]
click at [310, 113] on div "Property Details" at bounding box center [321, 120] width 70 height 15
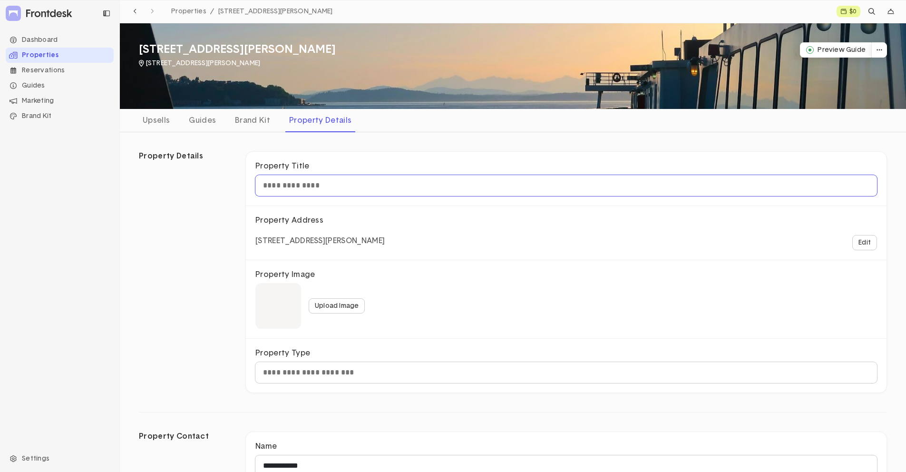
click at [320, 190] on input "text" at bounding box center [567, 185] width 622 height 21
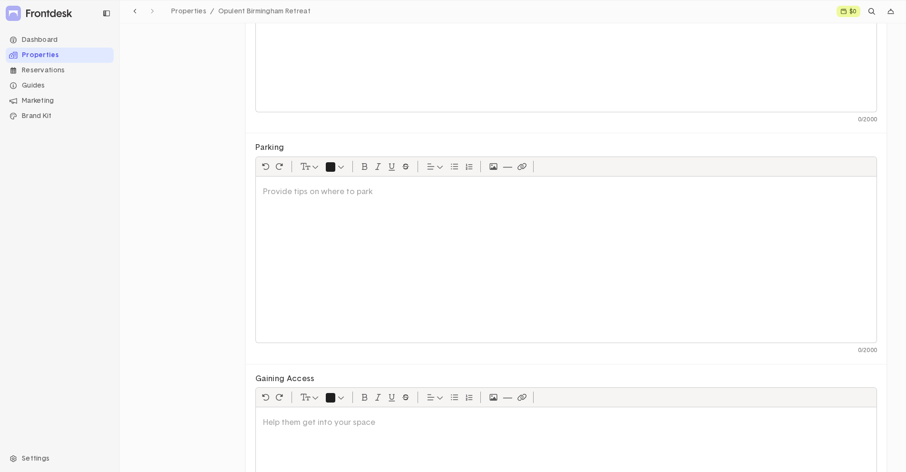
scroll to position [856, 0]
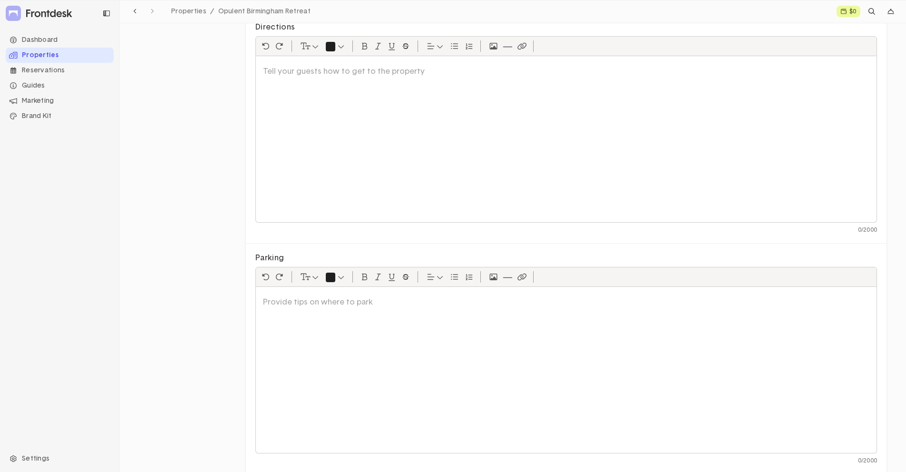
type input "**********"
click at [298, 343] on div at bounding box center [566, 370] width 621 height 166
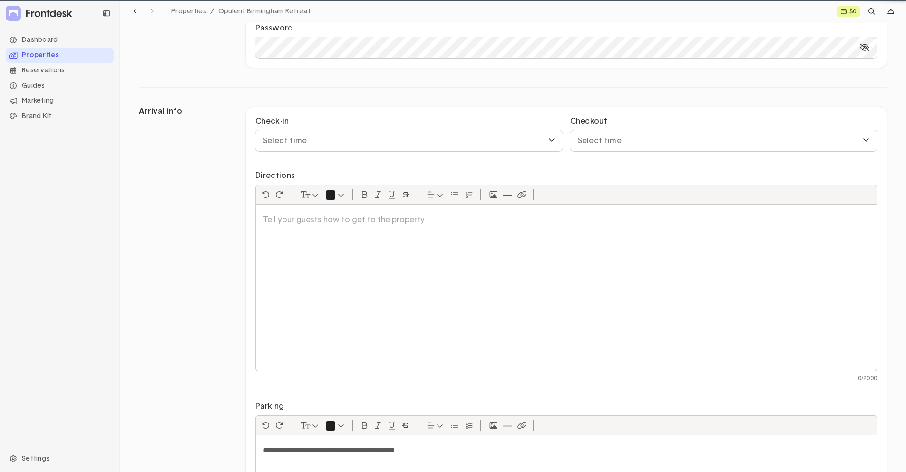
scroll to position [703, 0]
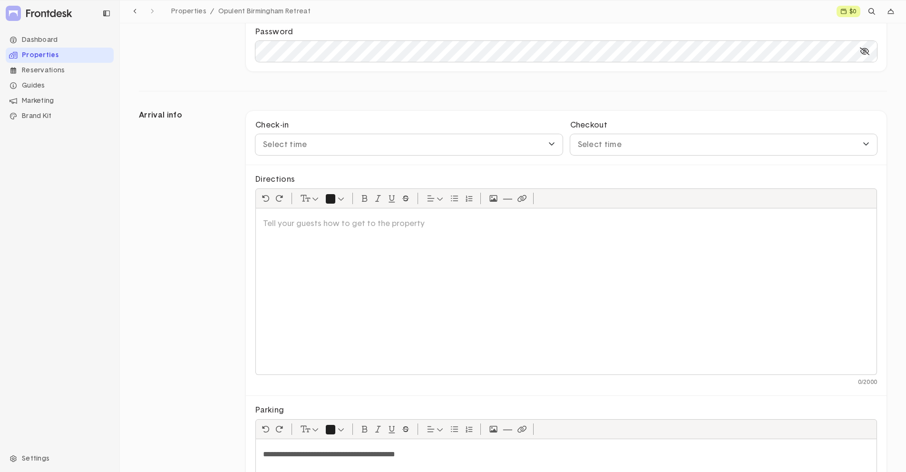
click at [419, 155] on div "Check-in Select time Checkout Select time" at bounding box center [566, 138] width 641 height 54
click at [414, 143] on div "Select time" at bounding box center [402, 144] width 278 height 11
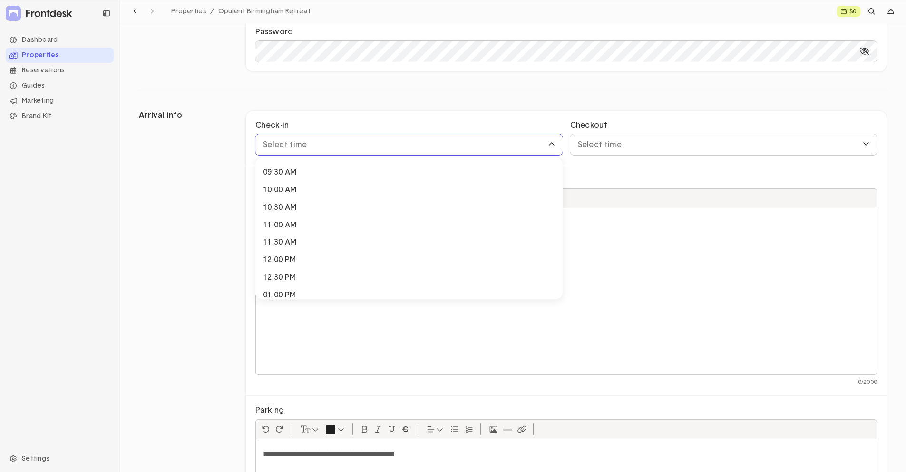
scroll to position [427, 0]
click at [300, 269] on div "03:00 PM" at bounding box center [409, 268] width 292 height 10
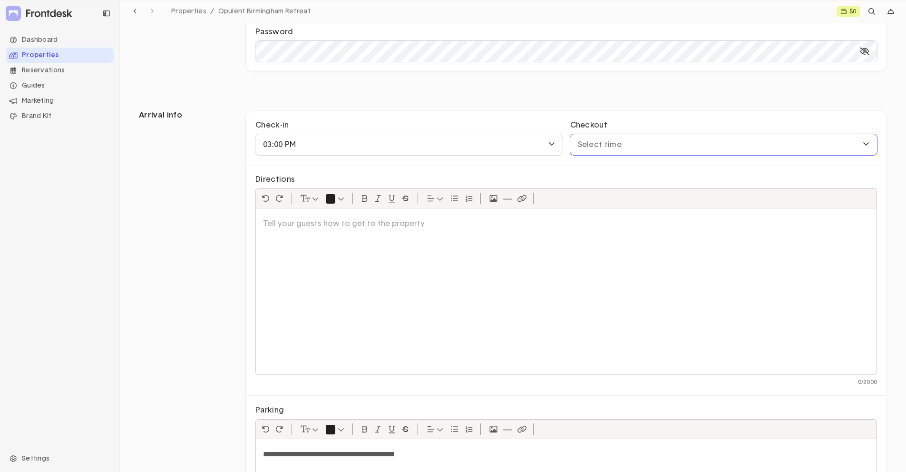
click at [624, 145] on div "Select time" at bounding box center [717, 144] width 278 height 11
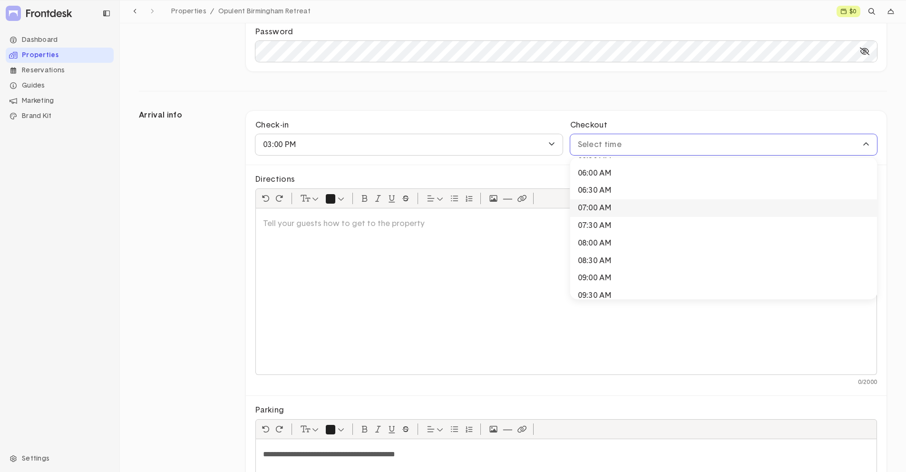
scroll to position [253, 0]
click at [606, 265] on div "10:00 AM" at bounding box center [724, 267] width 292 height 10
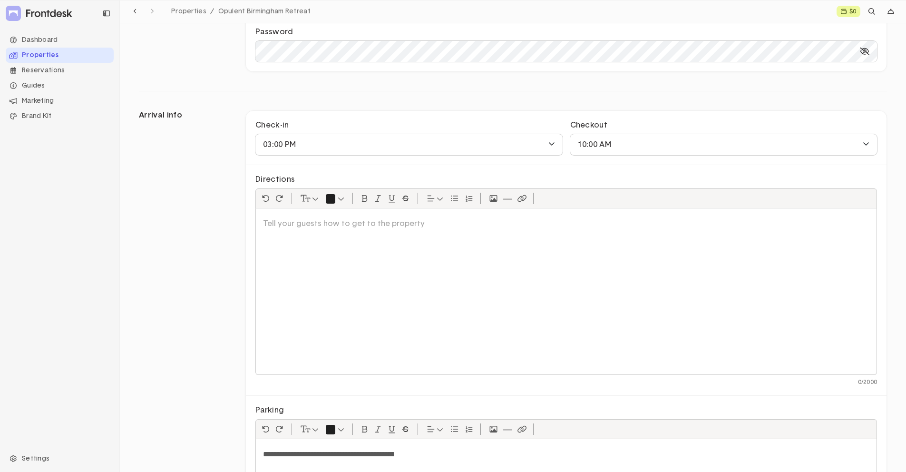
click at [537, 165] on div "Directions 0 / 2000" at bounding box center [566, 280] width 641 height 231
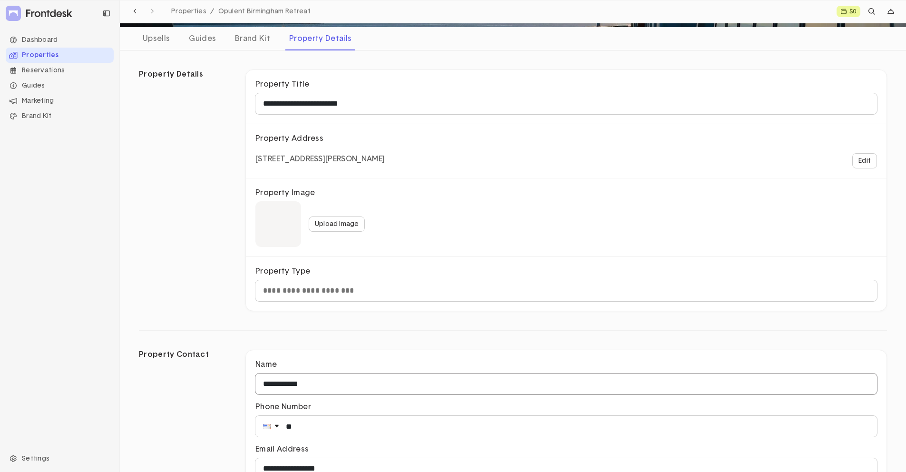
scroll to position [0, 0]
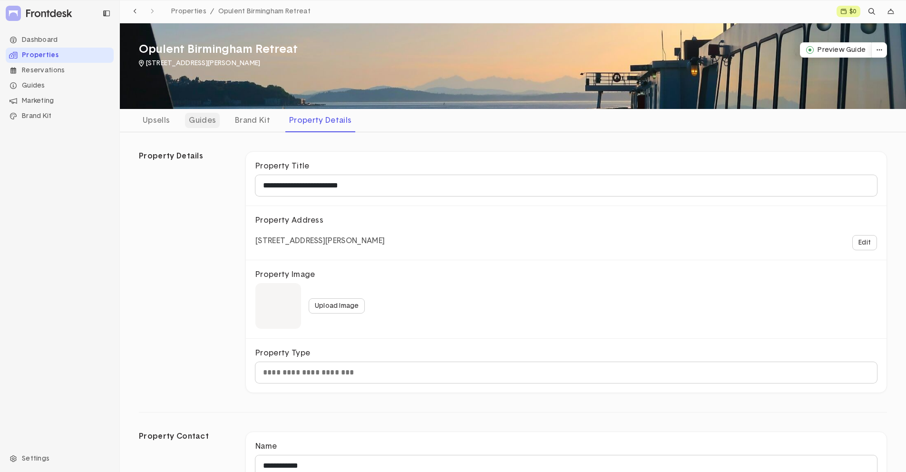
click at [187, 123] on div "Guides" at bounding box center [202, 120] width 35 height 15
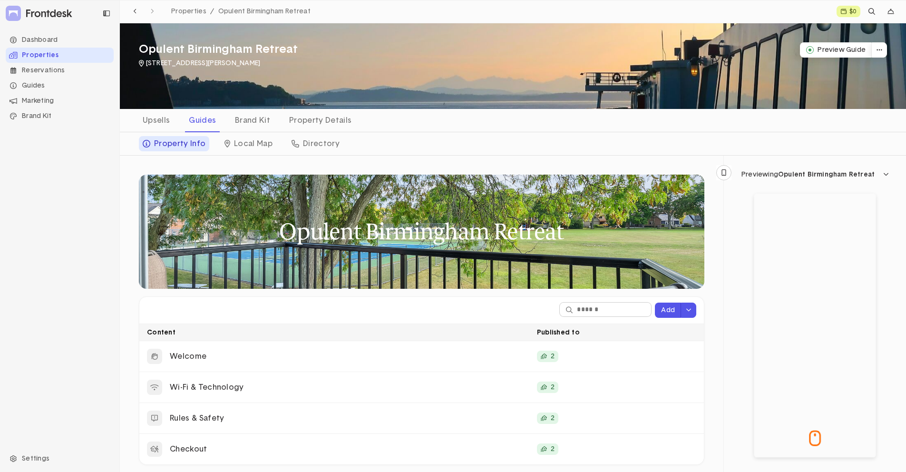
click at [801, 249] on div at bounding box center [816, 326] width 122 height 264
click at [842, 312] on div at bounding box center [816, 326] width 122 height 264
click at [842, 315] on div at bounding box center [816, 326] width 122 height 264
click at [845, 307] on div at bounding box center [816, 326] width 122 height 264
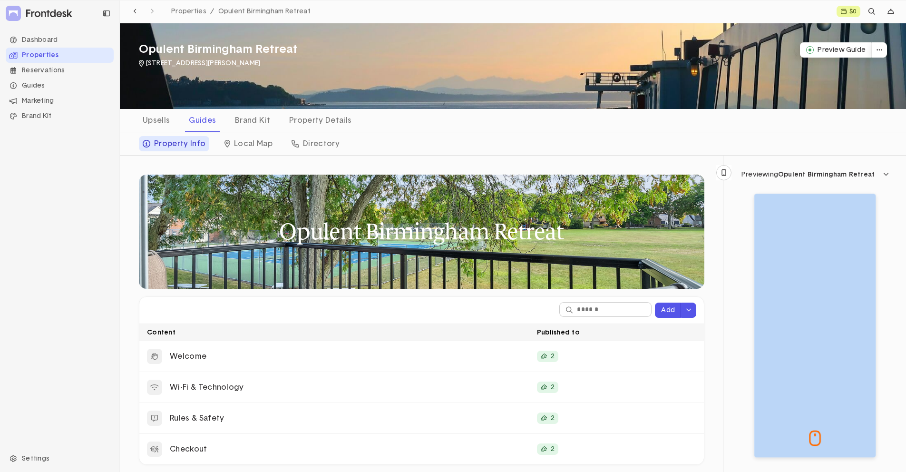
click at [845, 307] on div at bounding box center [816, 326] width 122 height 264
click at [826, 52] on button "Preview Guide" at bounding box center [836, 49] width 72 height 15
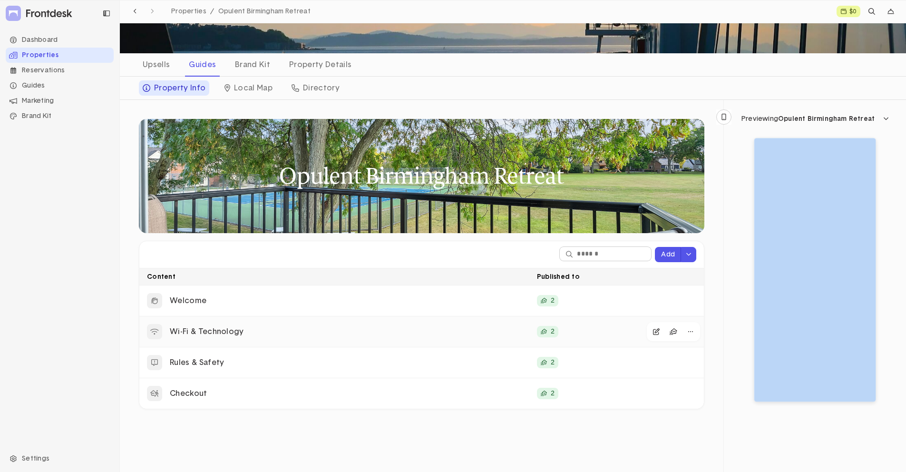
scroll to position [56, 0]
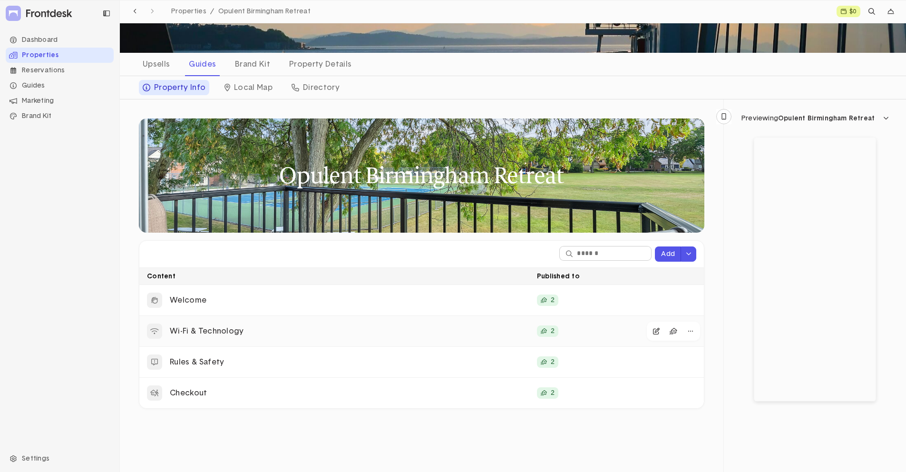
click at [248, 329] on p "Wi-Fi & Technology" at bounding box center [350, 331] width 360 height 10
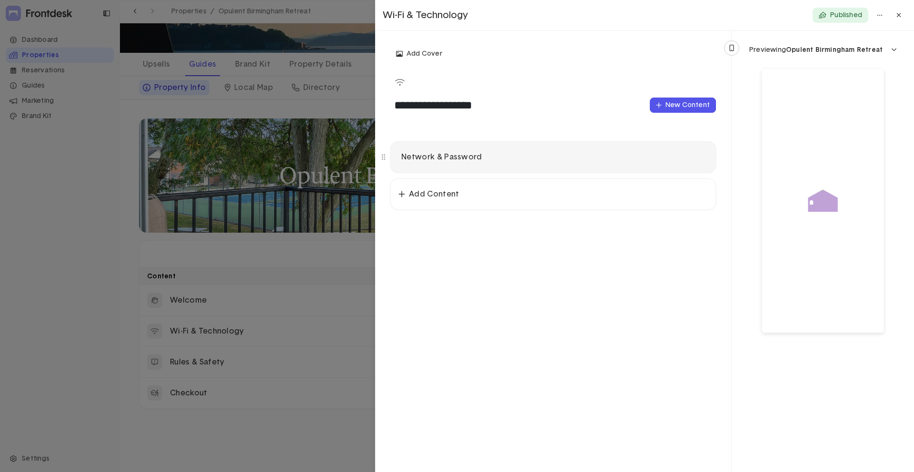
click at [459, 156] on p "Network & Password" at bounding box center [553, 157] width 304 height 10
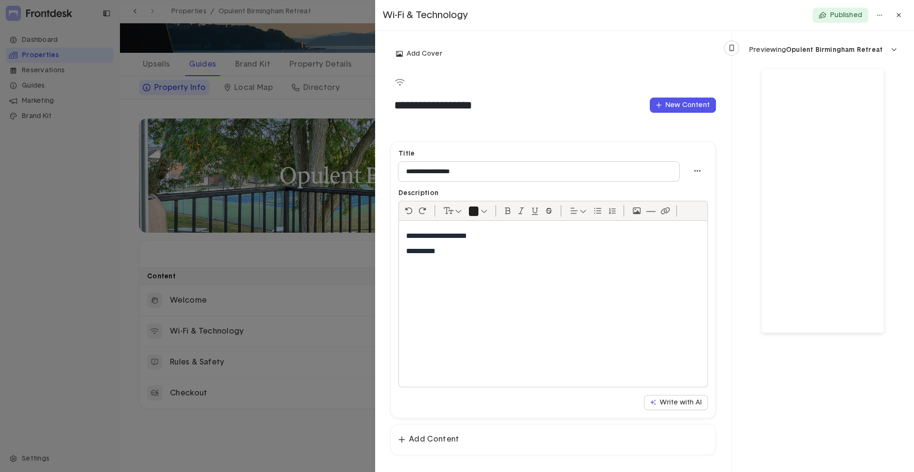
click at [104, 260] on div at bounding box center [457, 236] width 914 height 472
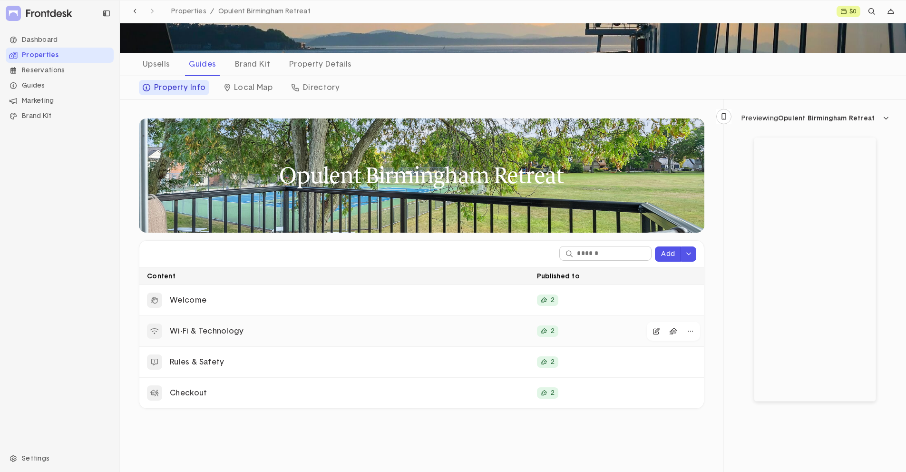
scroll to position [72, 0]
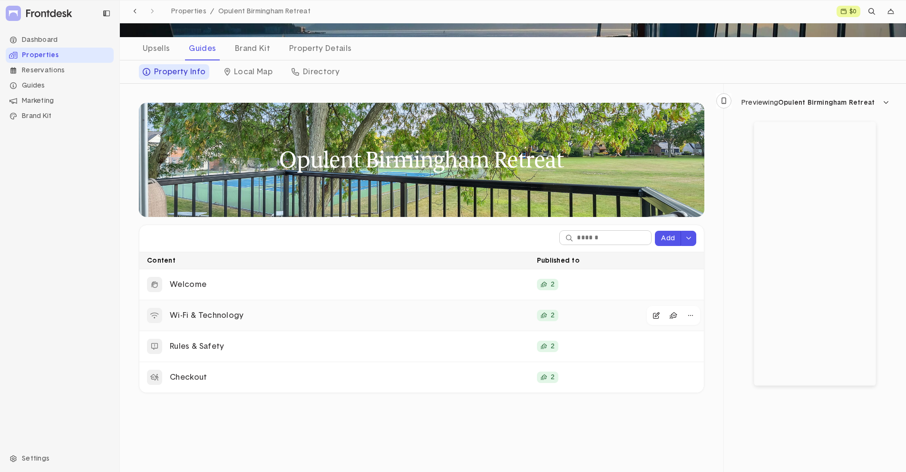
click at [552, 318] on p "2" at bounding box center [553, 315] width 4 height 7
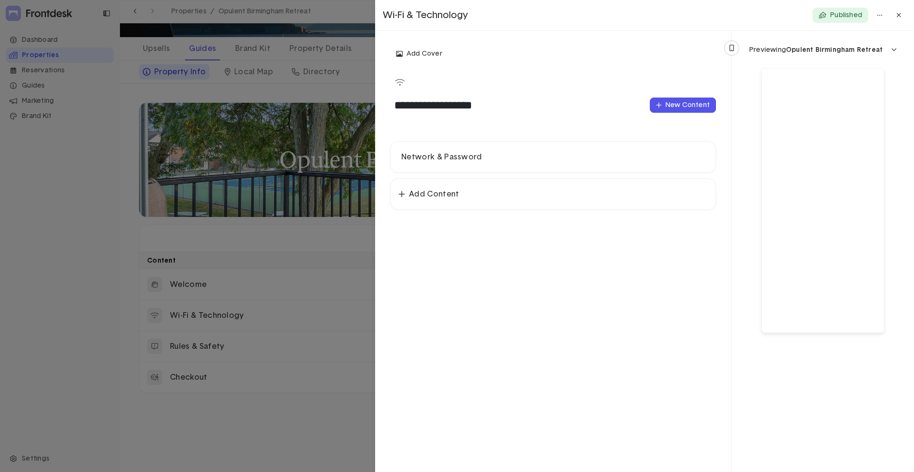
click at [410, 74] on div at bounding box center [552, 82] width 325 height 19
click at [403, 81] on icon at bounding box center [400, 83] width 10 height 8
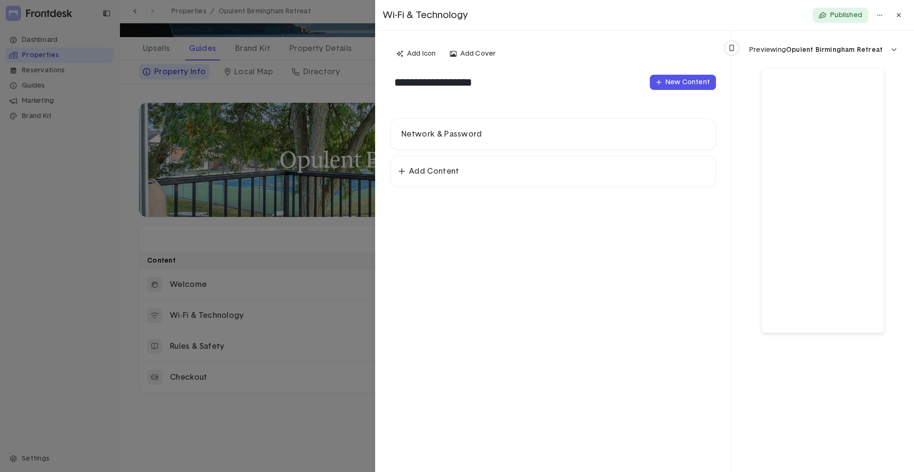
drag, startPoint x: 577, startPoint y: 289, endPoint x: 613, endPoint y: 111, distance: 181.5
click at [576, 290] on div "**********" at bounding box center [553, 251] width 356 height 441
click at [69, 167] on div at bounding box center [457, 236] width 914 height 472
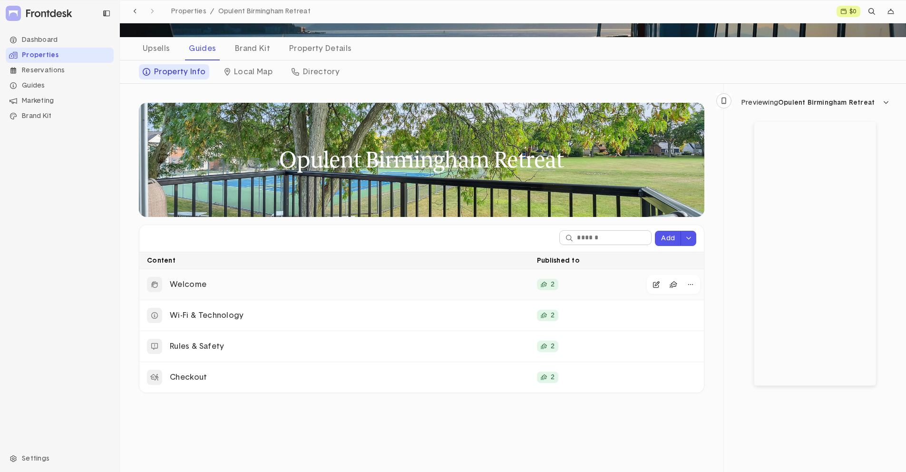
click at [248, 283] on p "Welcome" at bounding box center [350, 285] width 360 height 10
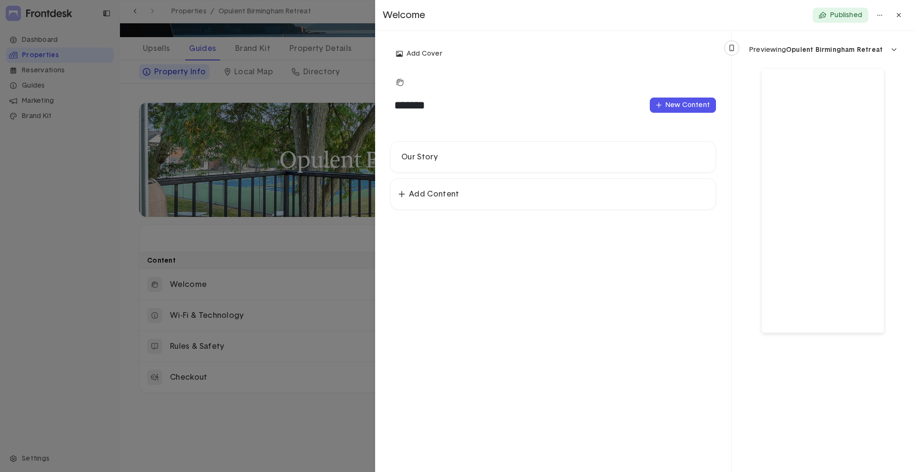
click at [118, 243] on div at bounding box center [457, 236] width 914 height 472
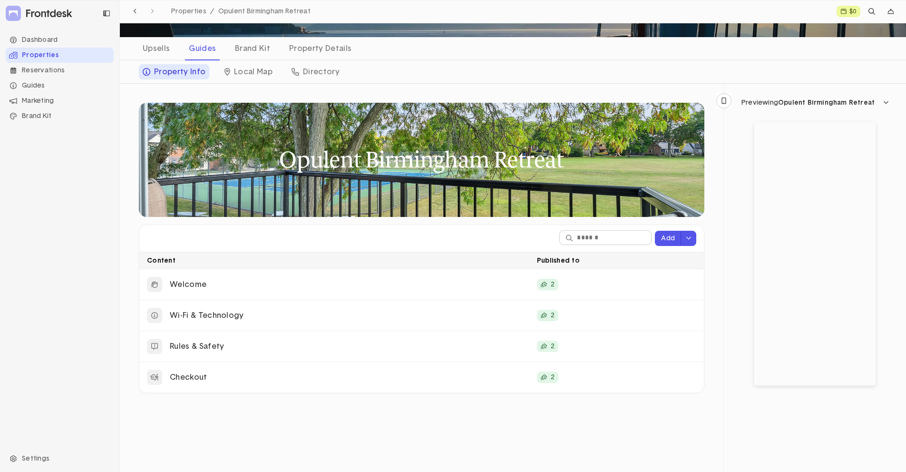
click at [98, 235] on div "Dashboard Properties Reservations Guides Property Info Local Map Directory Mark…" at bounding box center [60, 236] width 120 height 419
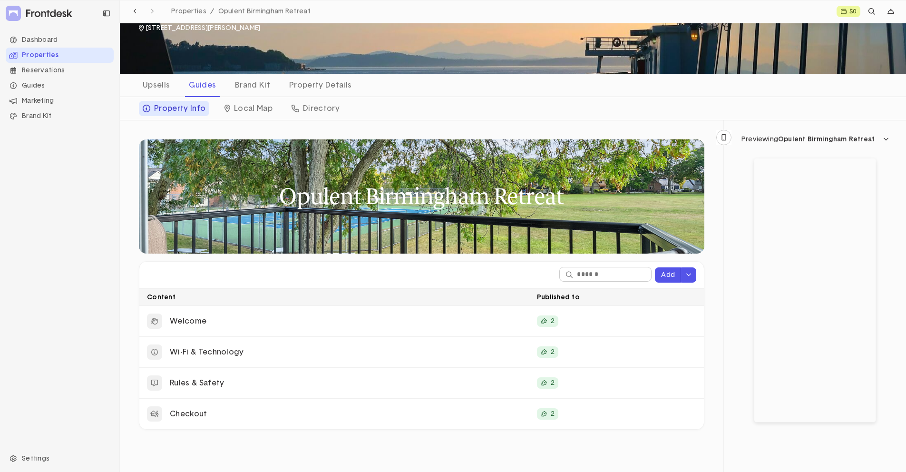
scroll to position [0, 0]
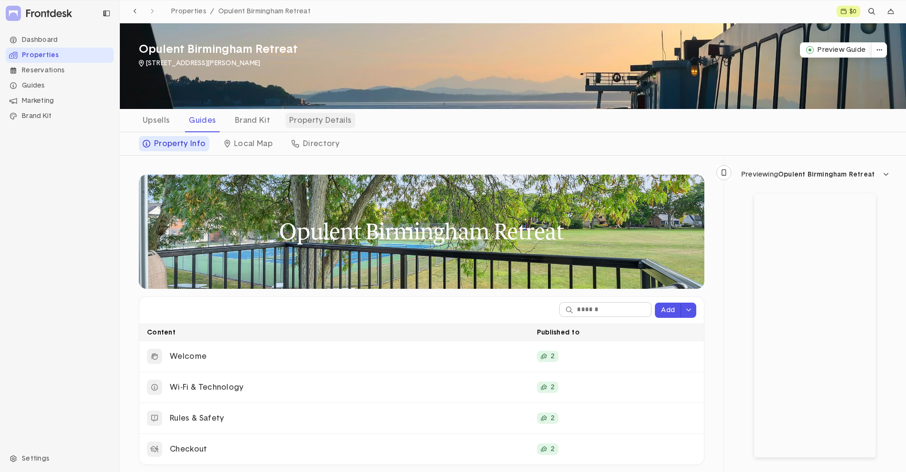
click at [299, 123] on div "Property Details" at bounding box center [321, 120] width 70 height 15
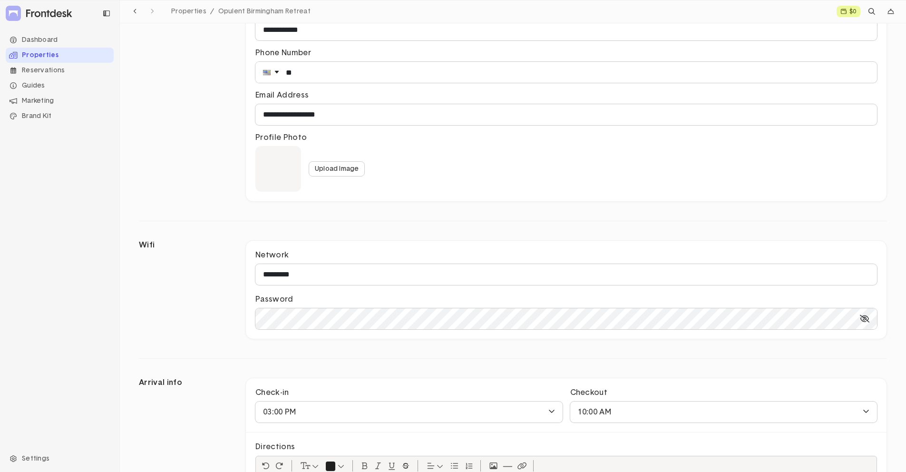
scroll to position [448, 0]
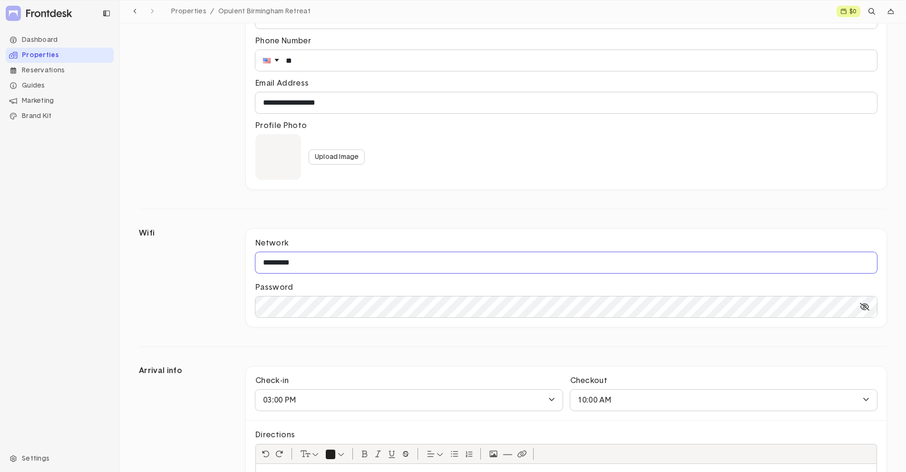
click at [316, 268] on input "*********" at bounding box center [567, 262] width 622 height 21
click at [315, 267] on input "*********" at bounding box center [567, 262] width 622 height 21
drag, startPoint x: 319, startPoint y: 263, endPoint x: 202, endPoint y: 258, distance: 117.2
click at [202, 258] on div "Wifi Network ********* Password" at bounding box center [513, 268] width 748 height 118
type input "**********"
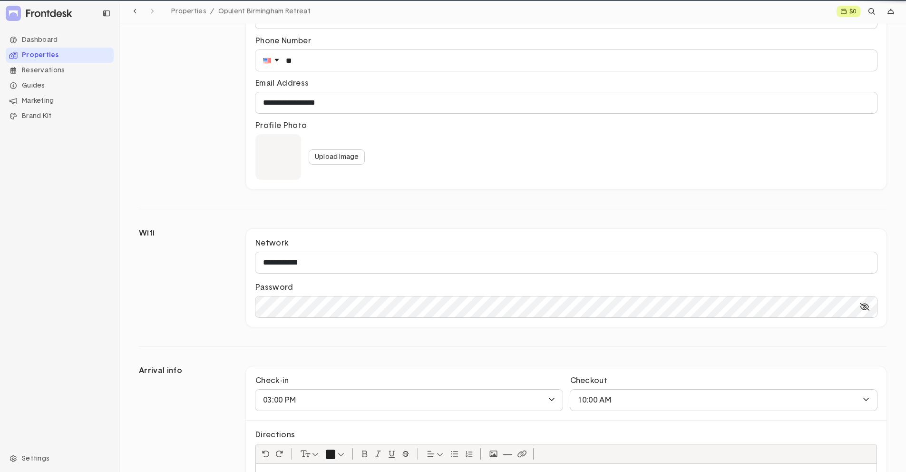
click at [865, 307] on icon at bounding box center [865, 307] width 10 height 8
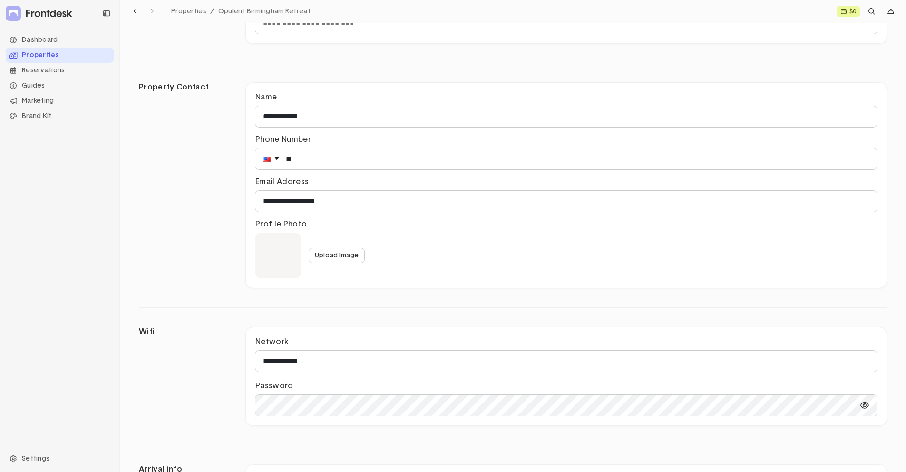
scroll to position [372, 0]
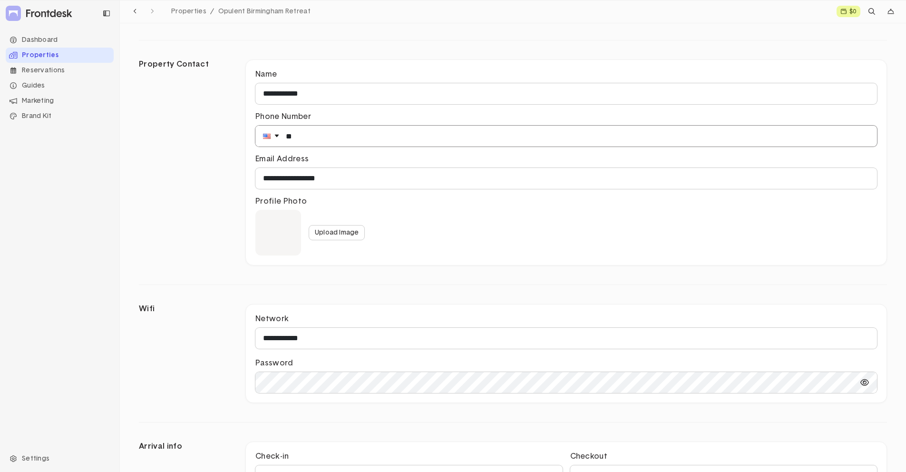
click at [336, 129] on input "**" at bounding box center [567, 136] width 622 height 21
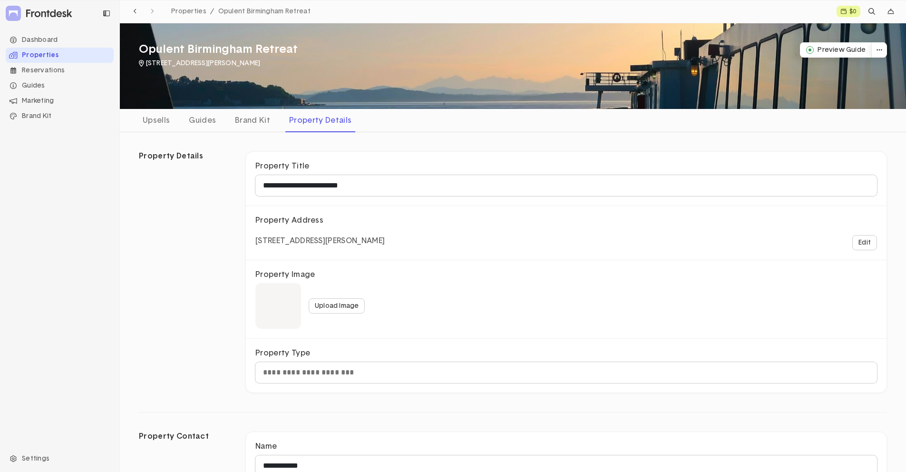
type input "**********"
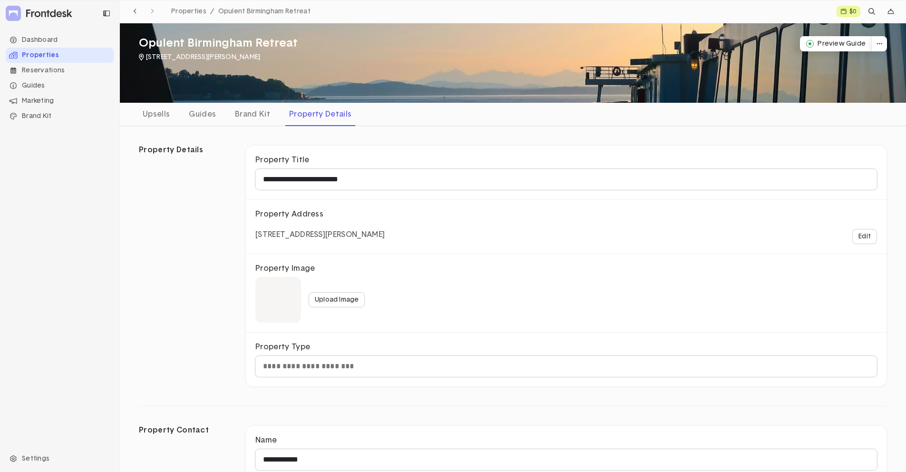
scroll to position [7, 0]
click at [343, 302] on button "Upload Image" at bounding box center [337, 299] width 56 height 15
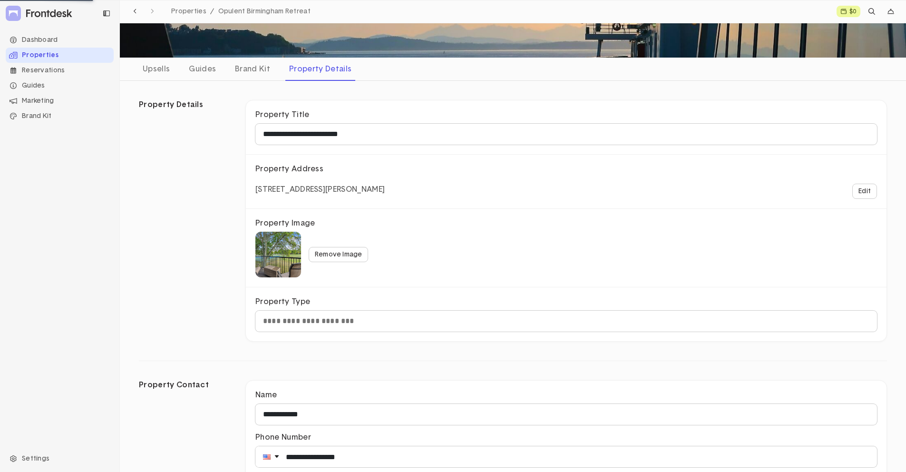
scroll to position [89, 0]
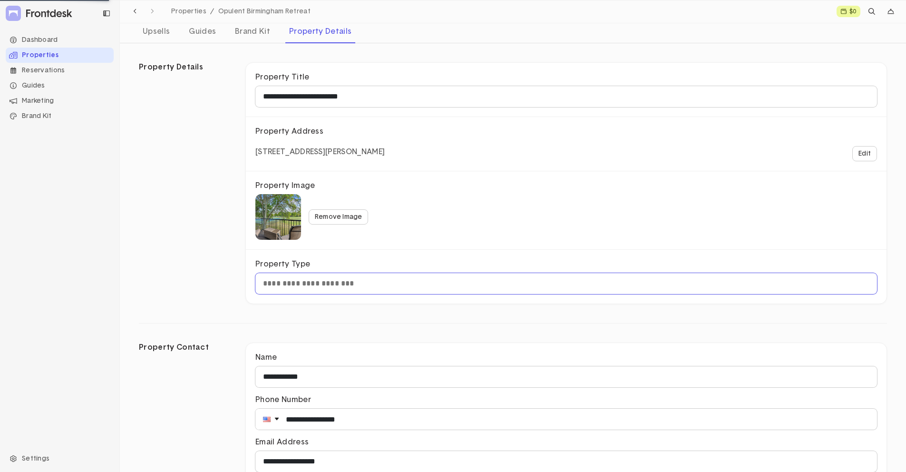
click at [325, 282] on input "text" at bounding box center [567, 283] width 622 height 21
type input "*****"
click at [236, 252] on div "**********" at bounding box center [513, 183] width 748 height 242
